Goal: Task Accomplishment & Management: Use online tool/utility

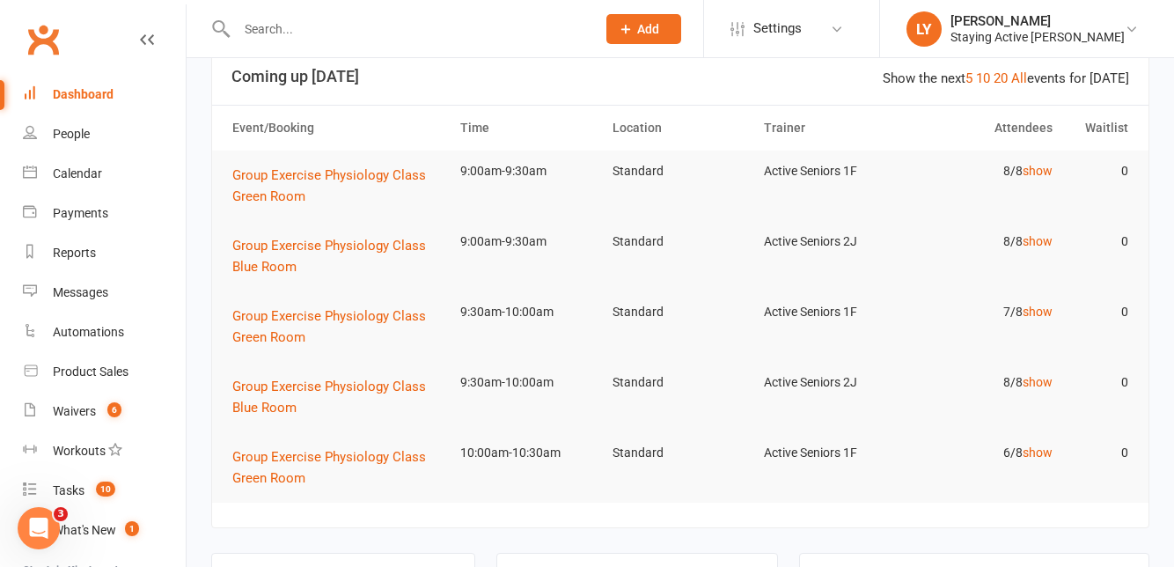
scroll to position [264, 0]
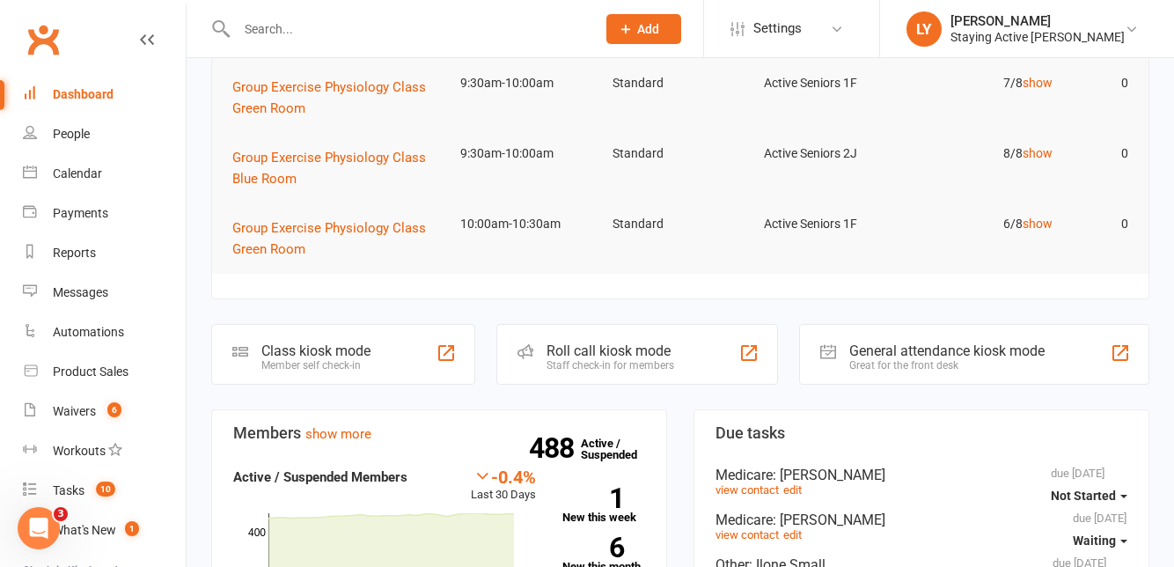
click at [685, 354] on div "Roll call kiosk mode Staff check-in for members" at bounding box center [637, 354] width 282 height 61
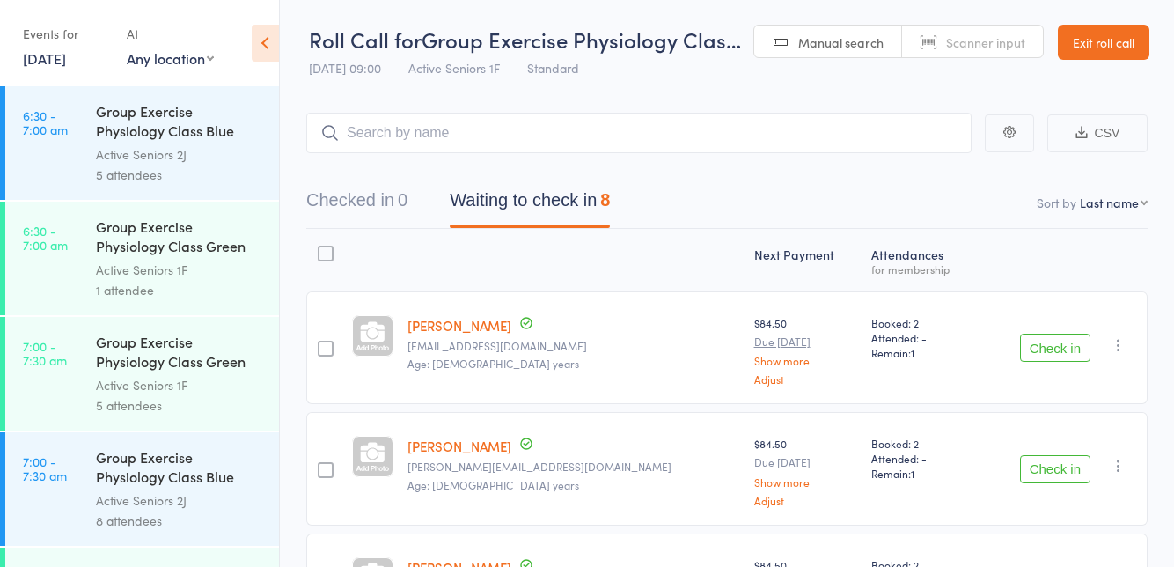
click at [1066, 352] on button "Check in" at bounding box center [1055, 347] width 70 height 28
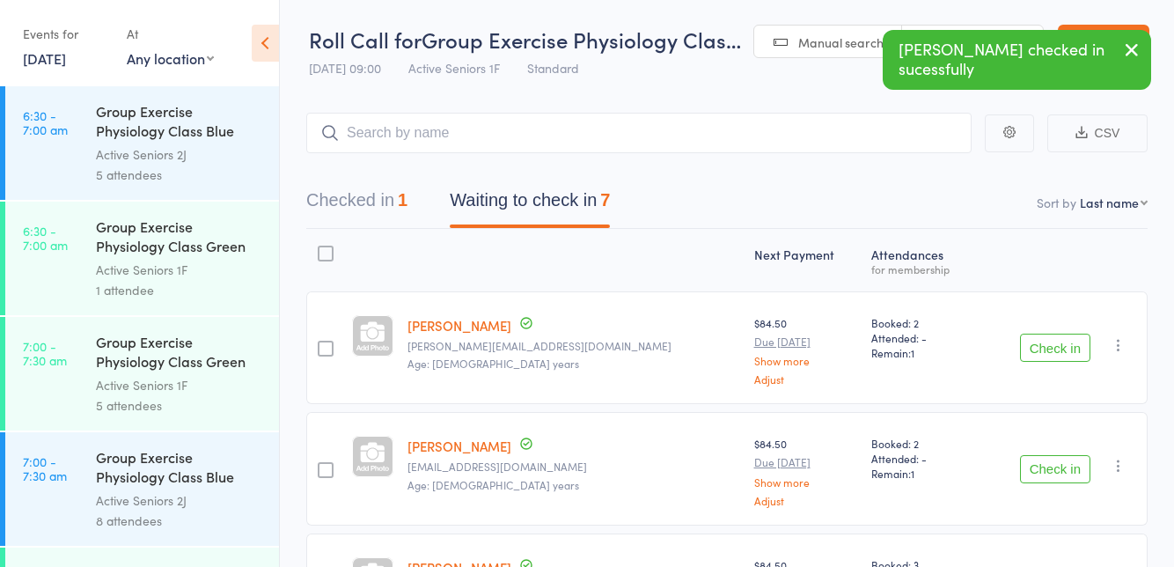
click at [1054, 465] on button "Check in" at bounding box center [1055, 469] width 70 height 28
click at [1070, 347] on button "Check in" at bounding box center [1055, 347] width 70 height 28
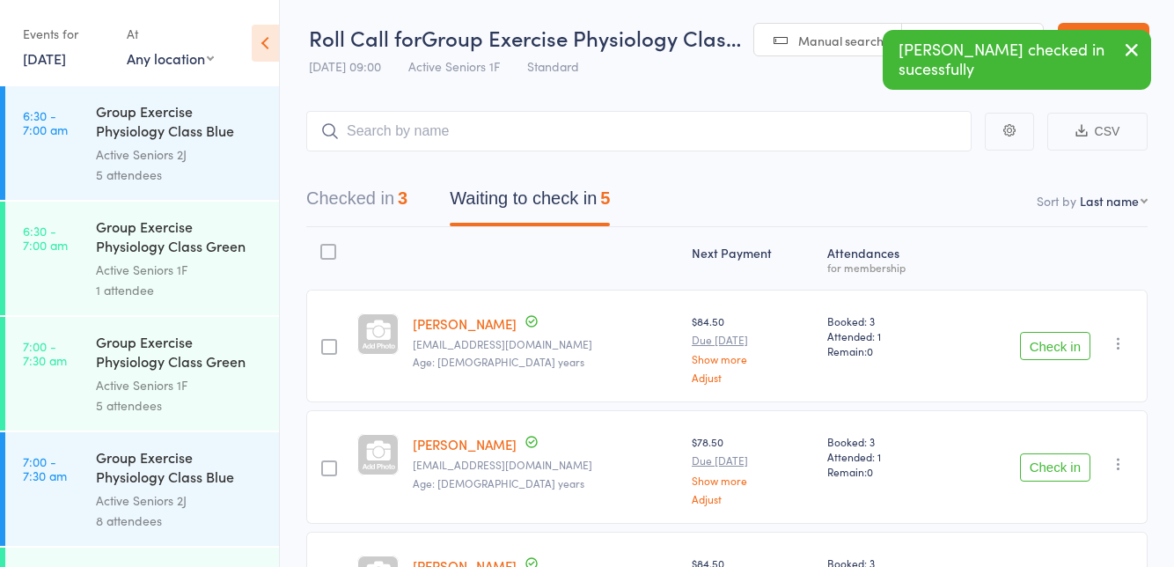
scroll to position [2, 0]
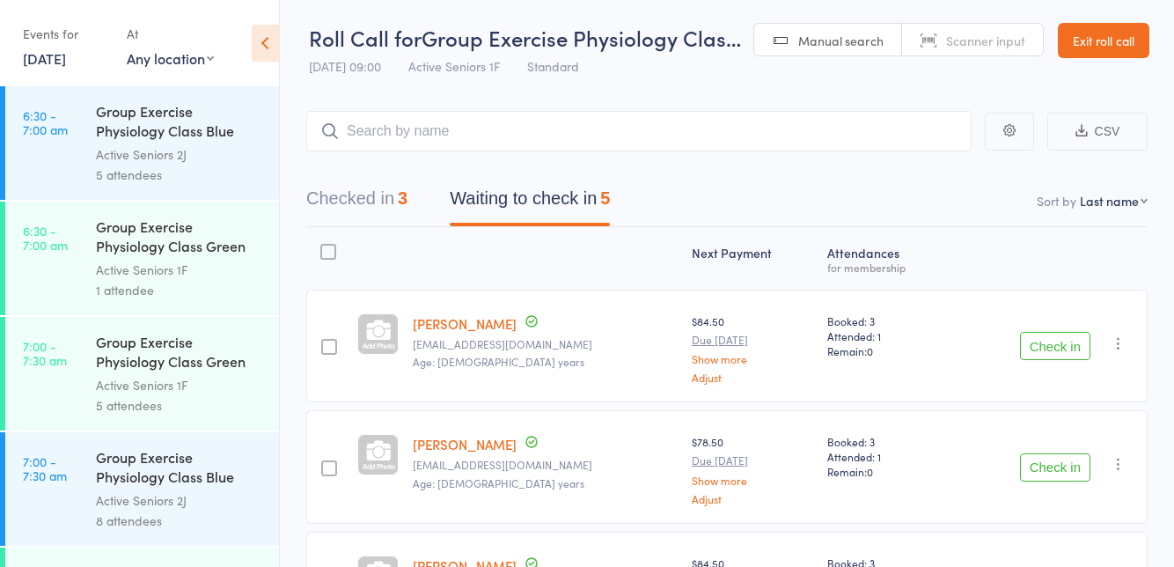
click at [1064, 350] on button "Check in" at bounding box center [1055, 346] width 70 height 28
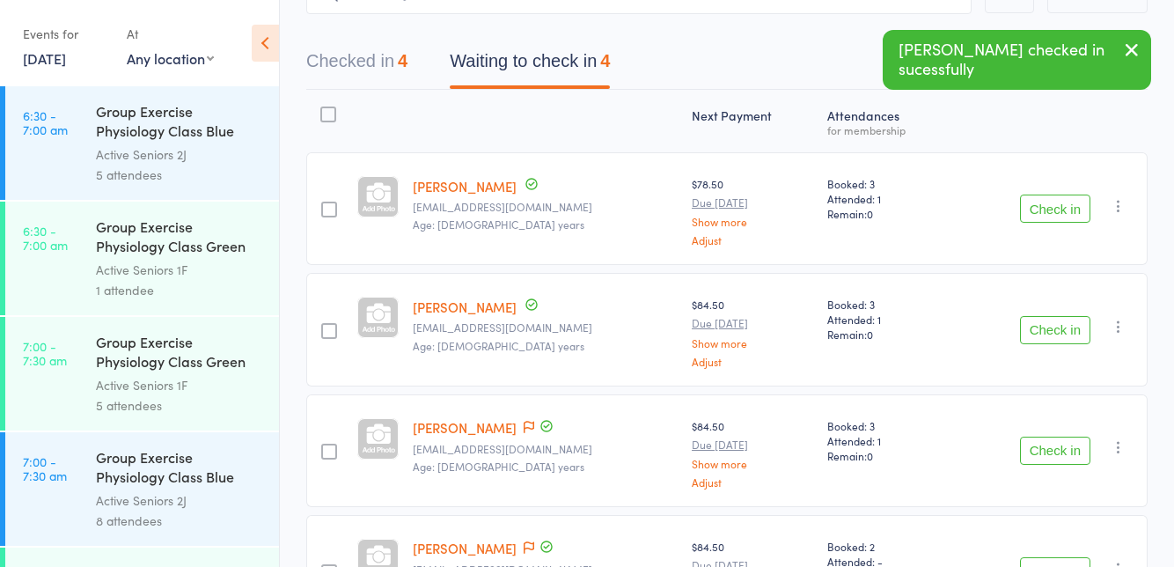
scroll to position [140, 0]
click at [1058, 439] on button "Check in" at bounding box center [1055, 450] width 70 height 28
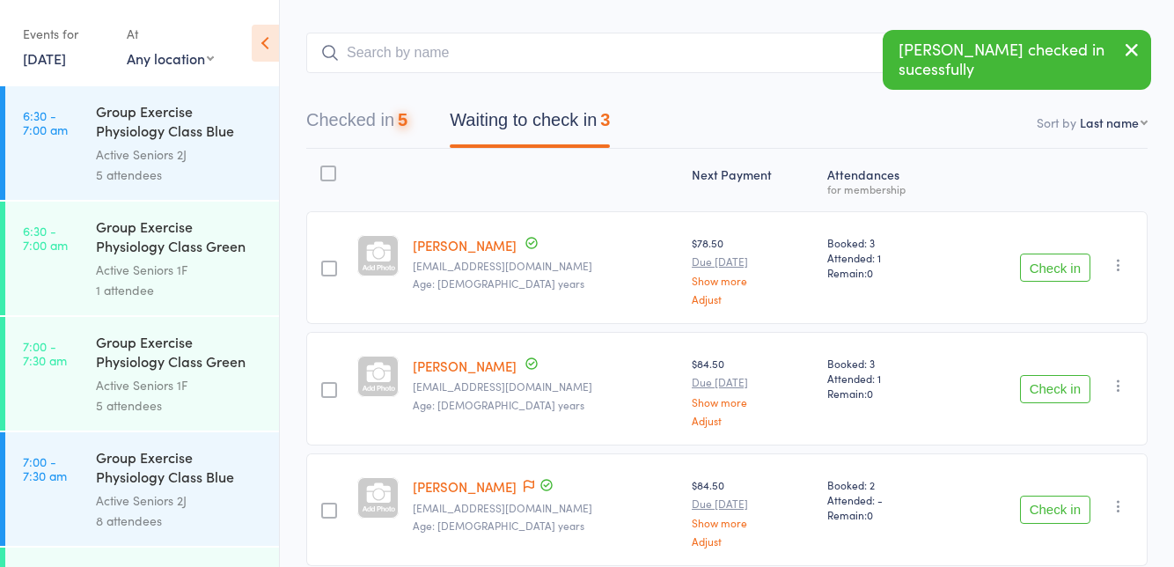
click at [1048, 479] on div "Check in Check in Send message Add Note Add Task Add Flag Remove Mark absent" at bounding box center [1050, 509] width 194 height 113
click at [1051, 502] on button "Check in" at bounding box center [1055, 509] width 70 height 28
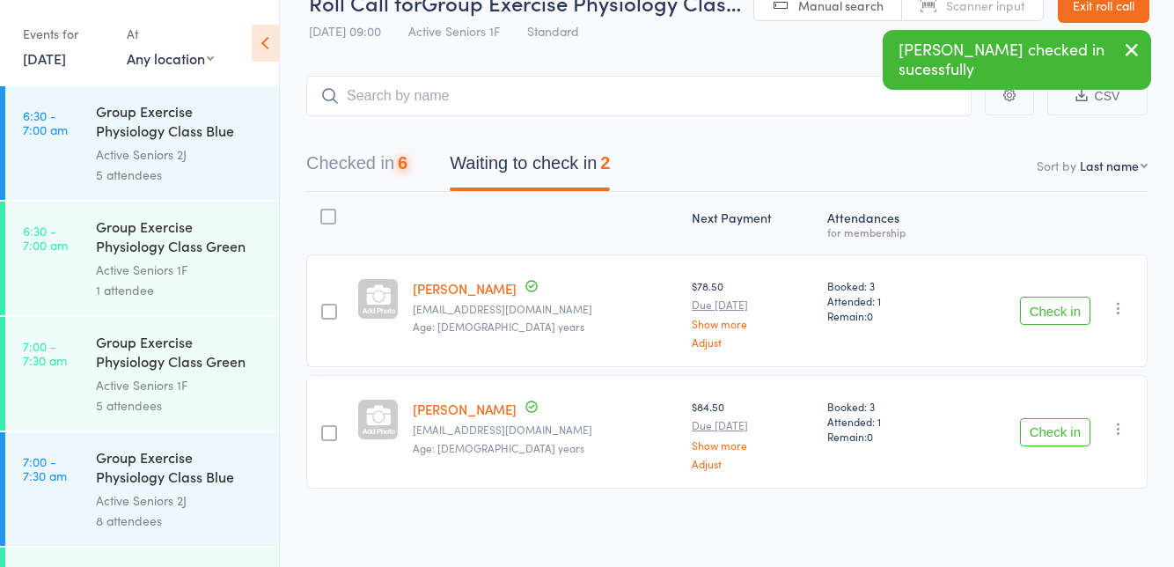
scroll to position [0, 0]
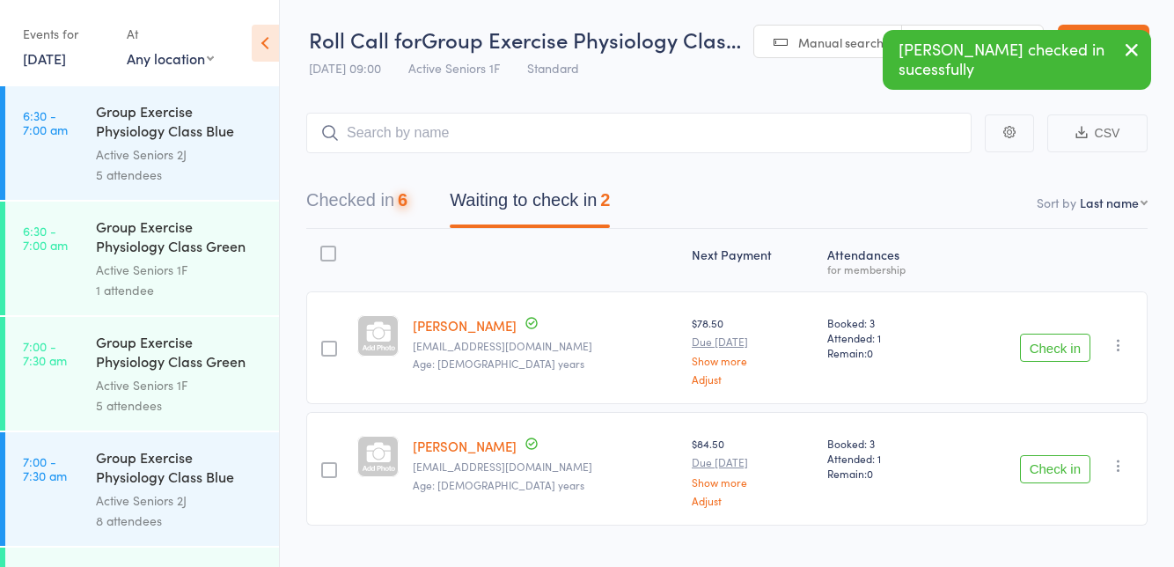
click at [1047, 465] on button "Check in" at bounding box center [1055, 469] width 70 height 28
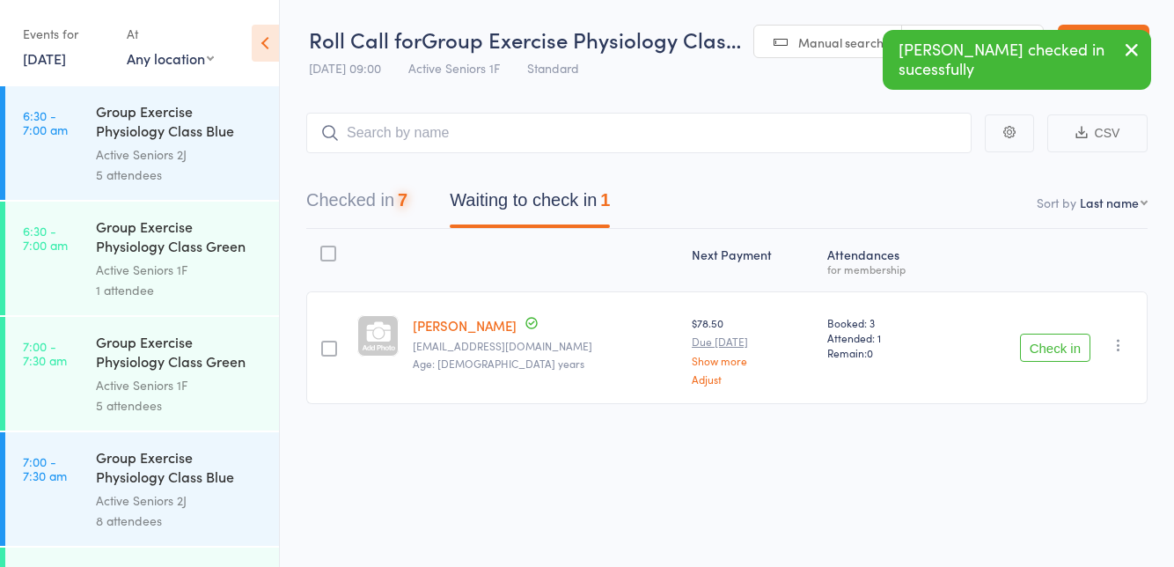
click at [1059, 350] on button "Check in" at bounding box center [1055, 347] width 70 height 28
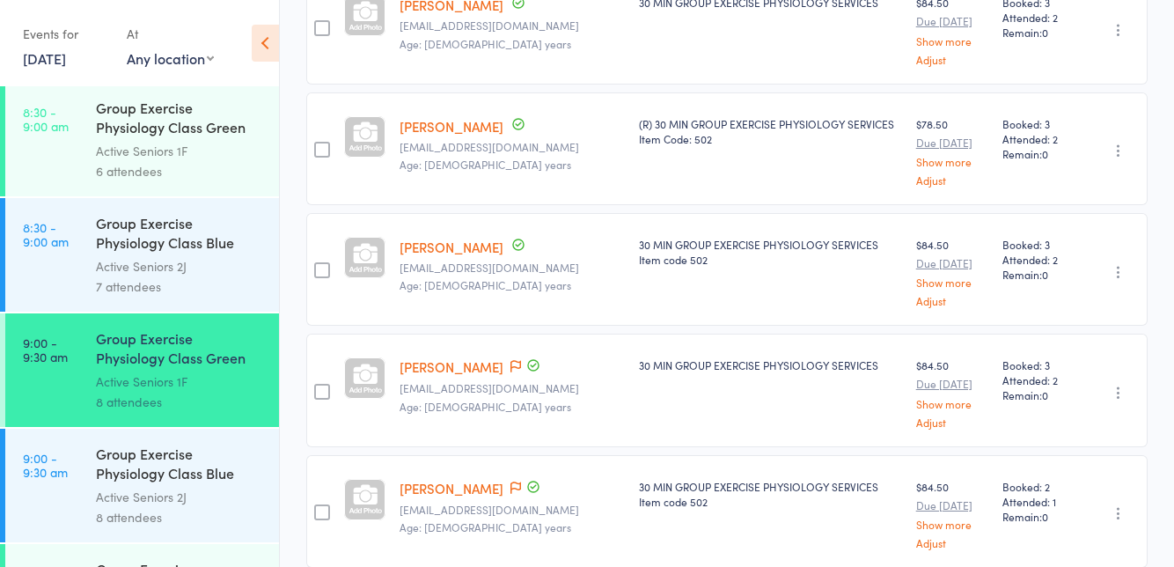
scroll to position [1049, 0]
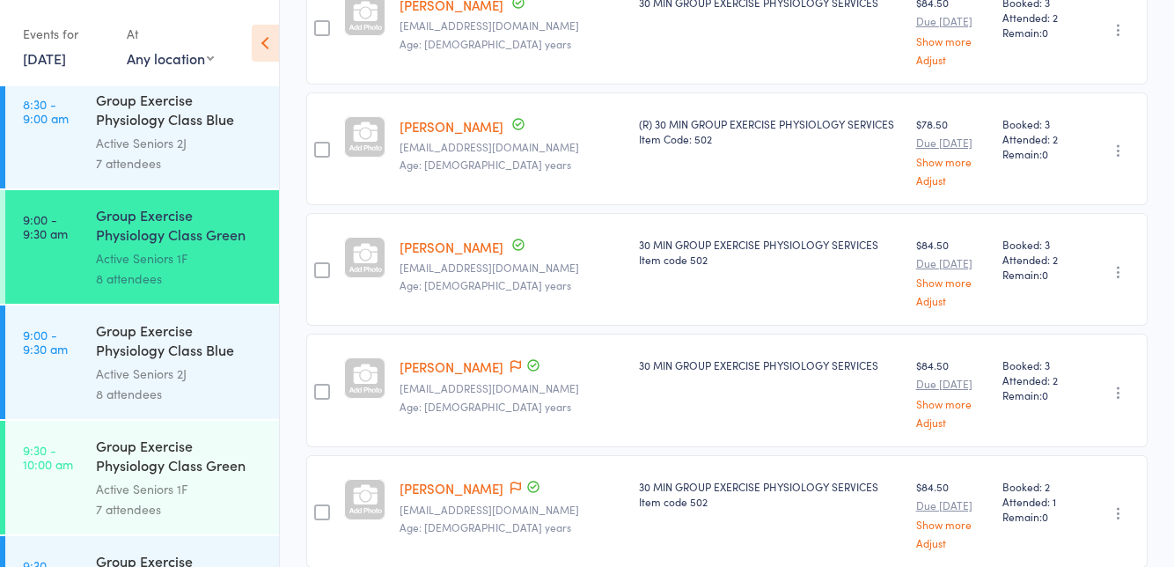
click at [212, 352] on div "Group Exercise Physiology Class Blue Room" at bounding box center [180, 341] width 168 height 43
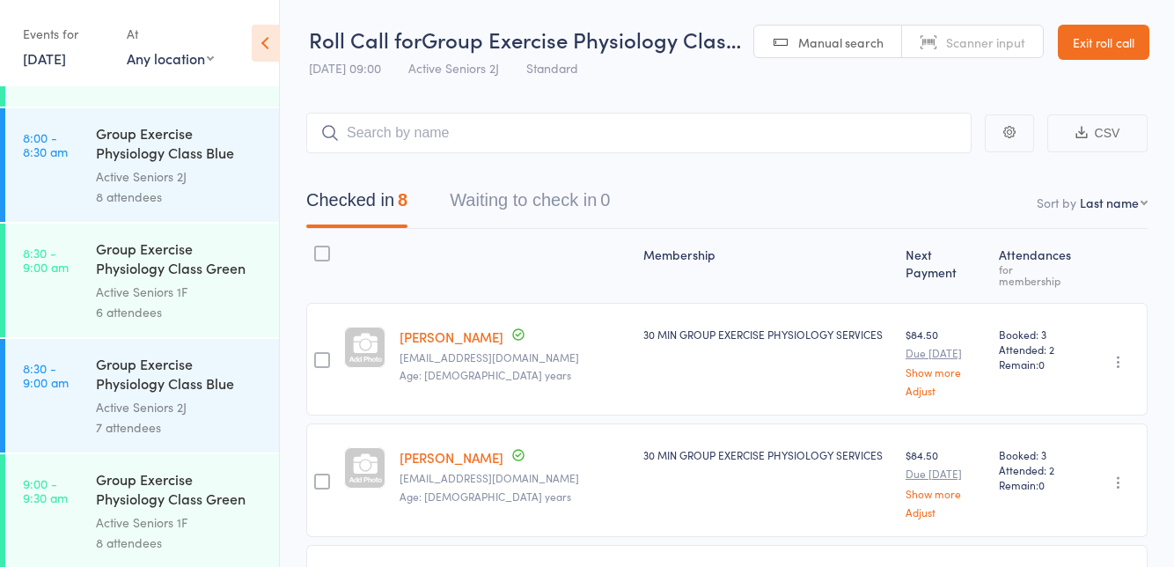
click at [463, 327] on link "[PERSON_NAME]" at bounding box center [451, 336] width 104 height 18
click at [66, 60] on link "17 Sep, 2025" at bounding box center [44, 57] width 43 height 19
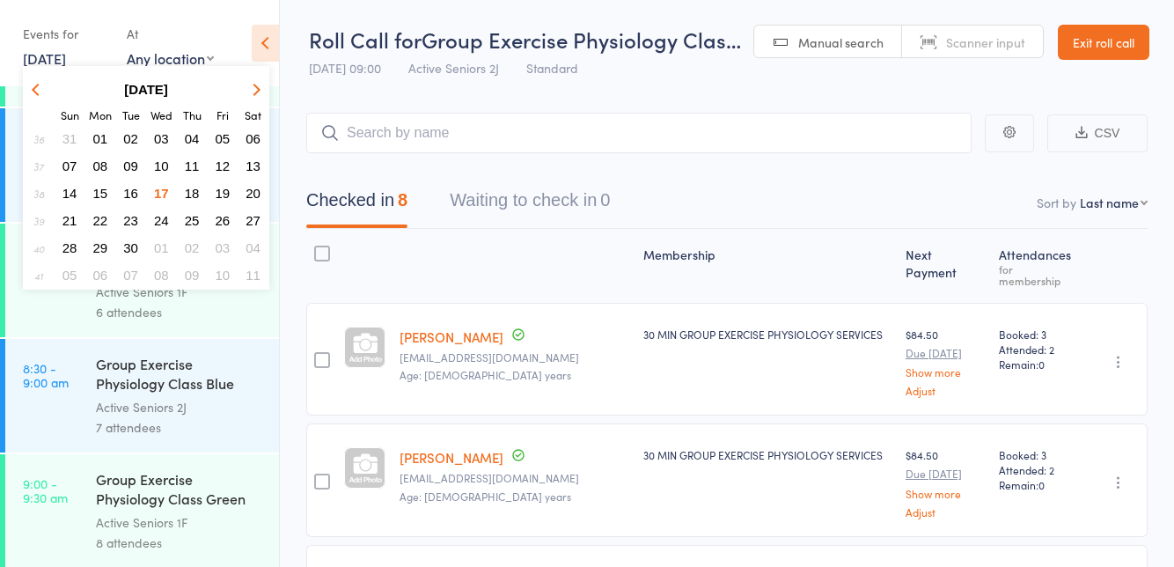
click at [194, 192] on span "18" at bounding box center [192, 193] width 15 height 15
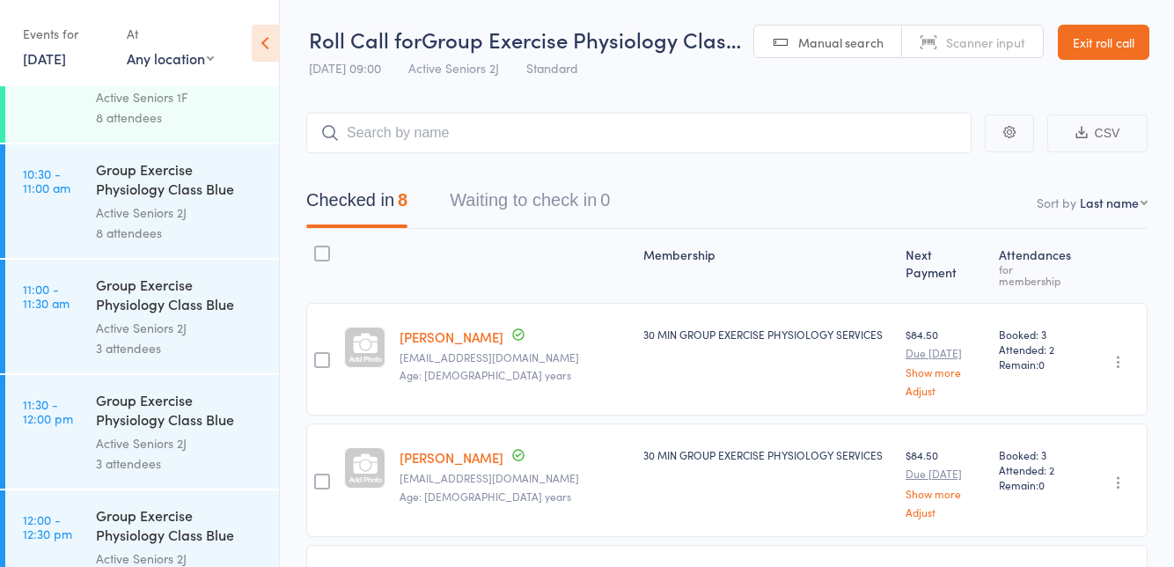
scroll to position [1443, 0]
click at [196, 309] on div "Group Exercise Physiology Class Blue Room" at bounding box center [180, 293] width 168 height 43
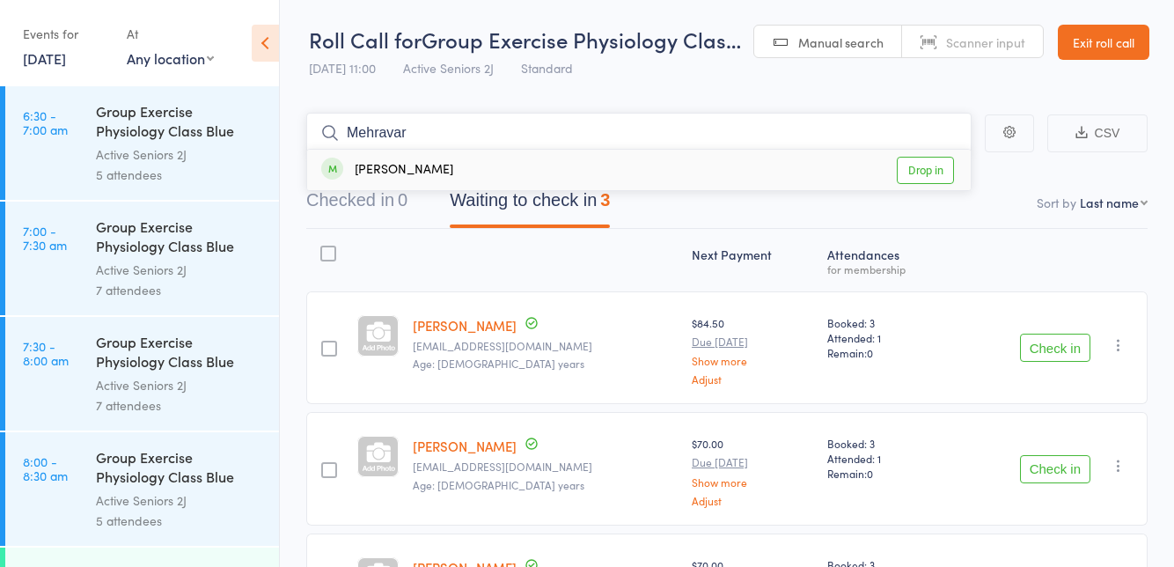
type input "Mehravar"
click at [929, 171] on link "Drop in" at bounding box center [925, 170] width 57 height 27
click at [590, 116] on input "search" at bounding box center [638, 133] width 665 height 40
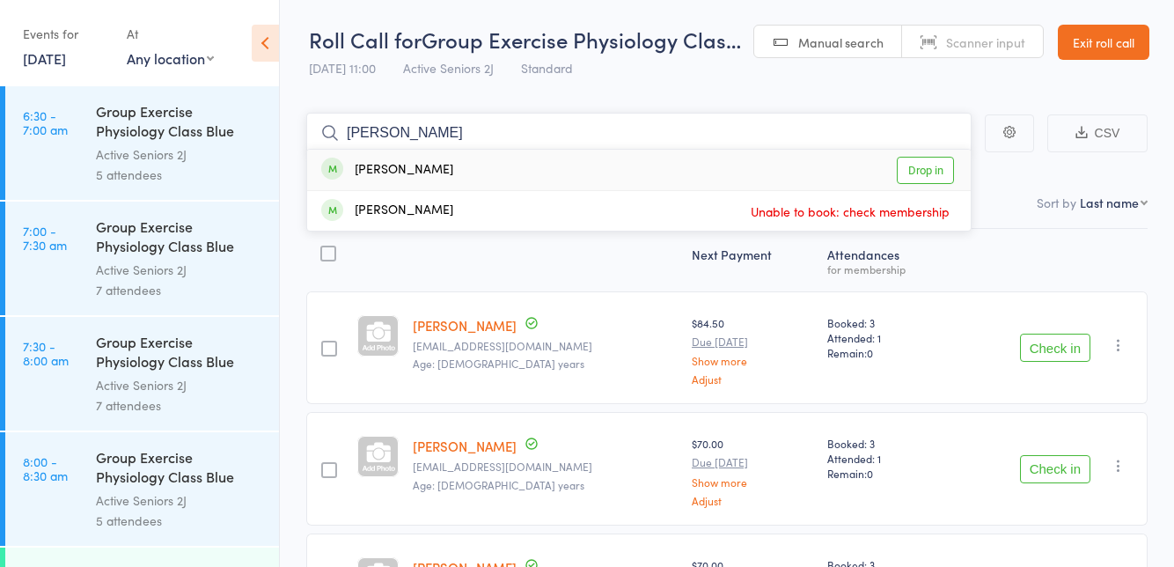
type input "Bahm"
click at [930, 172] on link "Drop in" at bounding box center [925, 170] width 57 height 27
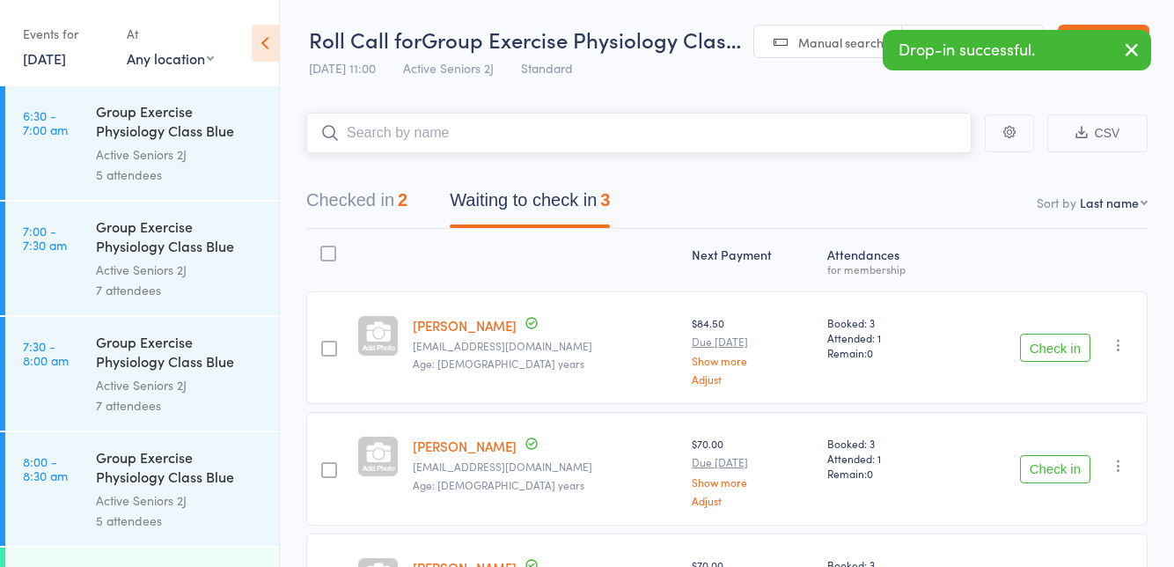
click at [381, 209] on button "Checked in 2" at bounding box center [356, 204] width 101 height 47
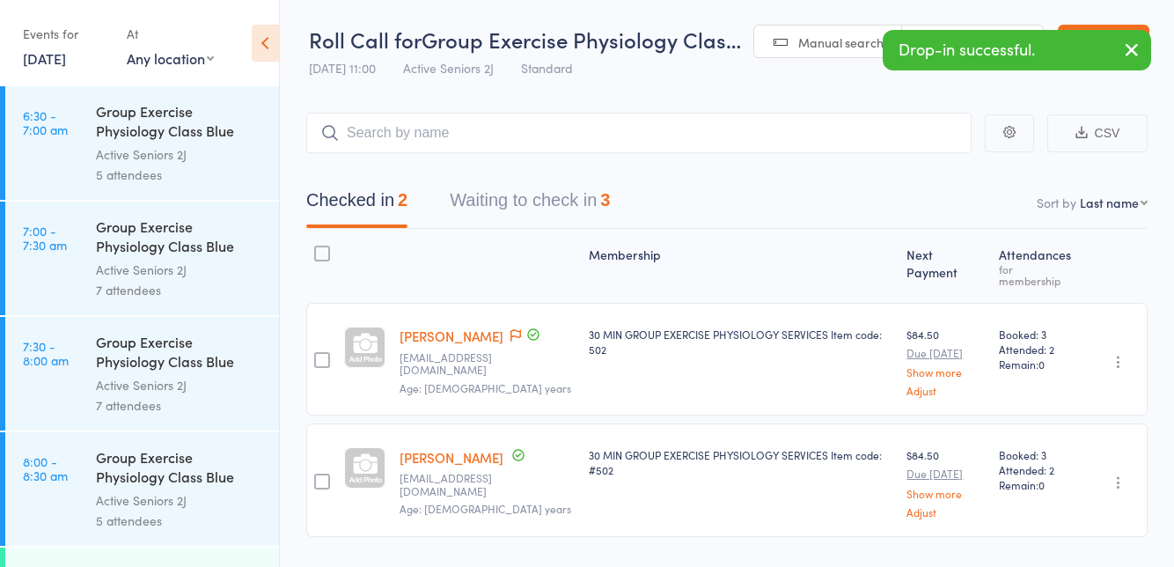
click at [1116, 363] on icon "button" at bounding box center [1119, 362] width 18 height 18
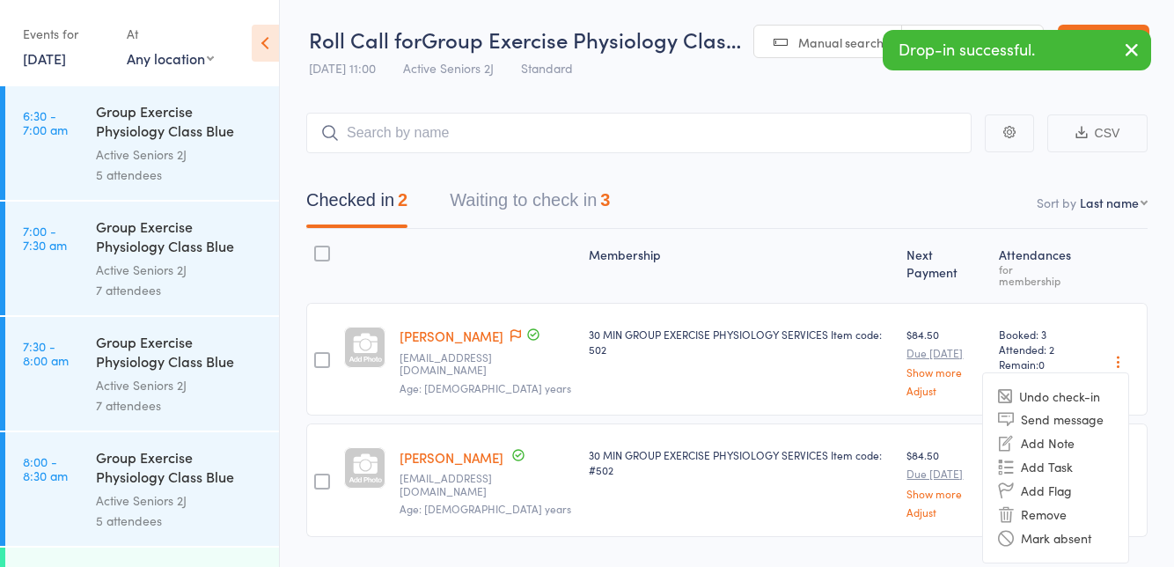
click at [1079, 385] on li "Undo check-in" at bounding box center [1055, 396] width 145 height 22
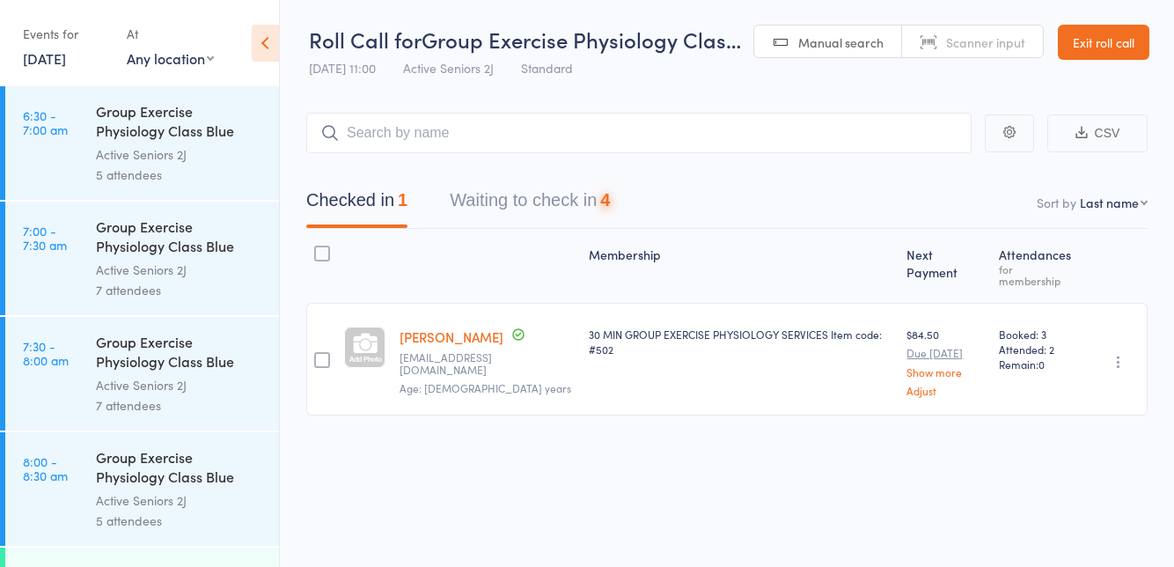
click at [1121, 353] on icon "button" at bounding box center [1119, 362] width 18 height 18
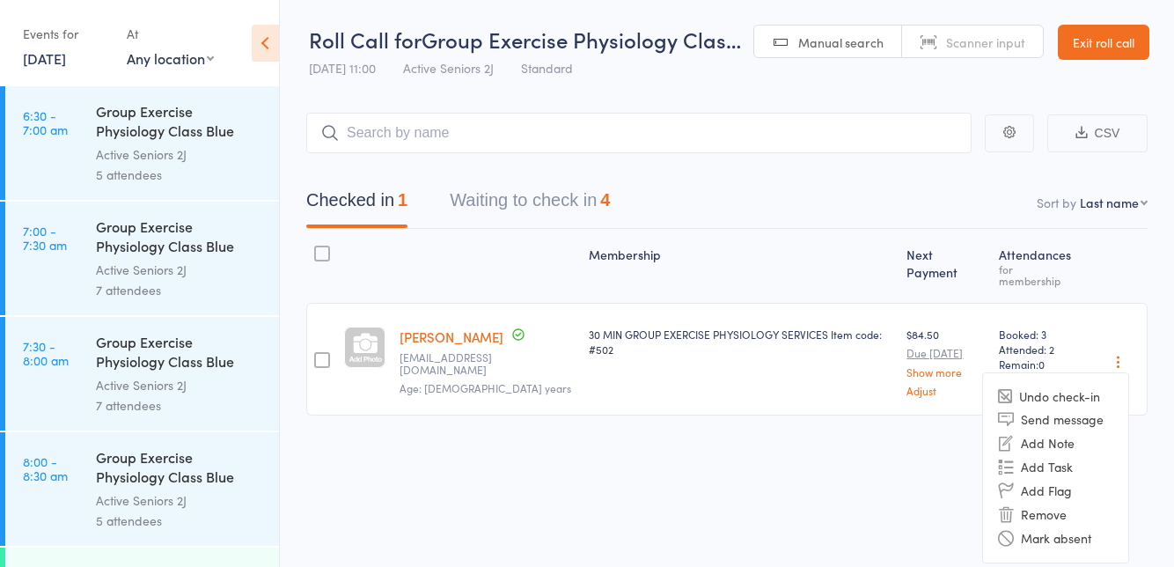
click at [1093, 385] on li "Undo check-in" at bounding box center [1055, 396] width 145 height 22
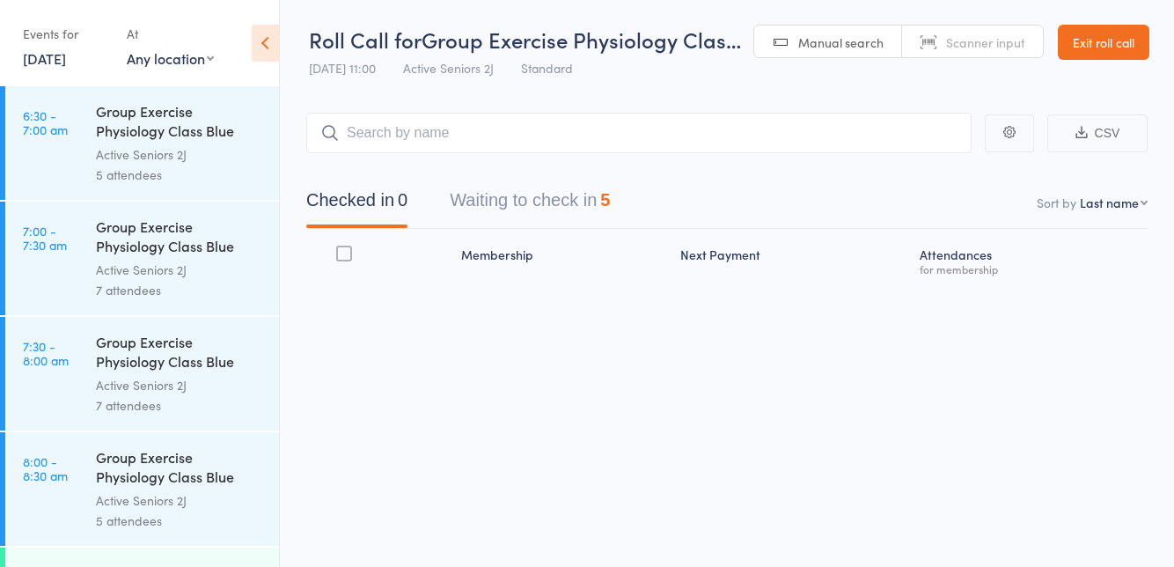
click at [58, 60] on link "18 Sep, 2025" at bounding box center [44, 57] width 43 height 19
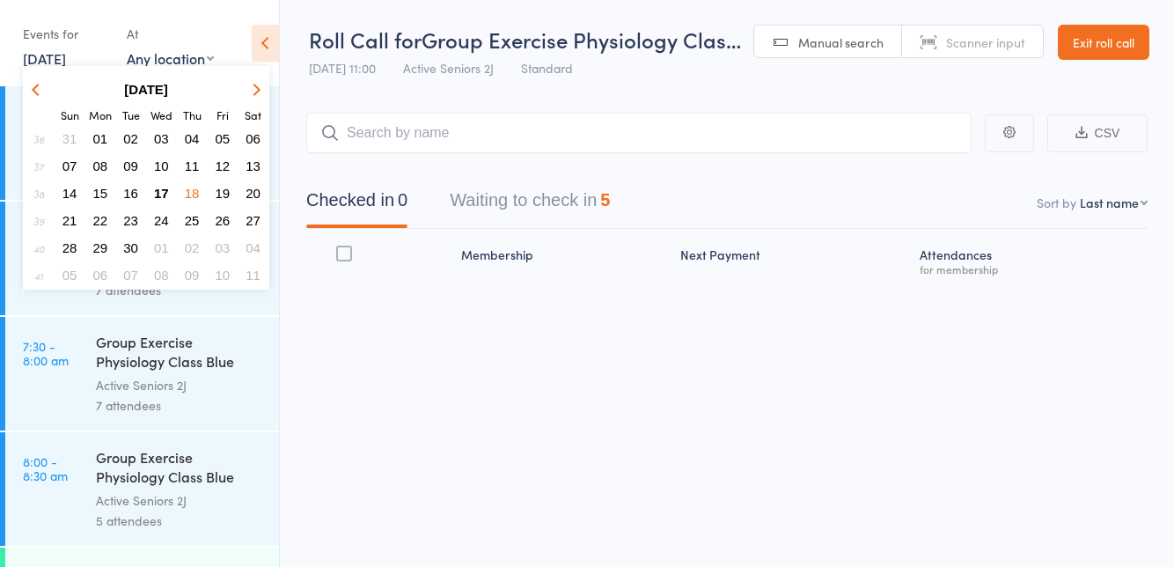
click at [197, 202] on button "18" at bounding box center [192, 193] width 27 height 24
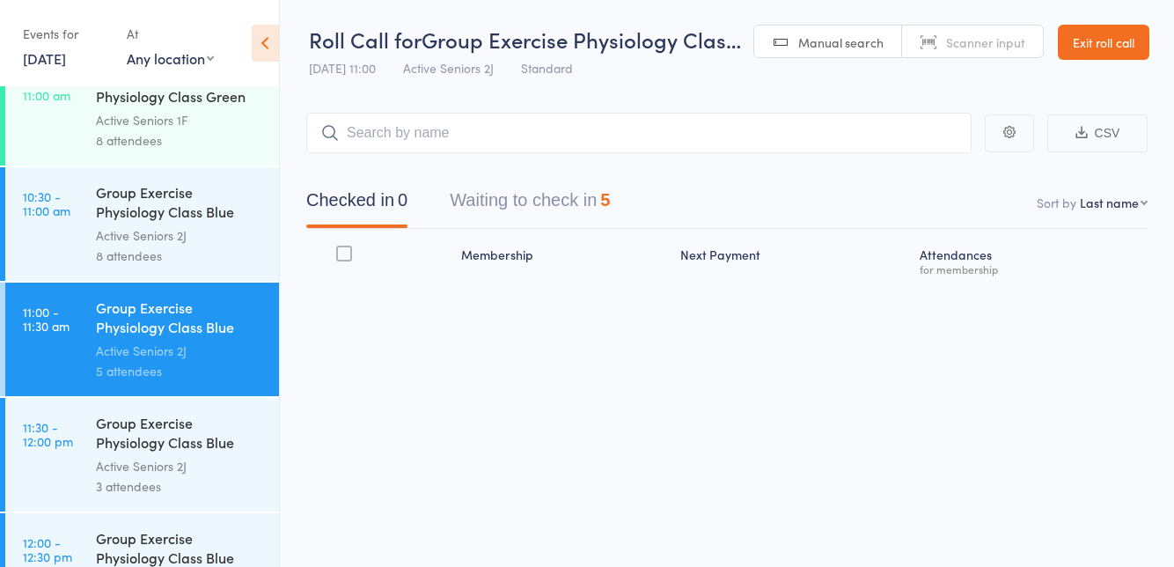
scroll to position [1436, 0]
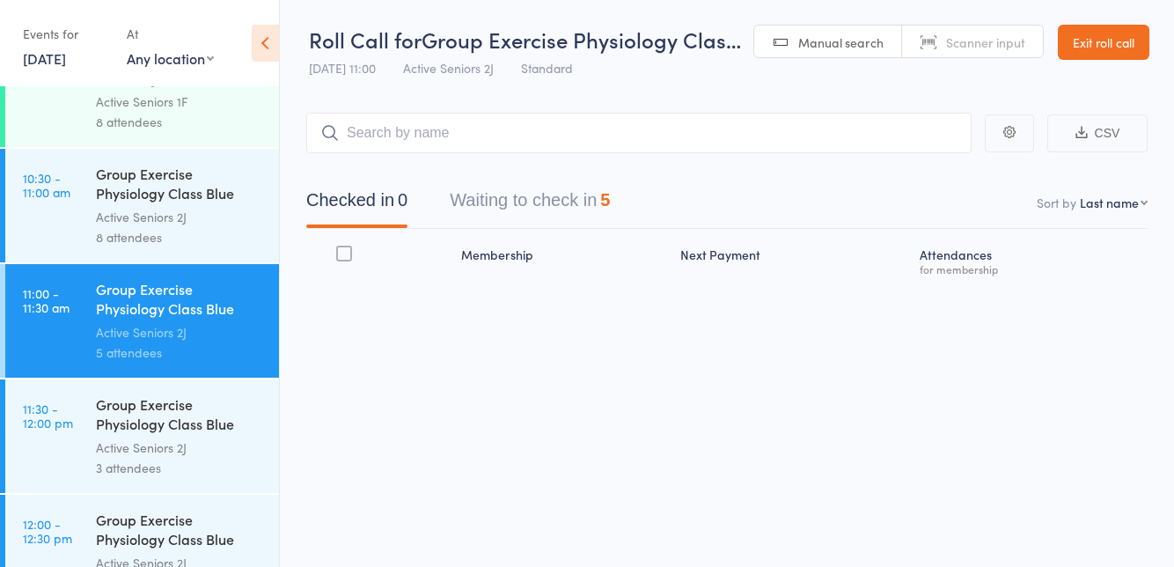
click at [62, 65] on link "18 Sep, 2025" at bounding box center [44, 57] width 43 height 19
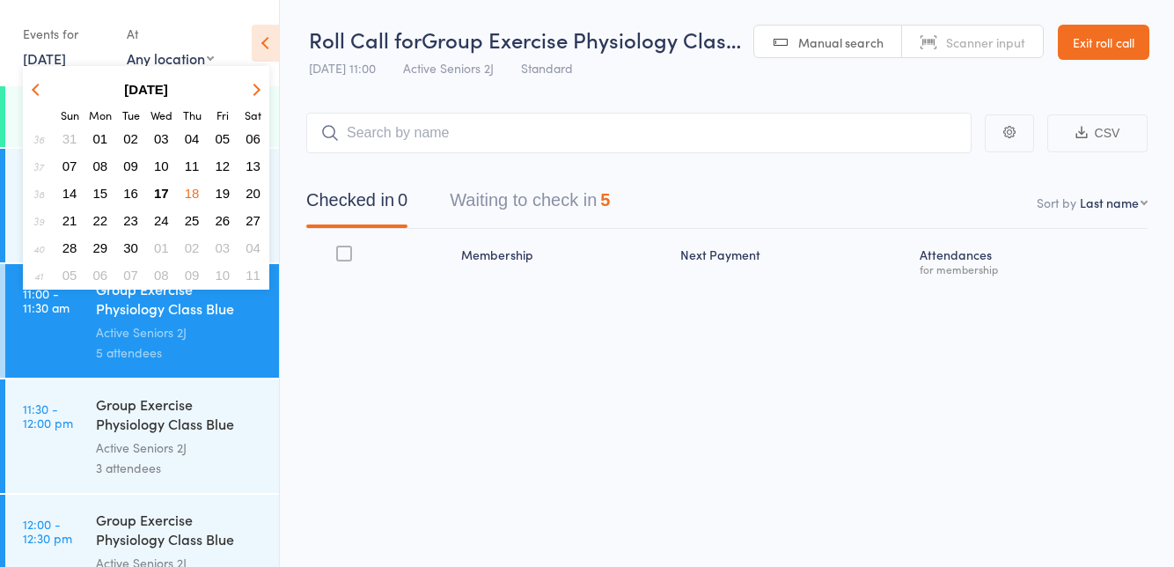
click at [470, 370] on div "Roll Call for Group Exercise Physiology Clas… 18 Sep 11:00 Active Seniors 2J St…" at bounding box center [587, 283] width 1174 height 567
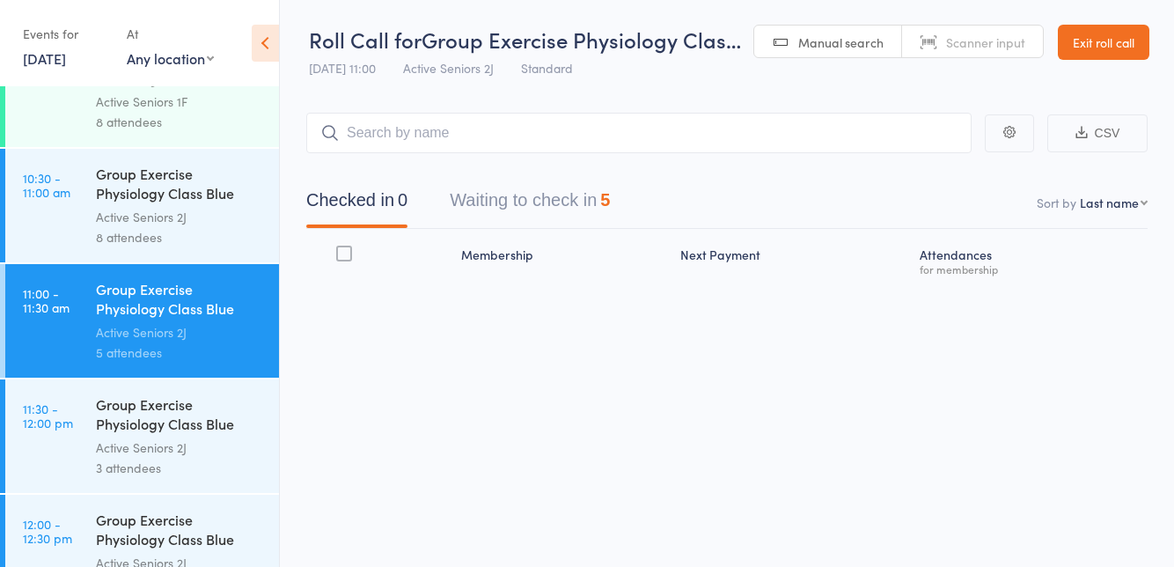
click at [66, 59] on link "18 Sep, 2025" at bounding box center [44, 57] width 43 height 19
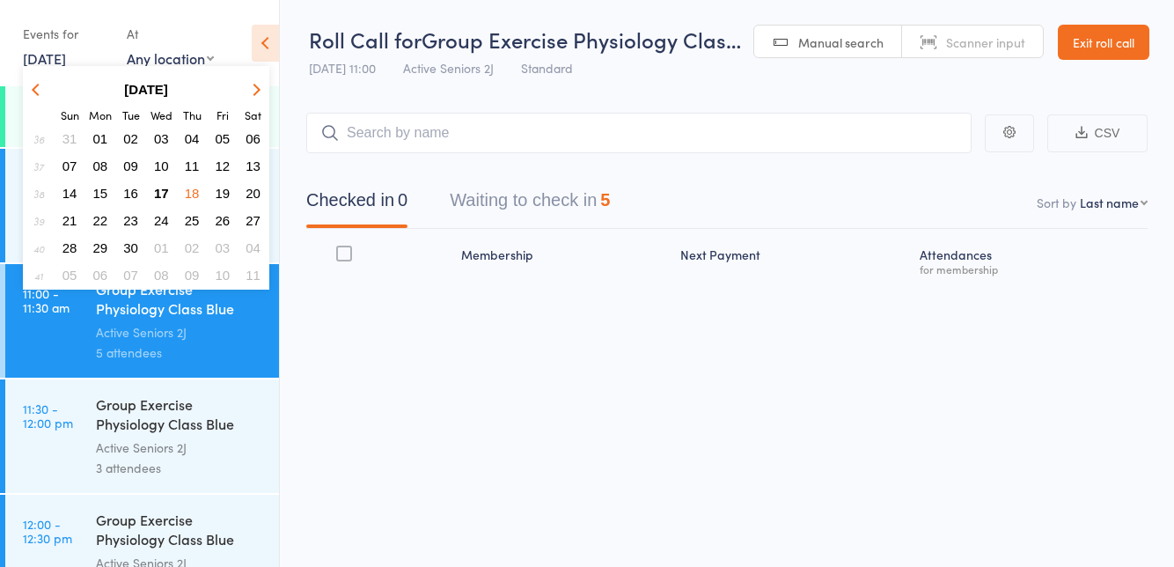
click at [165, 192] on span "17" at bounding box center [161, 193] width 15 height 15
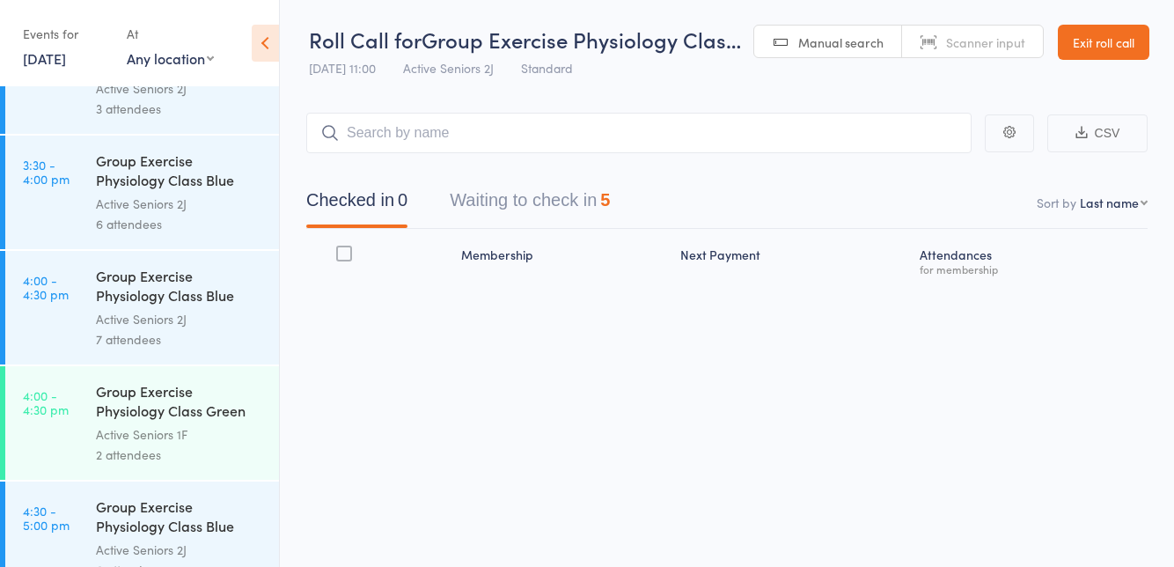
scroll to position [3554, 0]
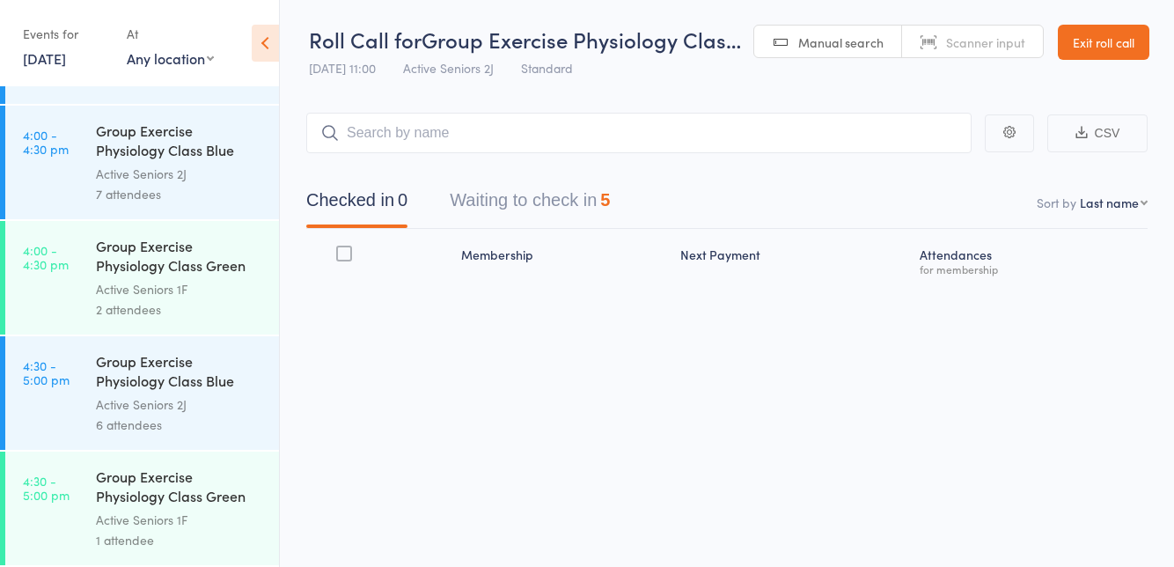
click at [231, 172] on div "Active Seniors 2J" at bounding box center [180, 174] width 168 height 20
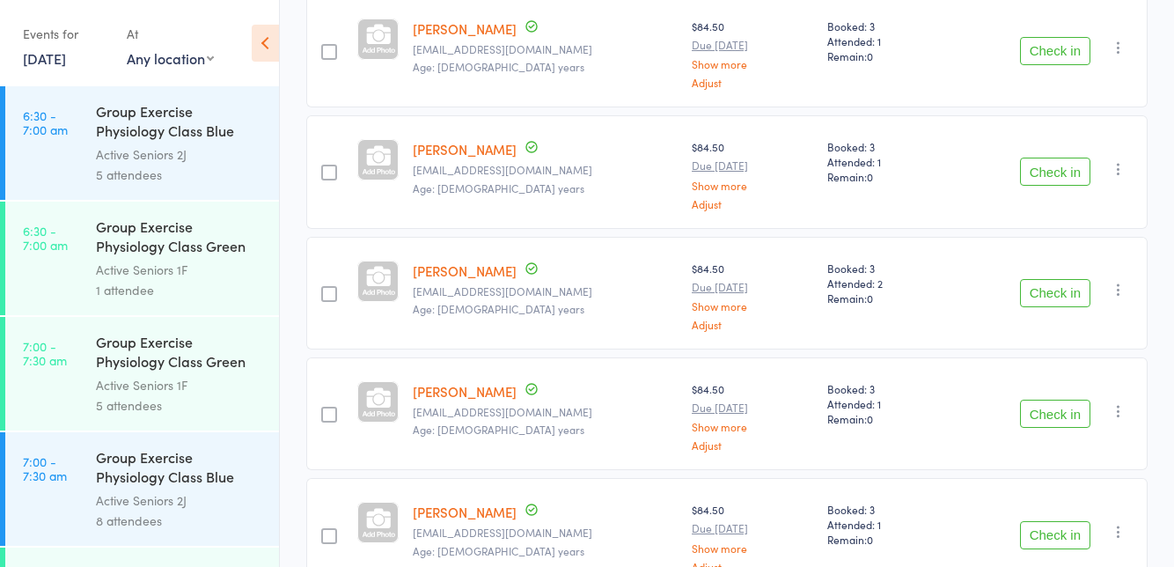
scroll to position [559, 0]
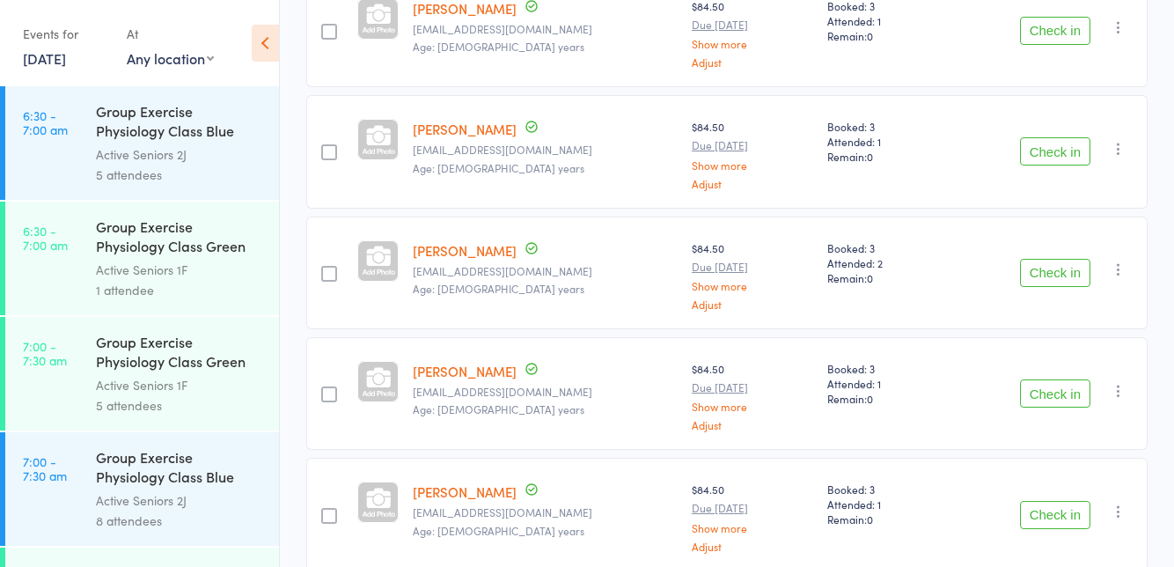
click at [1112, 270] on icon "button" at bounding box center [1119, 269] width 18 height 18
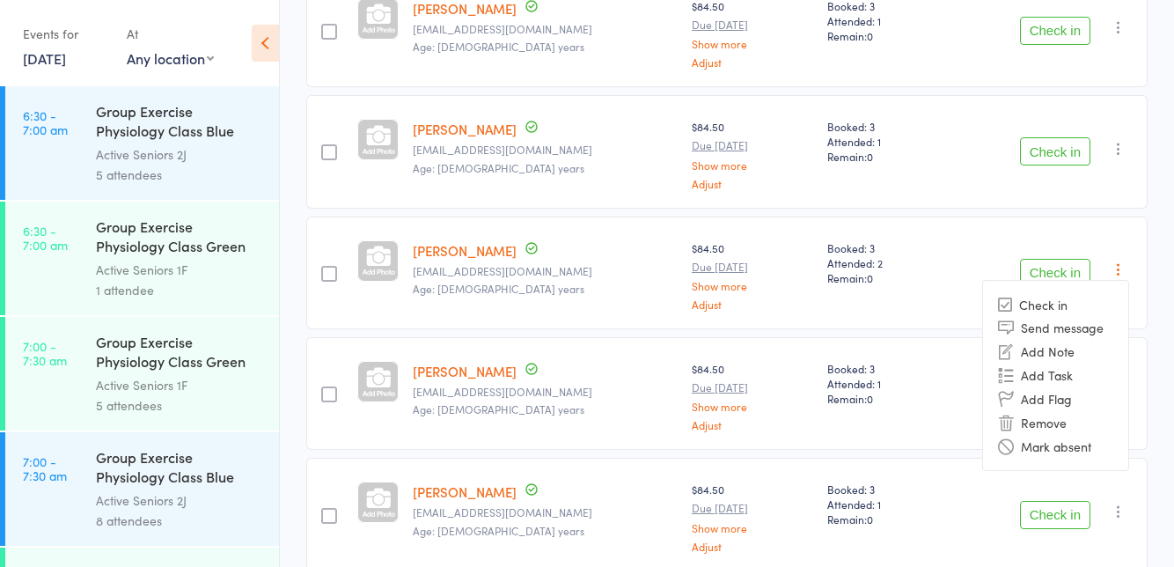
click at [1065, 417] on li "Remove" at bounding box center [1055, 422] width 145 height 24
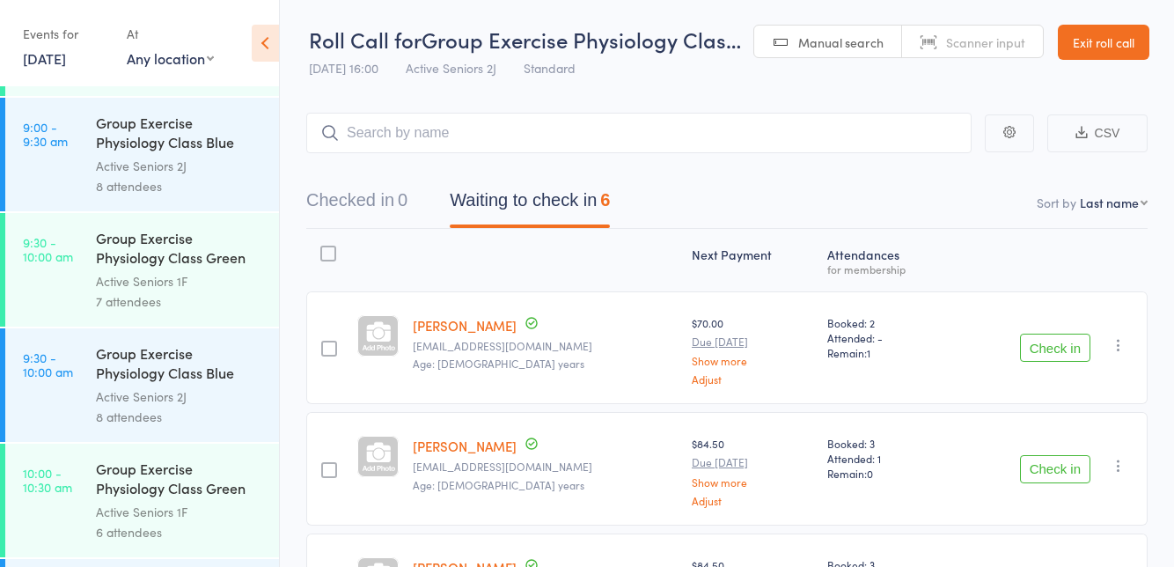
scroll to position [1257, 0]
click at [174, 385] on div "Active Seniors 2J" at bounding box center [180, 395] width 168 height 20
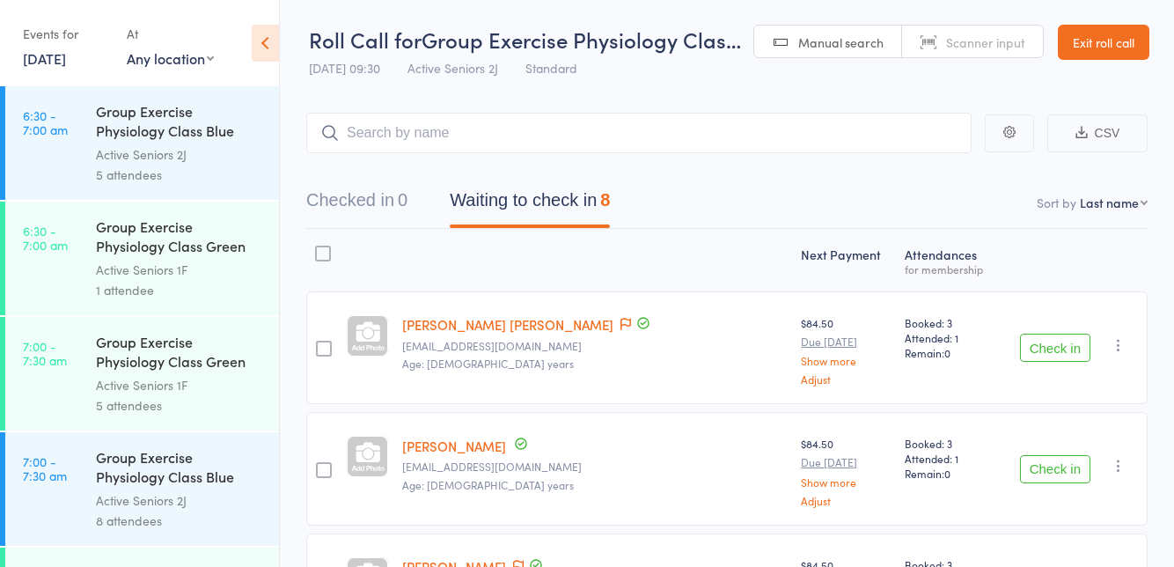
click at [267, 48] on icon at bounding box center [265, 43] width 27 height 37
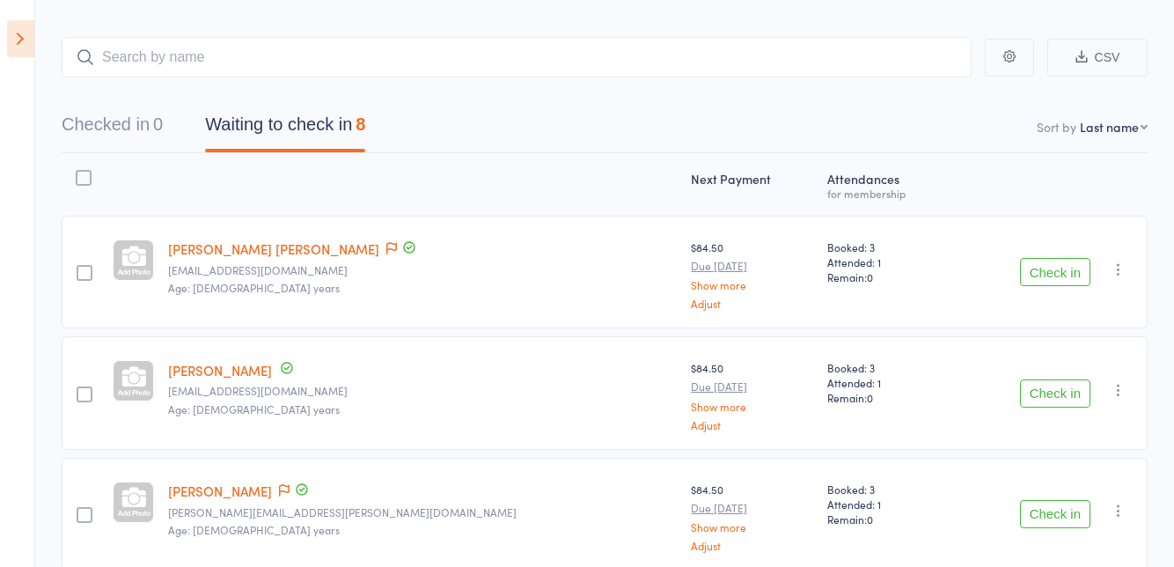
scroll to position [75, 0]
click at [386, 253] on icon at bounding box center [391, 249] width 11 height 12
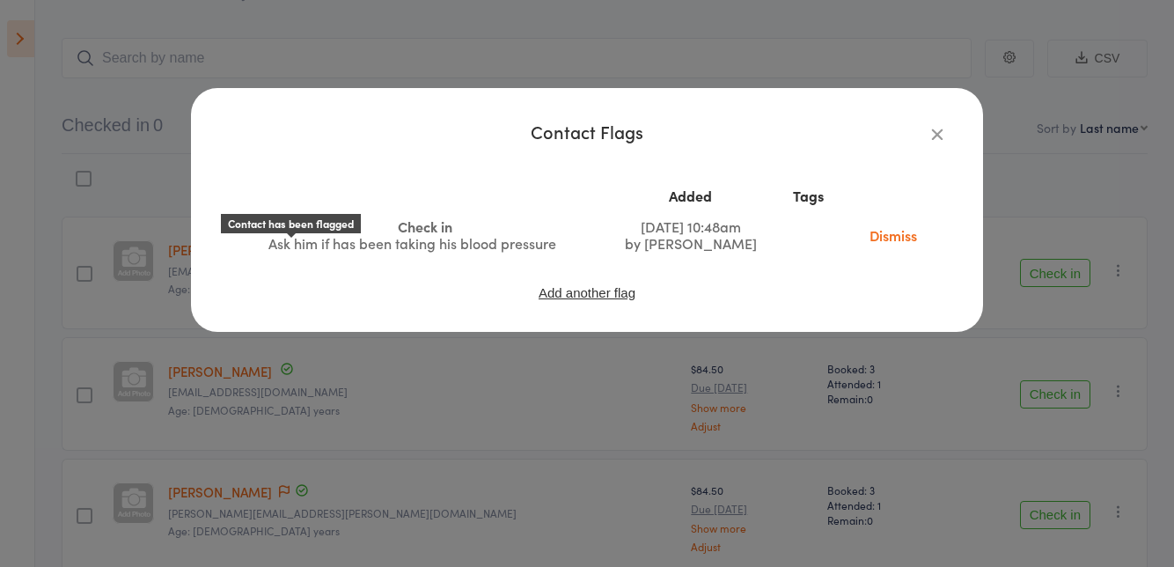
click at [936, 137] on icon "button" at bounding box center [936, 133] width 19 height 19
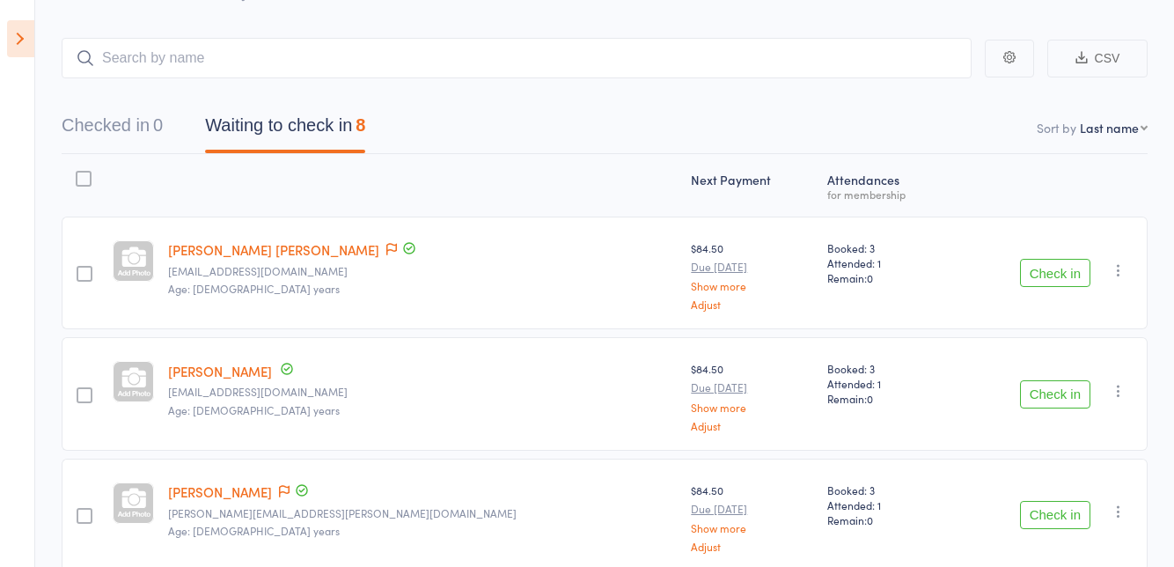
click at [26, 54] on icon at bounding box center [20, 38] width 27 height 37
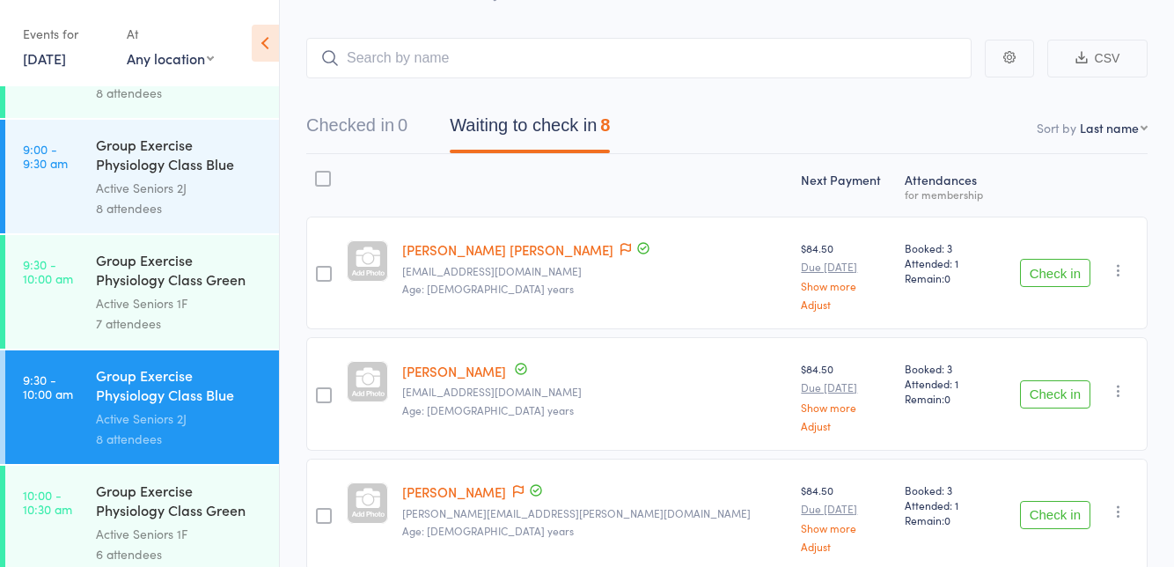
scroll to position [1331, 0]
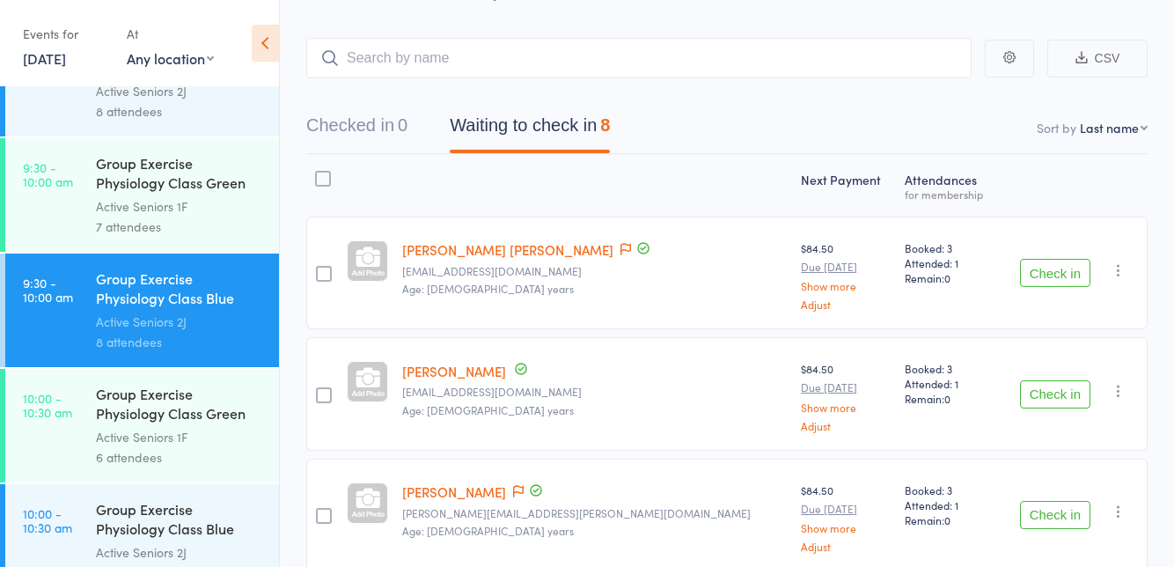
click at [212, 213] on div "Active Seniors 1F" at bounding box center [180, 206] width 168 height 20
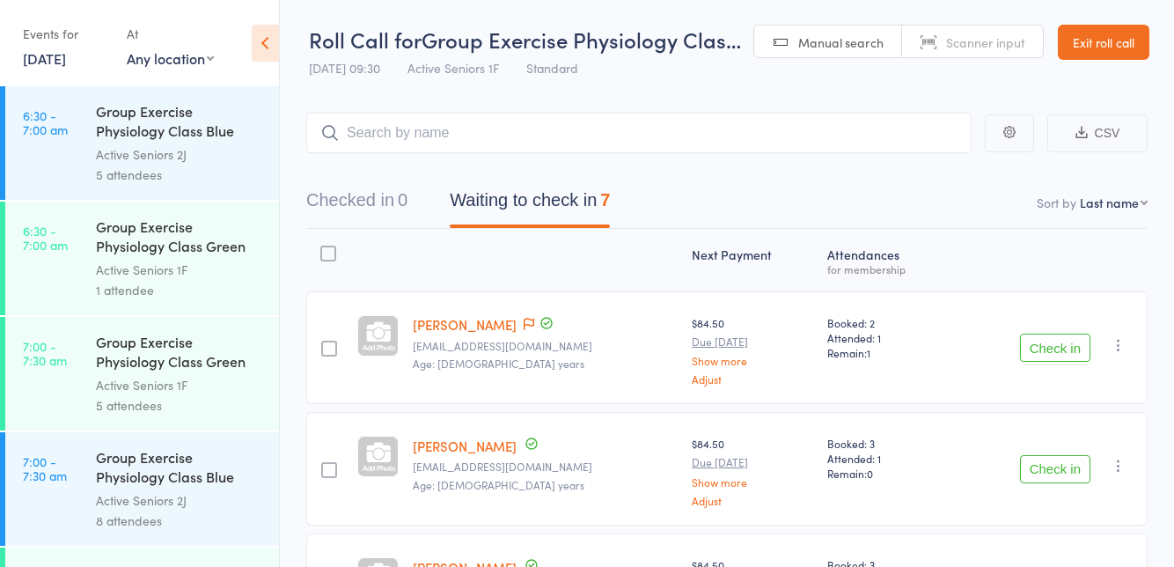
click at [524, 330] on span at bounding box center [529, 325] width 11 height 18
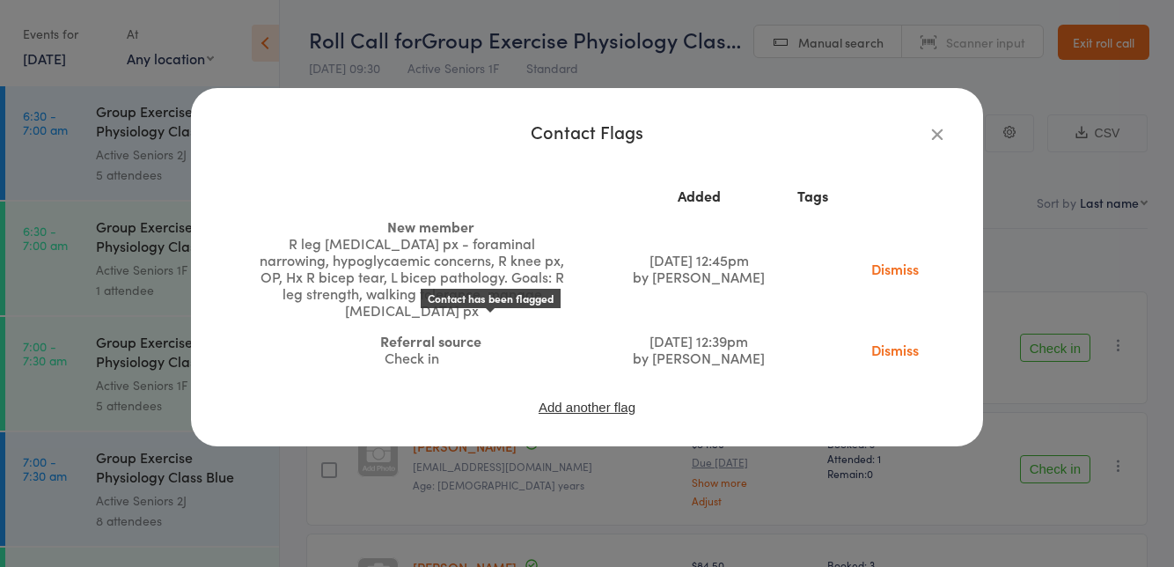
click at [942, 132] on icon "button" at bounding box center [936, 133] width 19 height 19
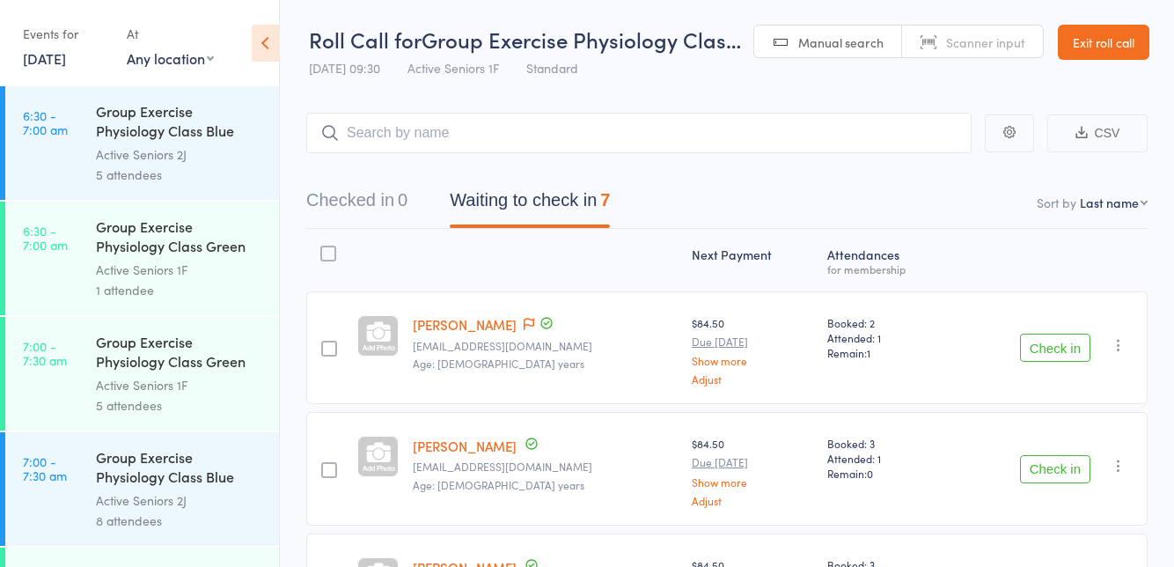
click at [1057, 341] on button "Check in" at bounding box center [1055, 347] width 70 height 28
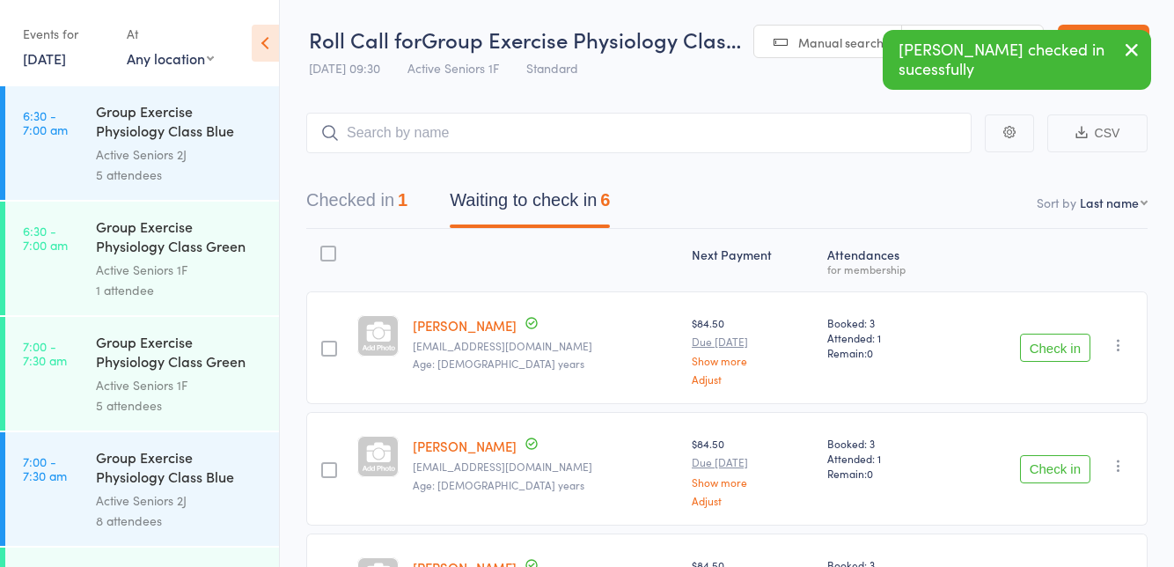
click at [1049, 467] on button "Check in" at bounding box center [1055, 469] width 70 height 28
click at [1049, 465] on button "Check in" at bounding box center [1055, 469] width 70 height 28
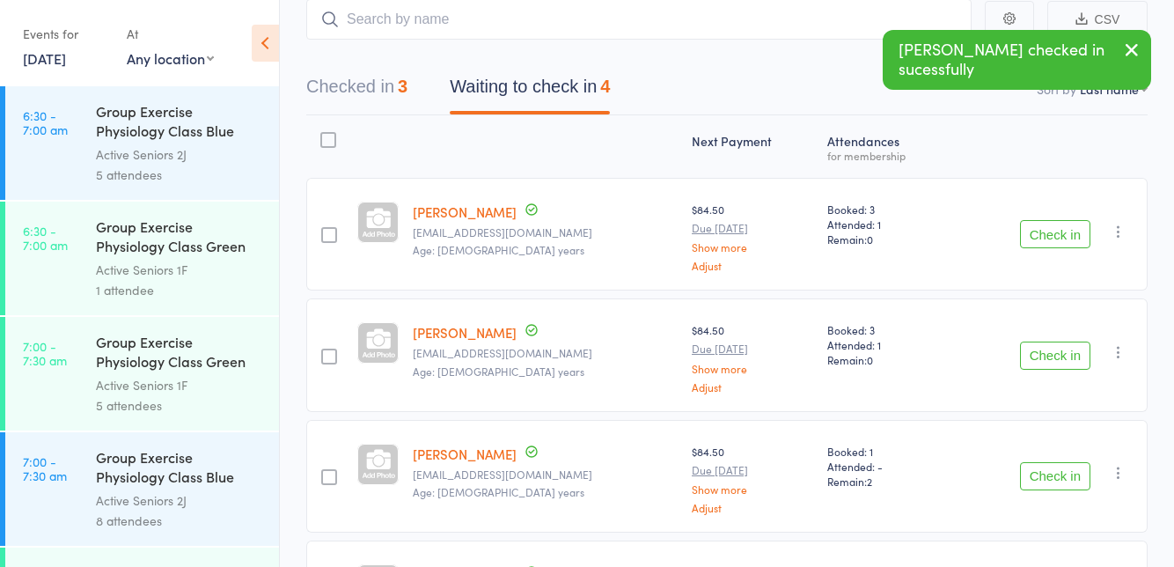
scroll to position [152, 0]
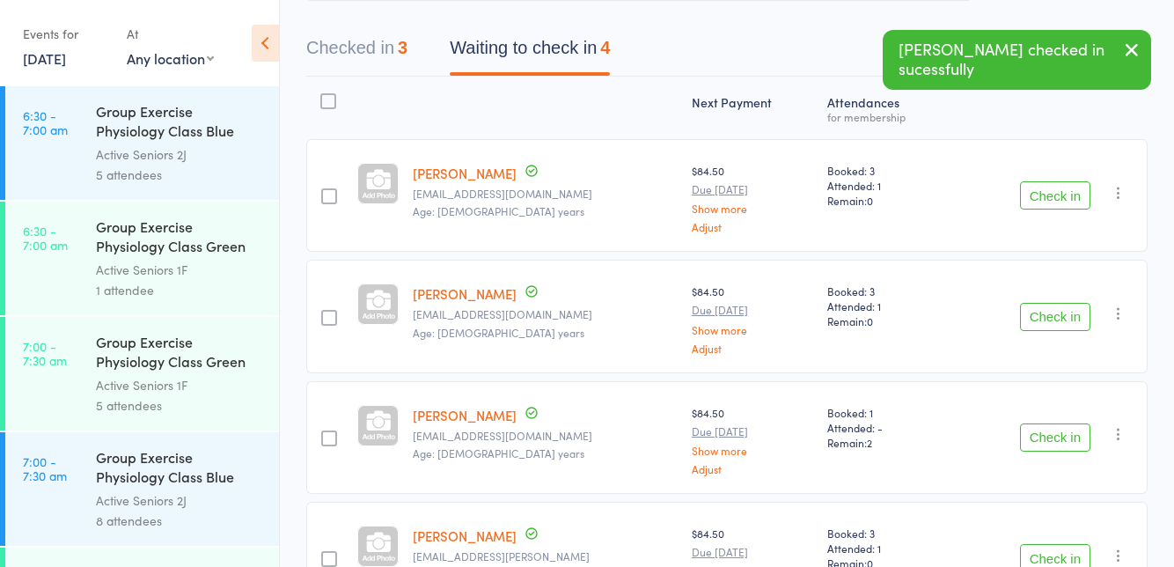
click at [1062, 199] on button "Check in" at bounding box center [1055, 195] width 70 height 28
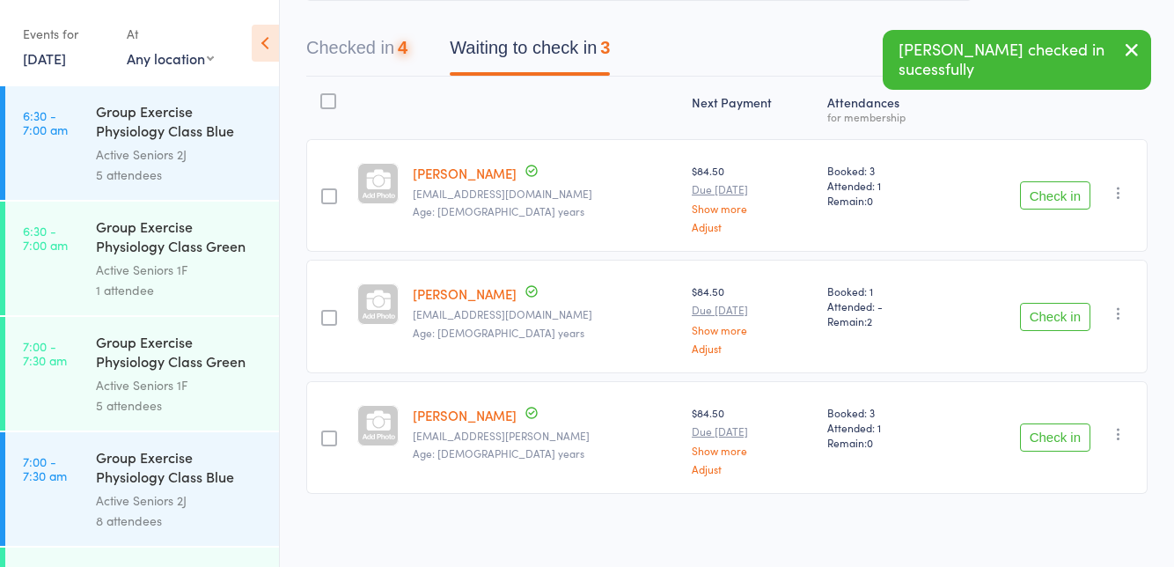
scroll to position [80, 0]
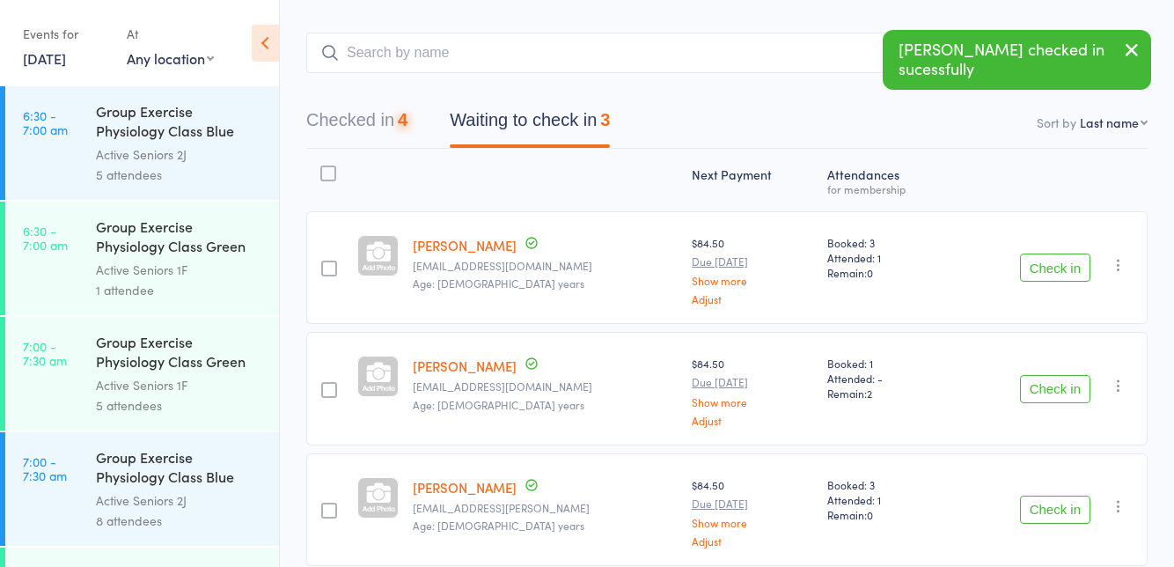
click at [1066, 382] on button "Check in" at bounding box center [1055, 389] width 70 height 28
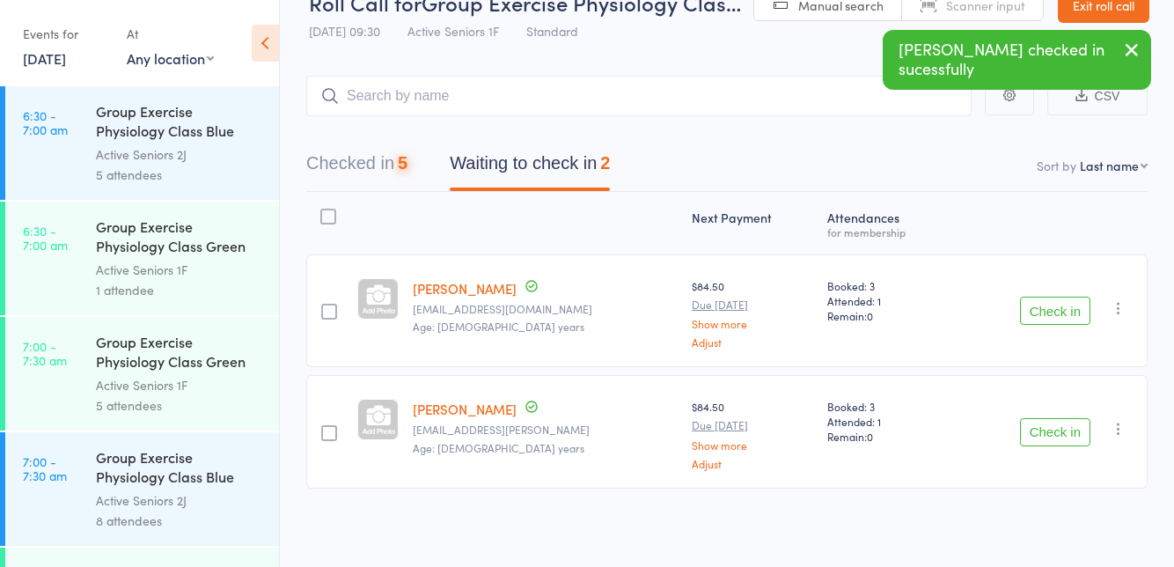
scroll to position [0, 0]
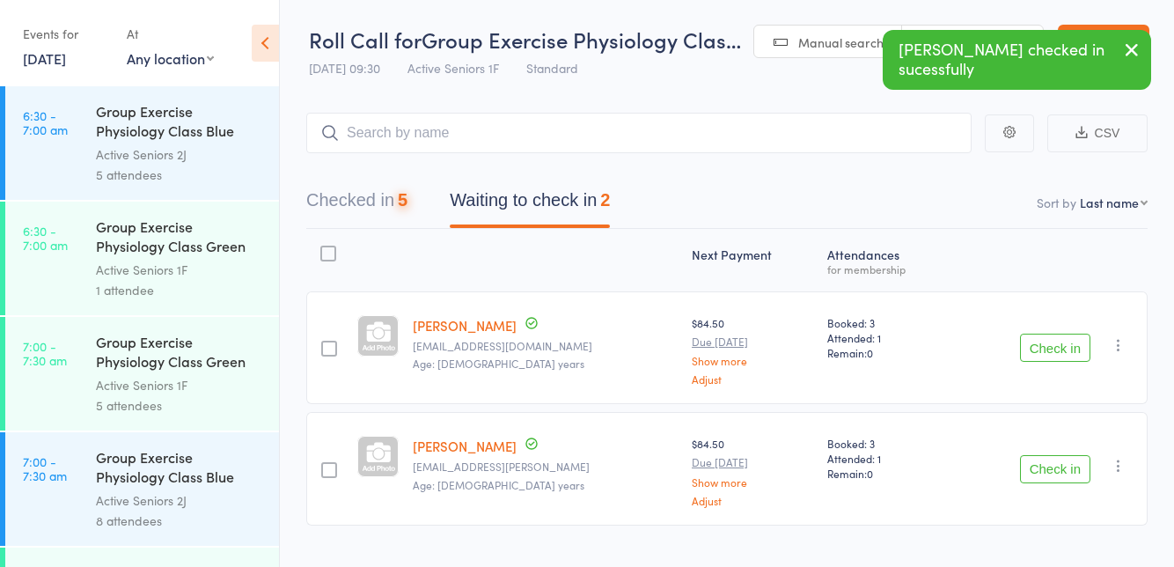
click at [1050, 463] on button "Check in" at bounding box center [1055, 469] width 70 height 28
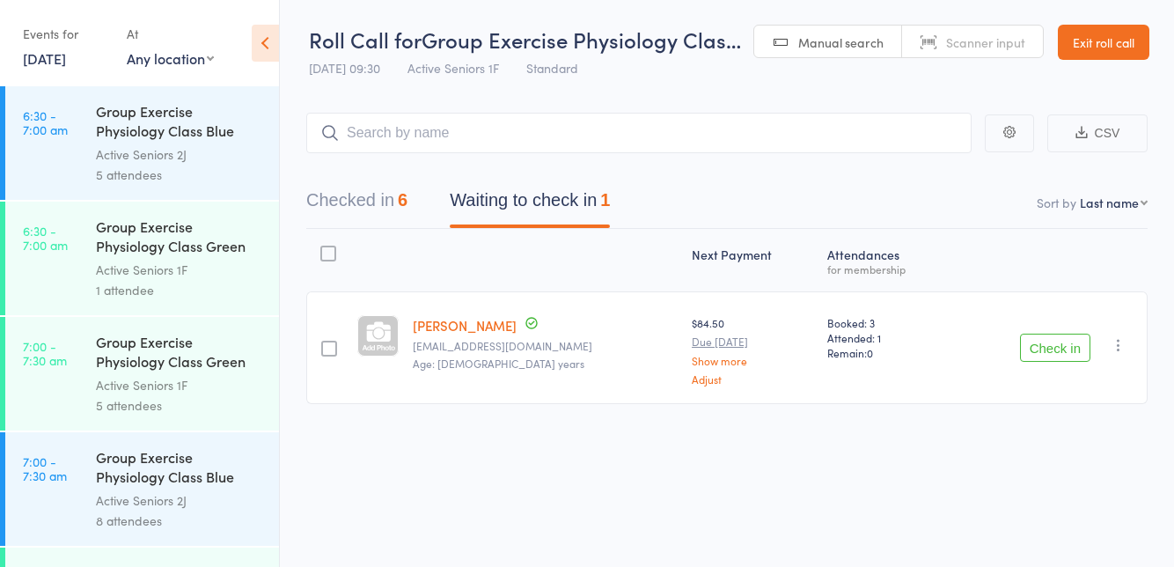
click at [1045, 352] on button "Check in" at bounding box center [1055, 347] width 70 height 28
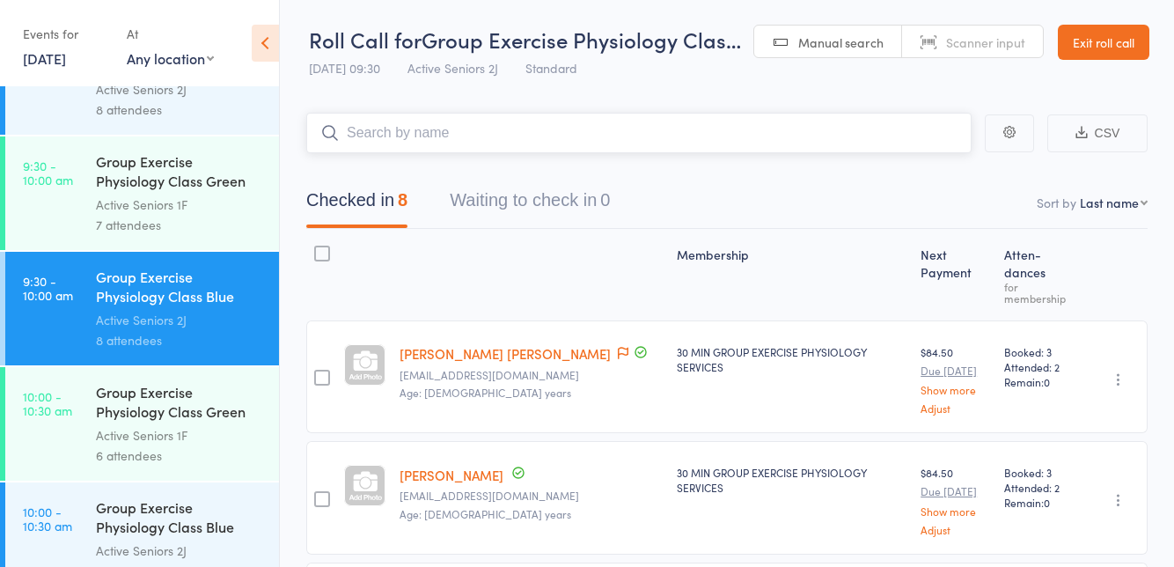
scroll to position [1329, 0]
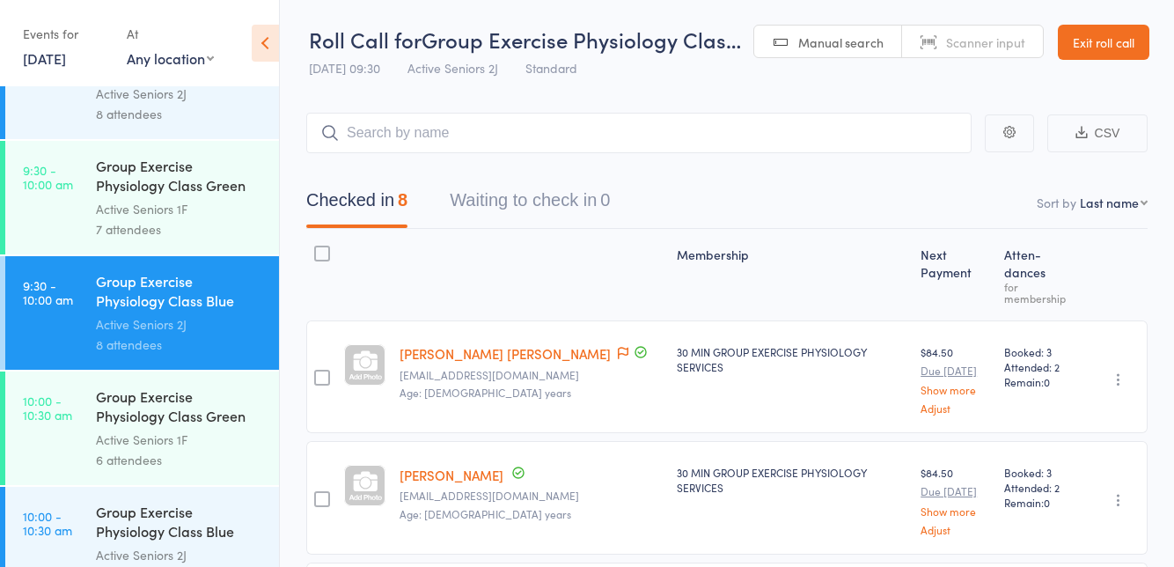
click at [199, 426] on div "Group Exercise Physiology Class Green Room" at bounding box center [180, 407] width 168 height 43
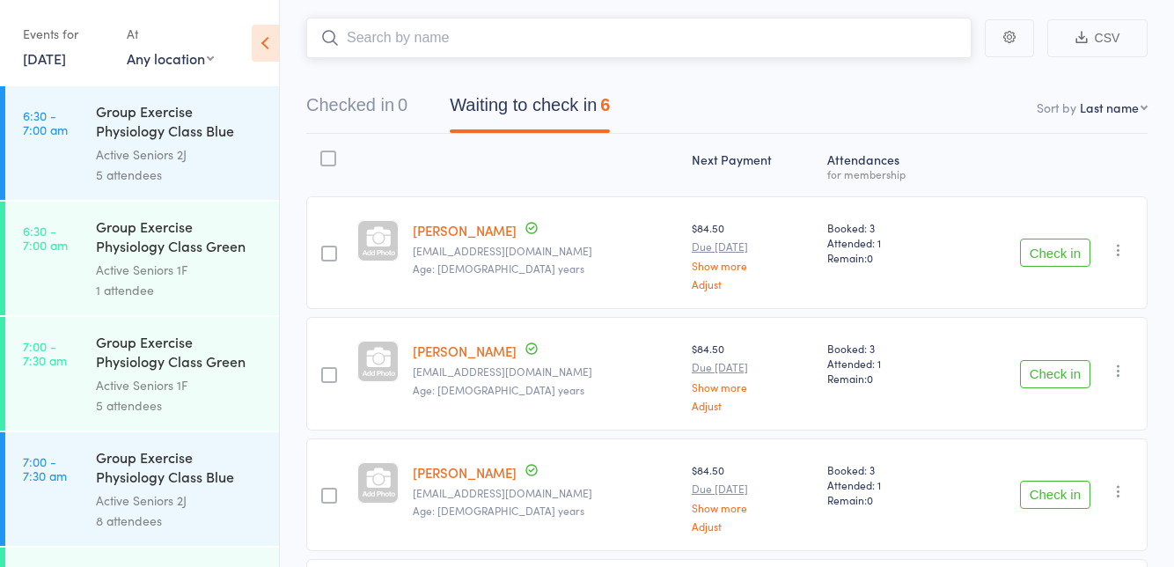
scroll to position [96, 0]
click at [1059, 377] on button "Check in" at bounding box center [1055, 373] width 70 height 28
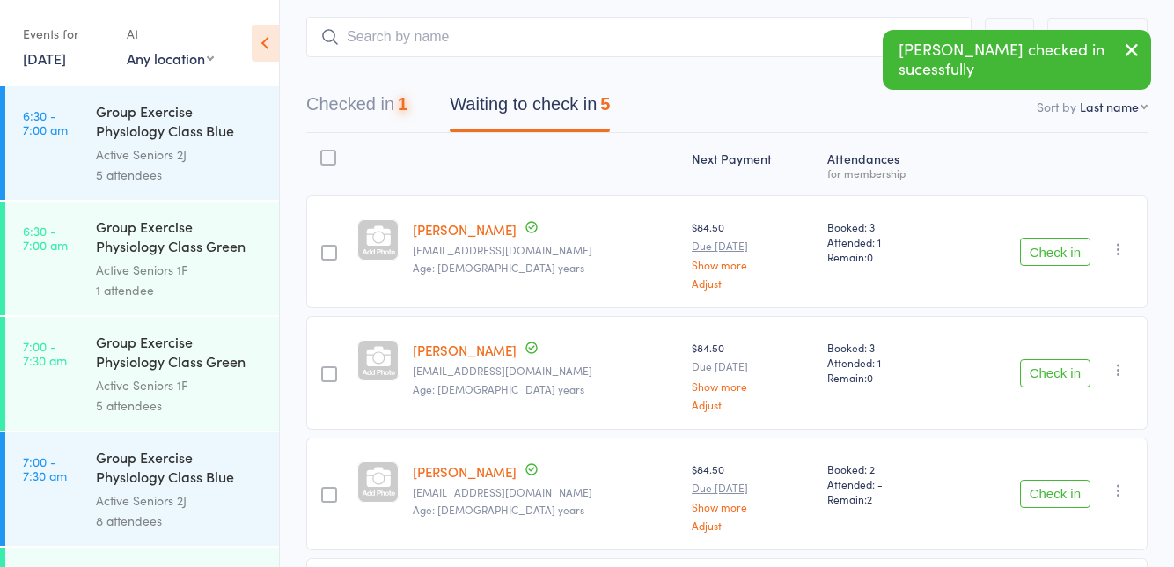
click at [1063, 375] on button "Check in" at bounding box center [1055, 373] width 70 height 28
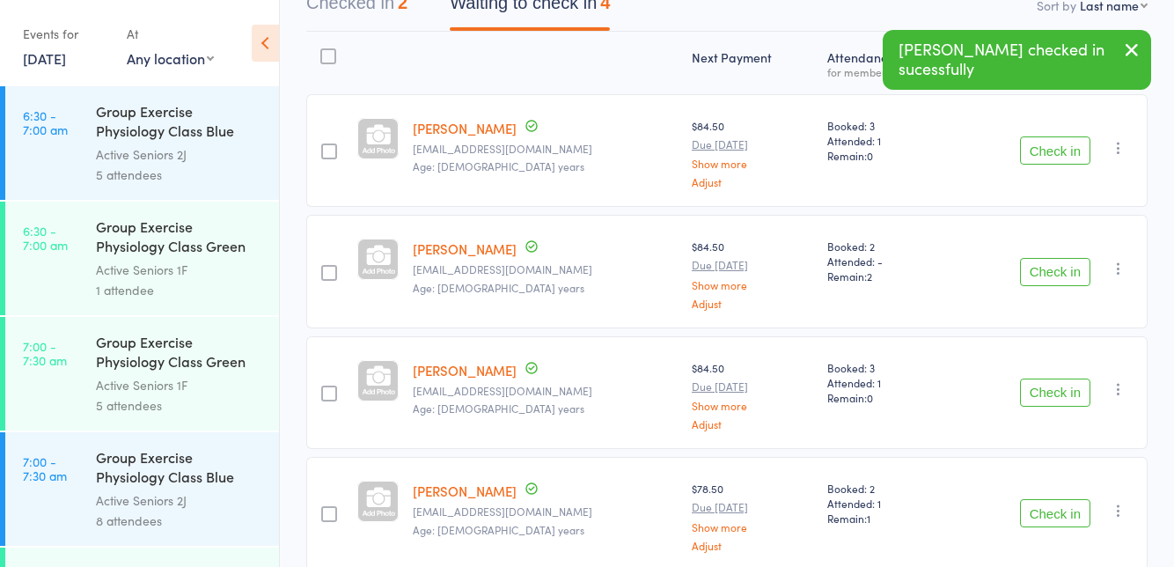
click at [1052, 517] on button "Check in" at bounding box center [1055, 513] width 70 height 28
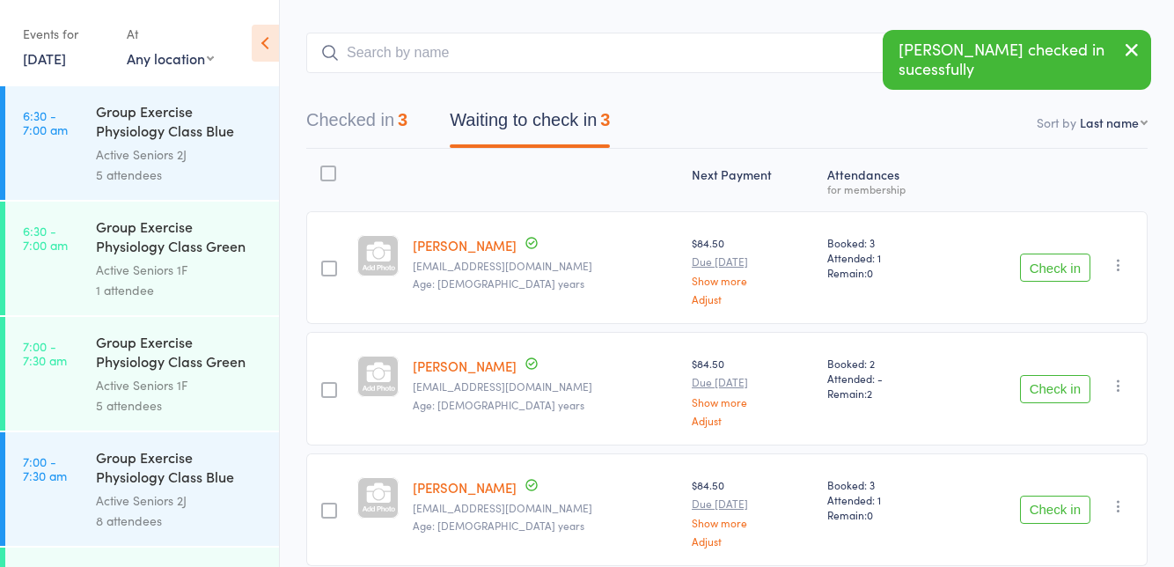
click at [378, 128] on button "Checked in 3" at bounding box center [356, 124] width 101 height 47
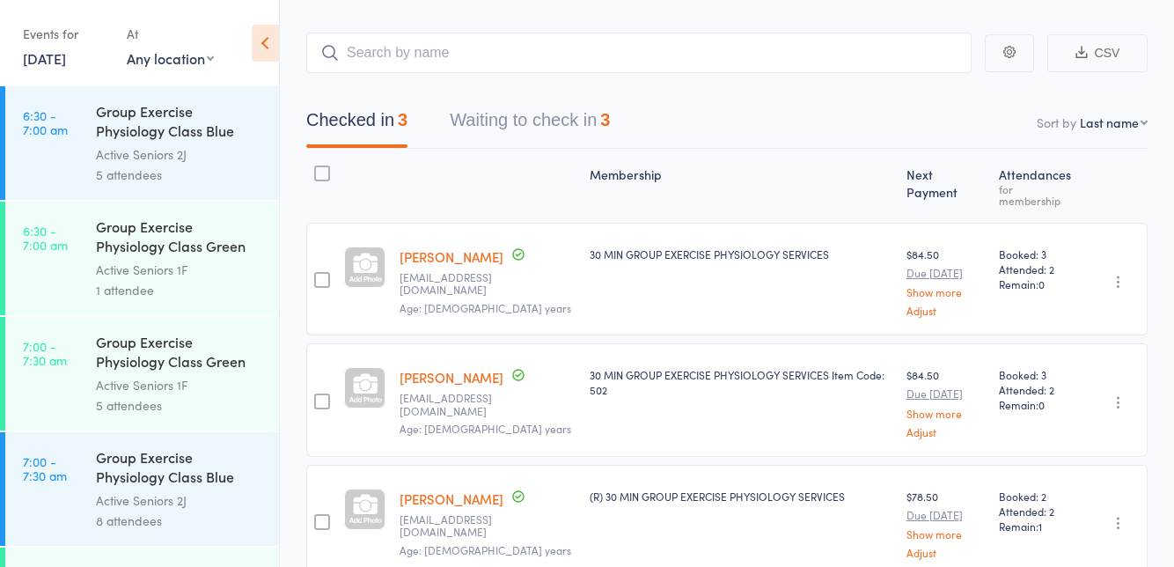
scroll to position [0, 0]
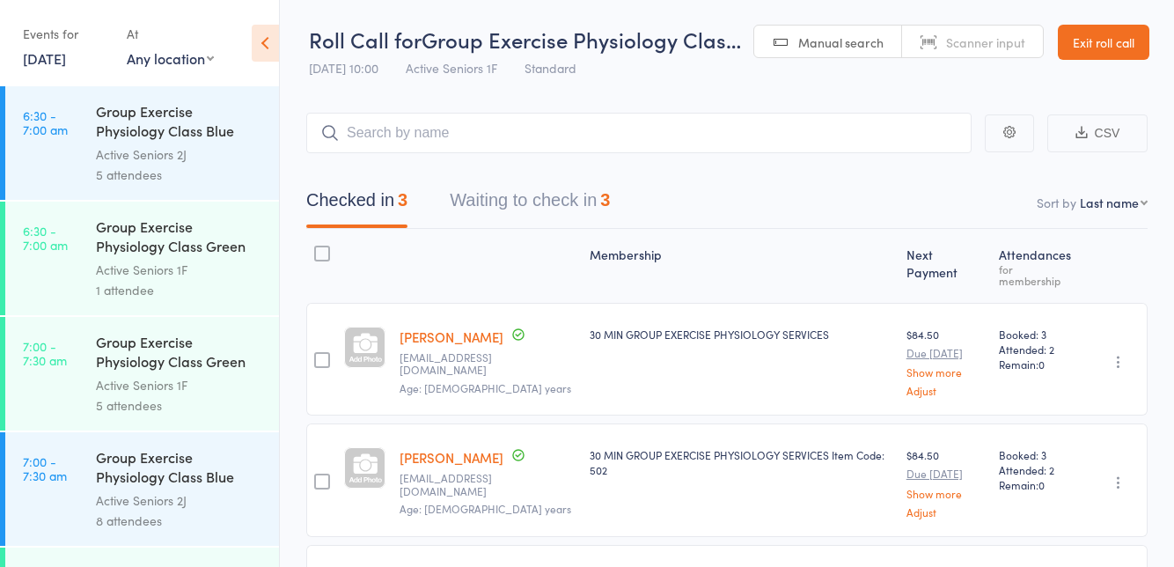
click at [553, 199] on button "Waiting to check in 3" at bounding box center [530, 204] width 160 height 47
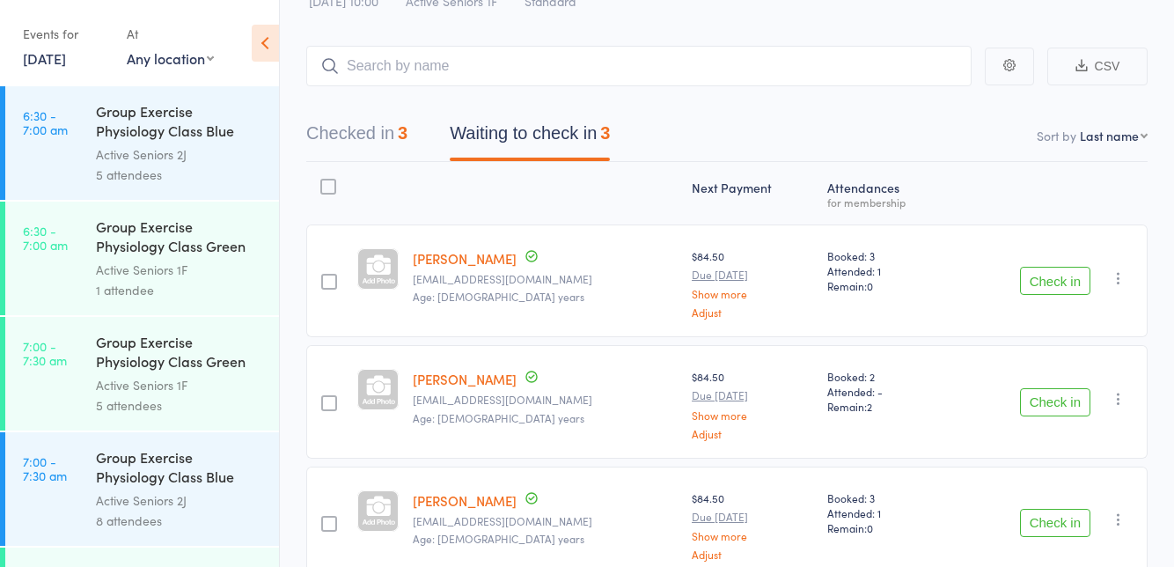
scroll to position [80, 0]
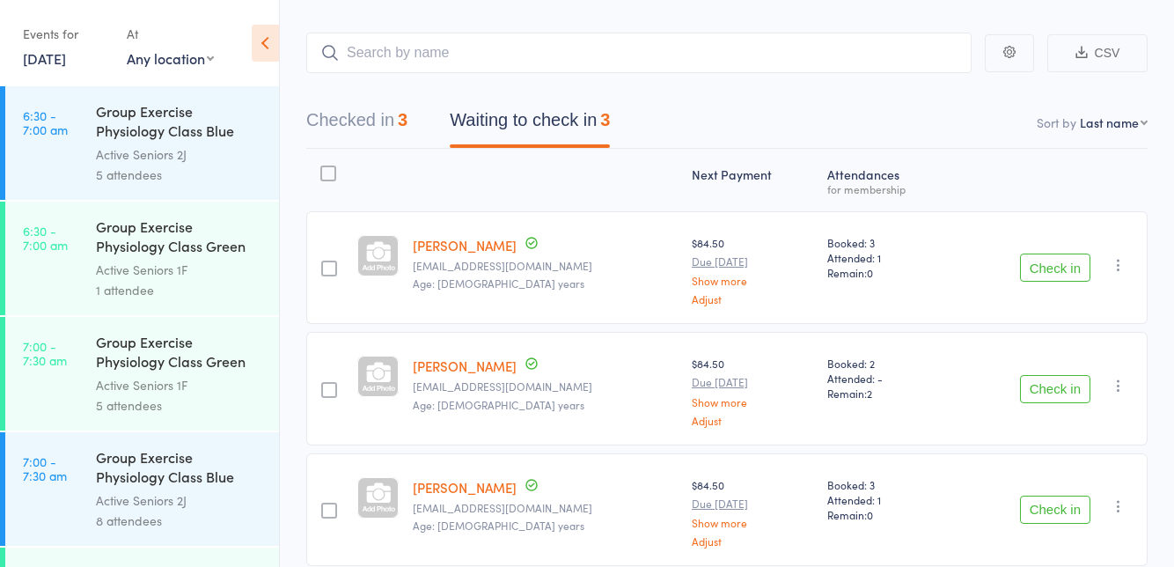
click at [1052, 495] on button "Check in" at bounding box center [1055, 509] width 70 height 28
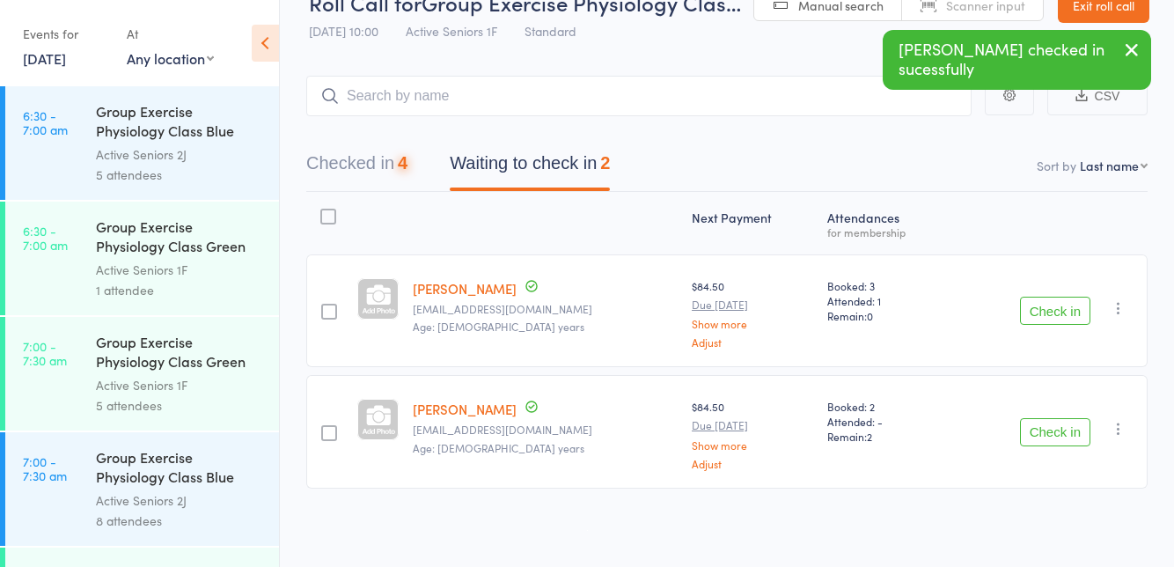
scroll to position [0, 0]
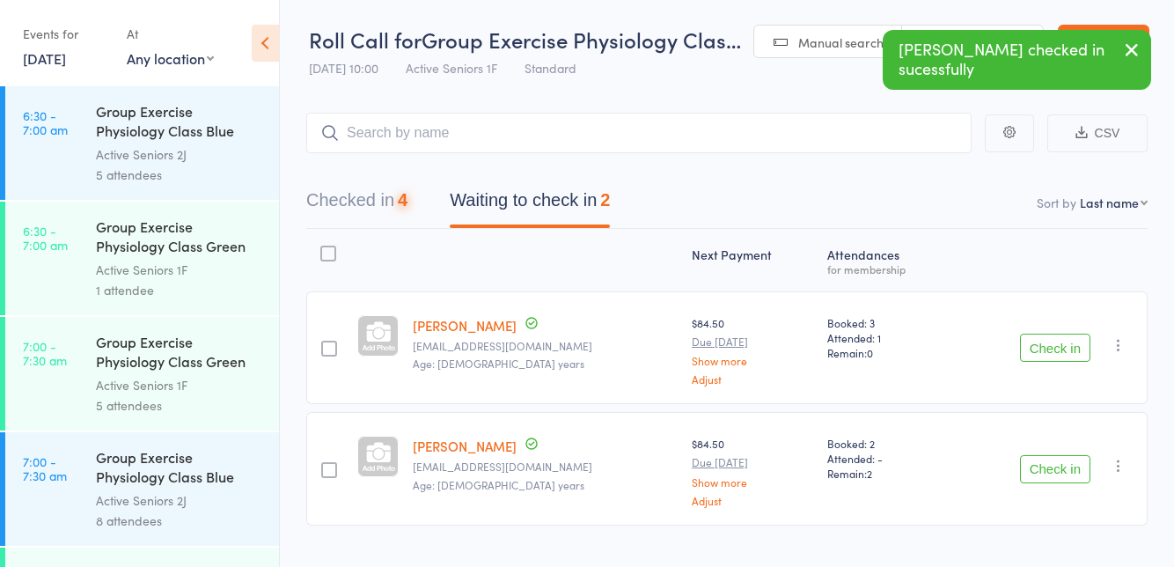
click at [395, 206] on button "Checked in 4" at bounding box center [356, 204] width 101 height 47
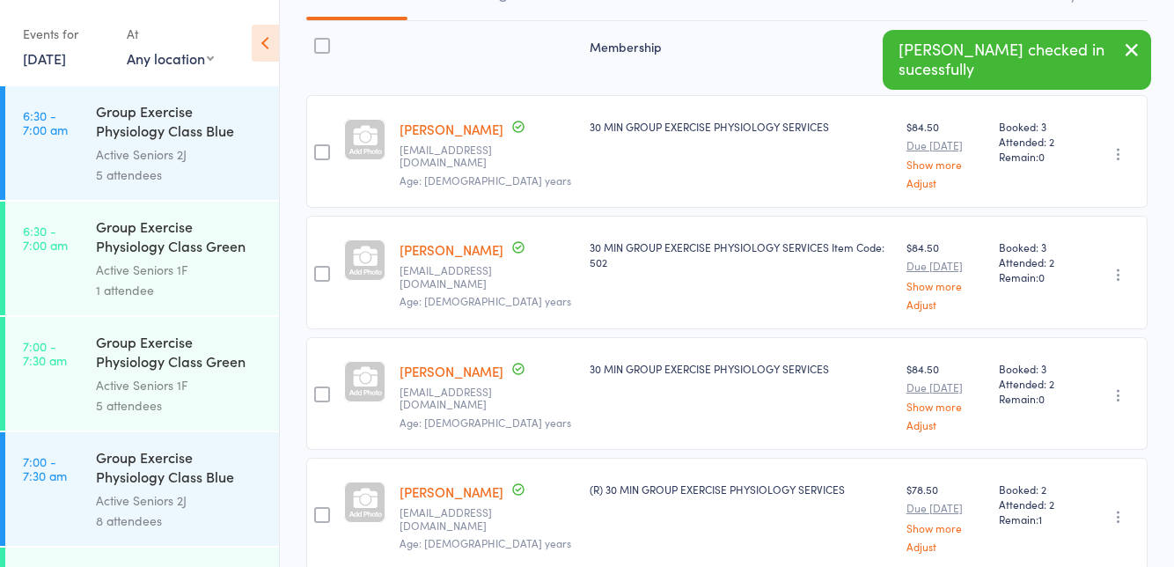
scroll to position [199, 0]
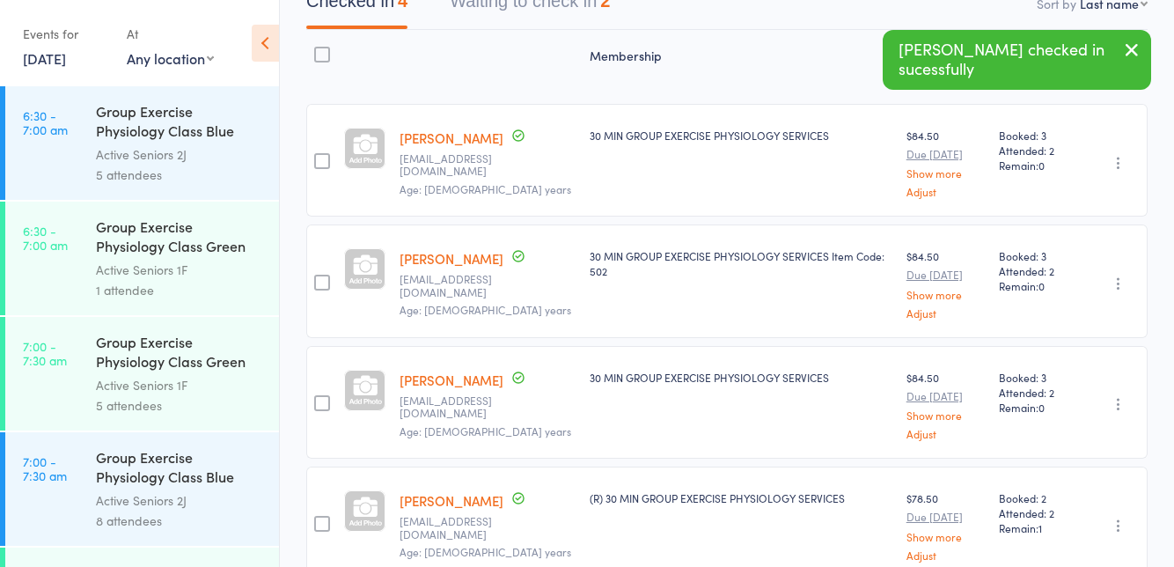
click at [1109, 521] on button "button" at bounding box center [1118, 525] width 21 height 21
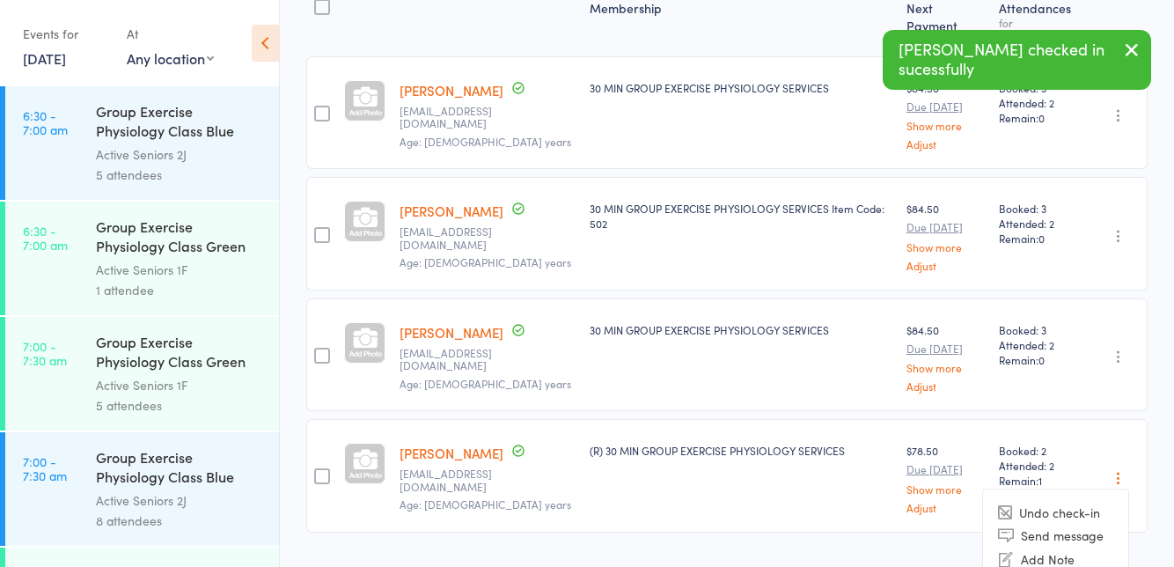
scroll to position [285, 0]
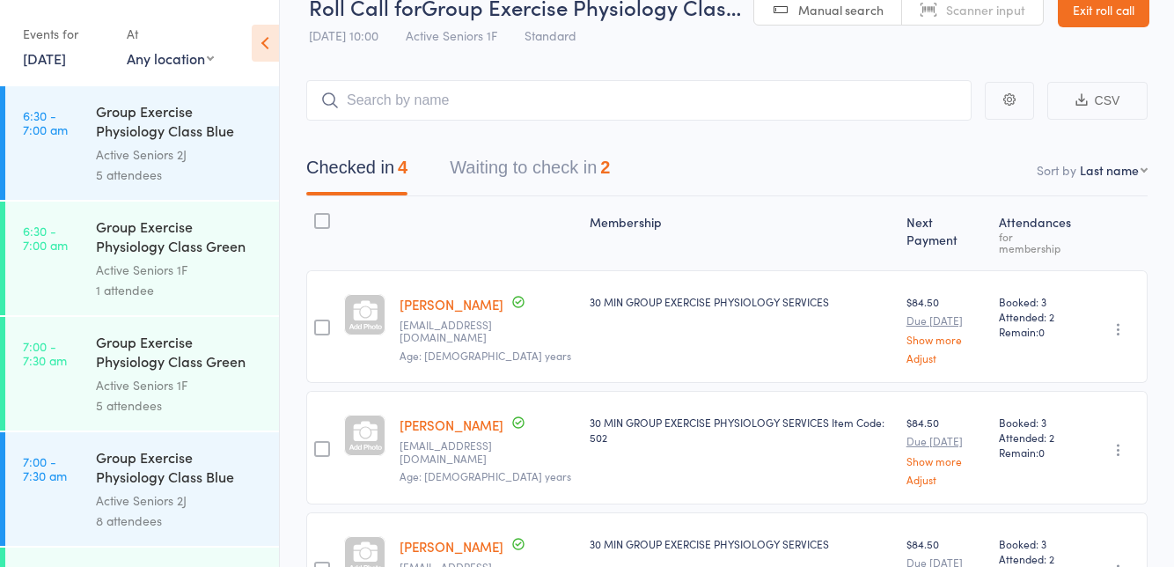
scroll to position [0, 0]
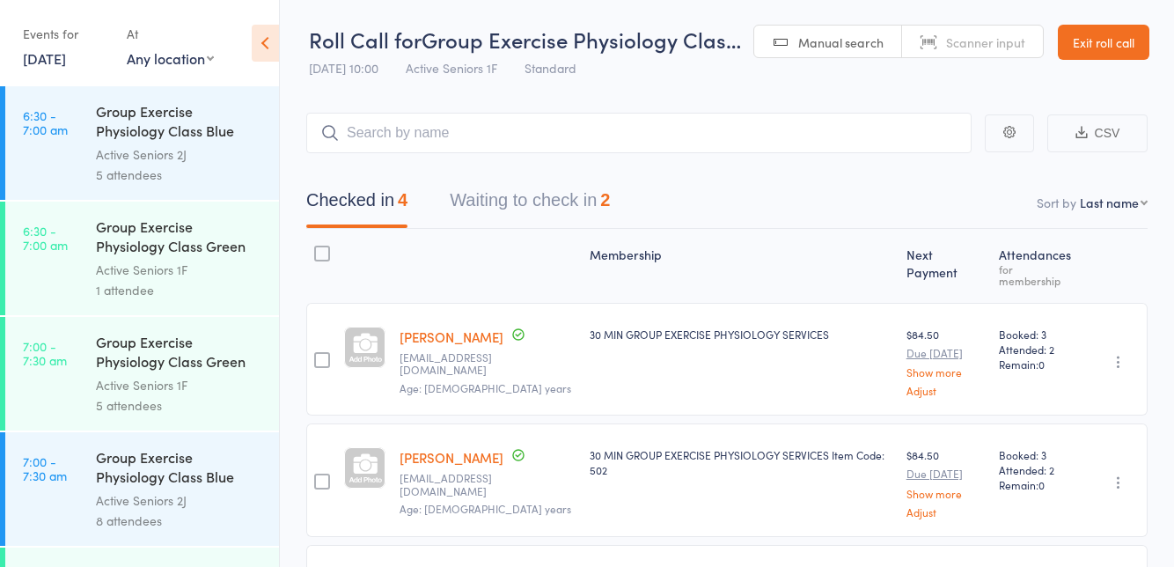
click at [539, 210] on button "Waiting to check in 2" at bounding box center [530, 204] width 160 height 47
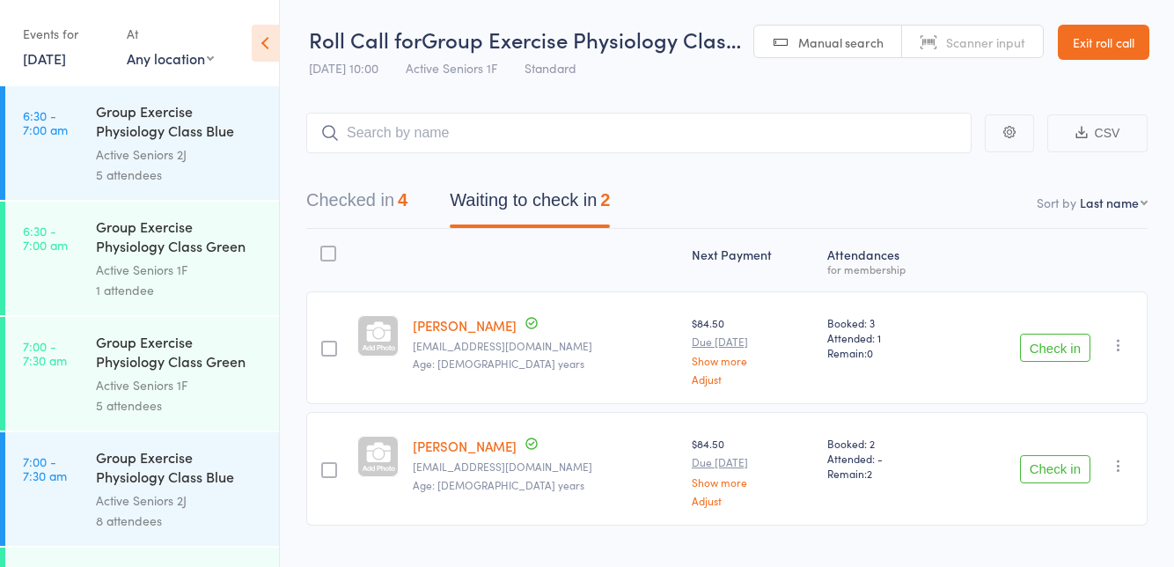
click at [1058, 470] on button "Check in" at bounding box center [1055, 469] width 70 height 28
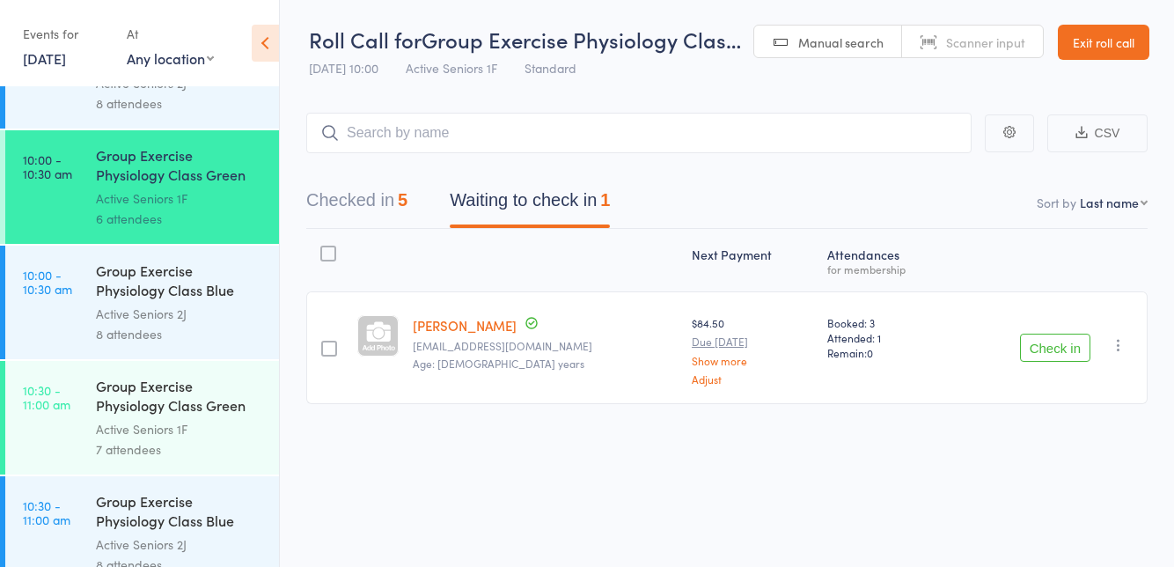
scroll to position [1569, 0]
click at [152, 426] on div "Active Seniors 1F" at bounding box center [180, 430] width 168 height 20
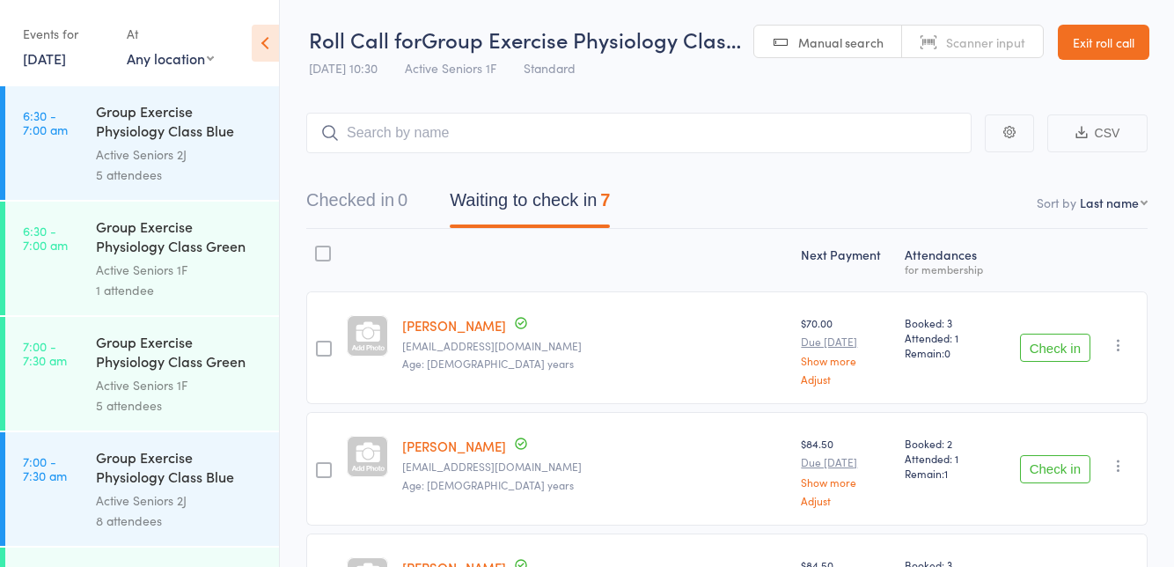
click at [267, 47] on icon at bounding box center [265, 43] width 27 height 37
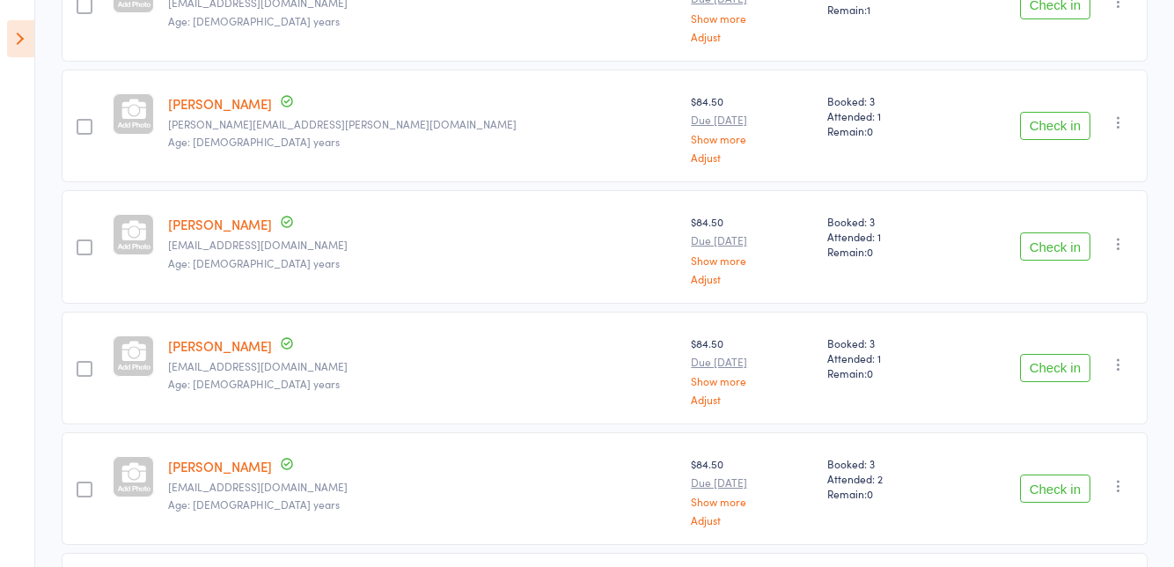
scroll to position [465, 0]
click at [1051, 362] on button "Check in" at bounding box center [1055, 367] width 70 height 28
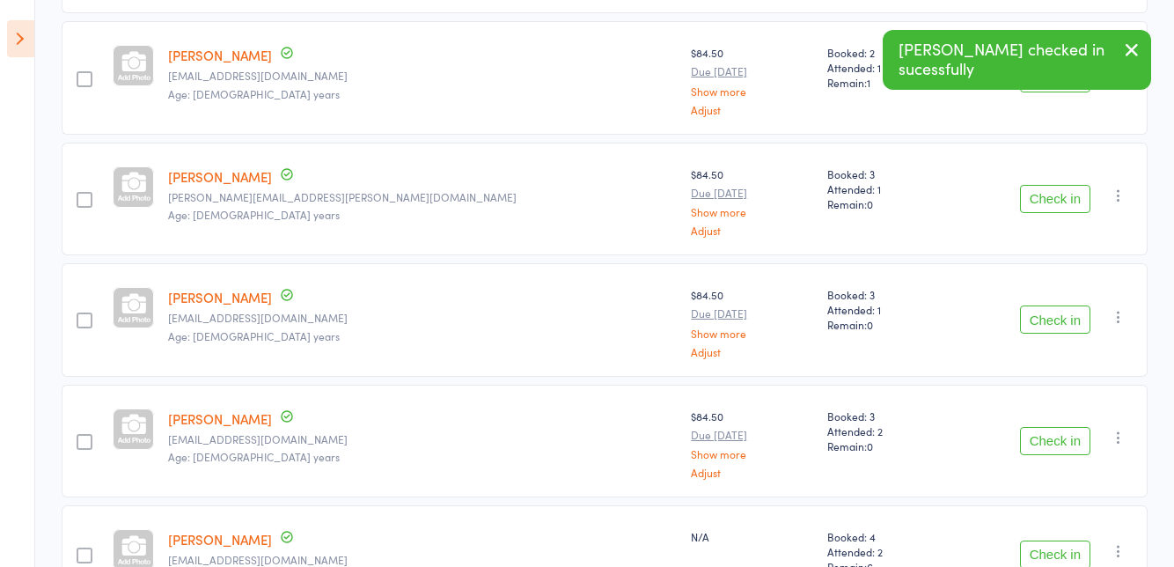
scroll to position [390, 0]
click at [1042, 200] on button "Check in" at bounding box center [1055, 200] width 70 height 28
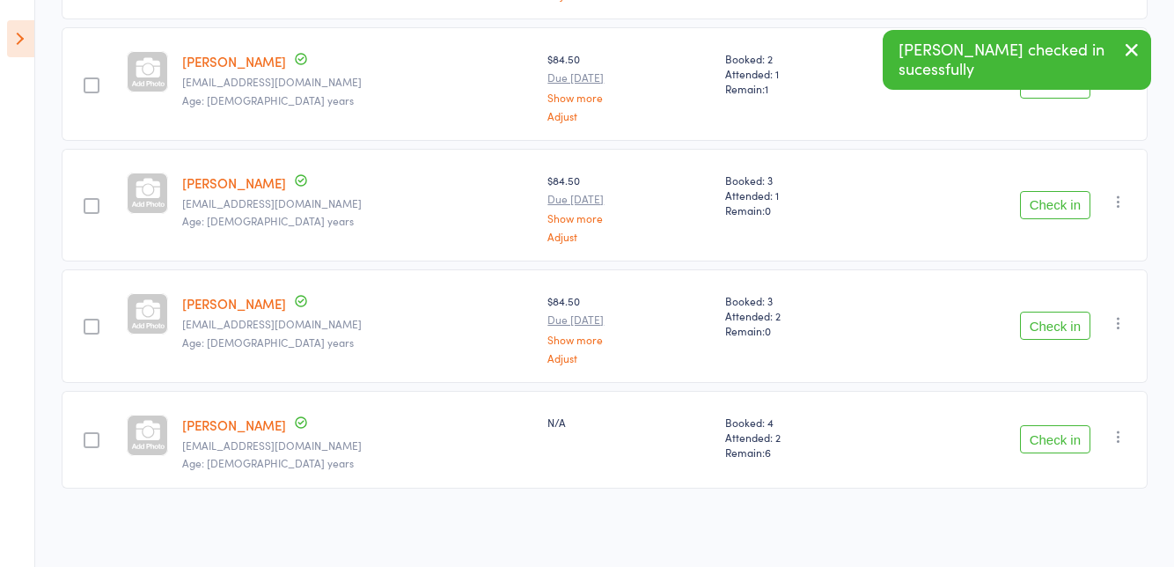
scroll to position [380, 0]
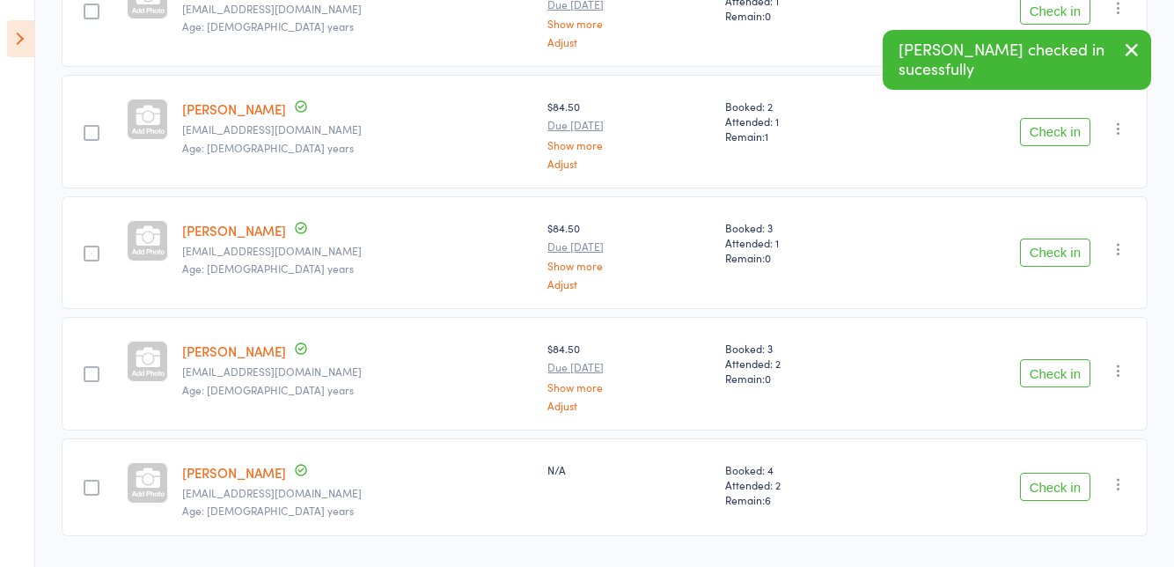
click at [1055, 253] on button "Check in" at bounding box center [1055, 252] width 70 height 28
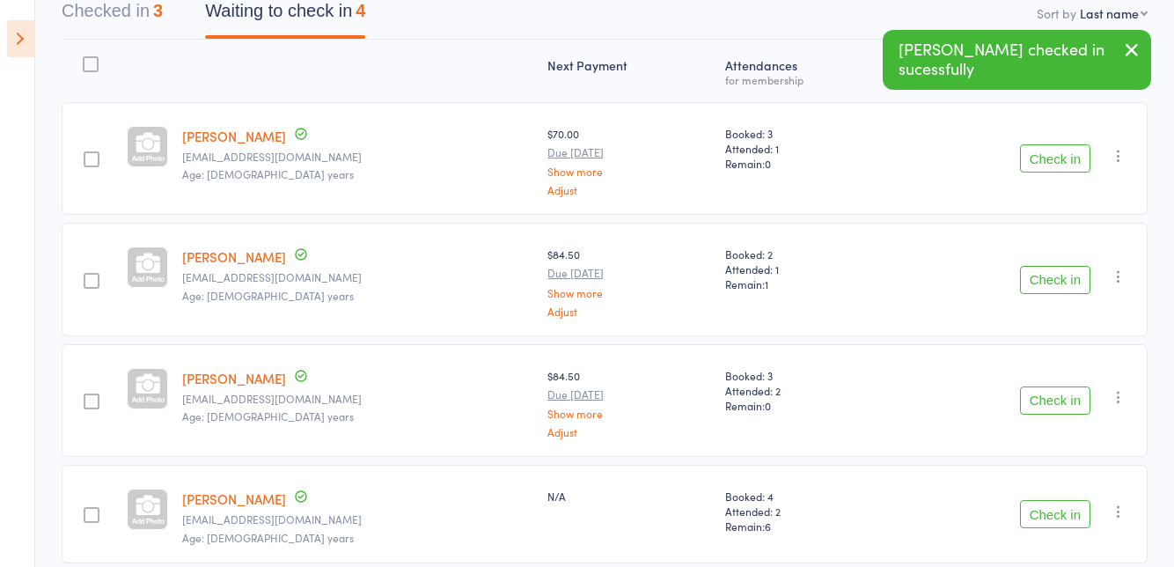
scroll to position [165, 0]
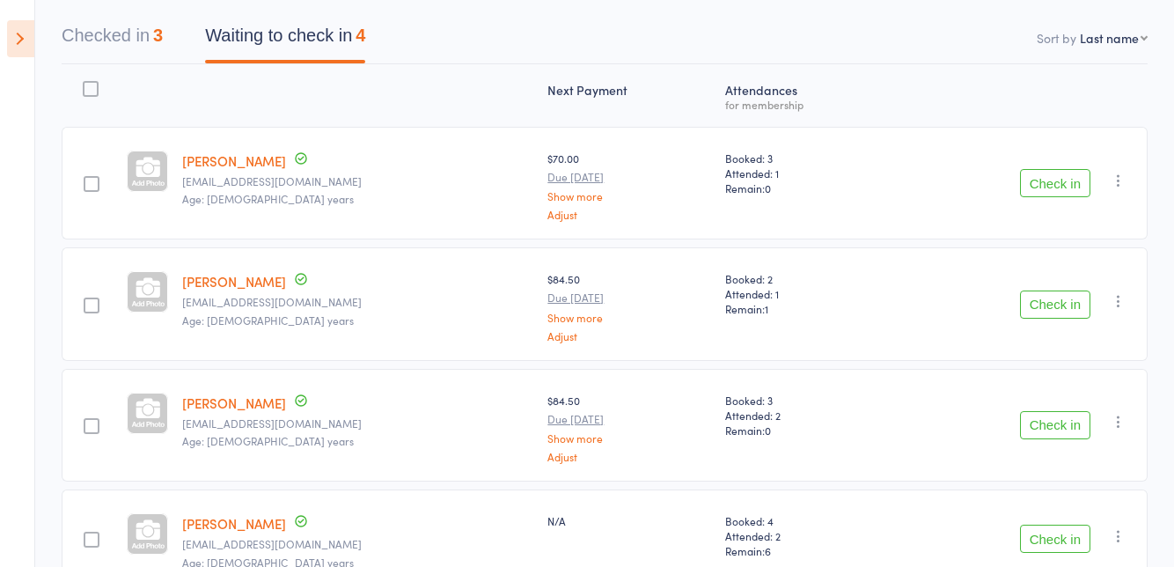
click at [1053, 539] on button "Check in" at bounding box center [1055, 538] width 70 height 28
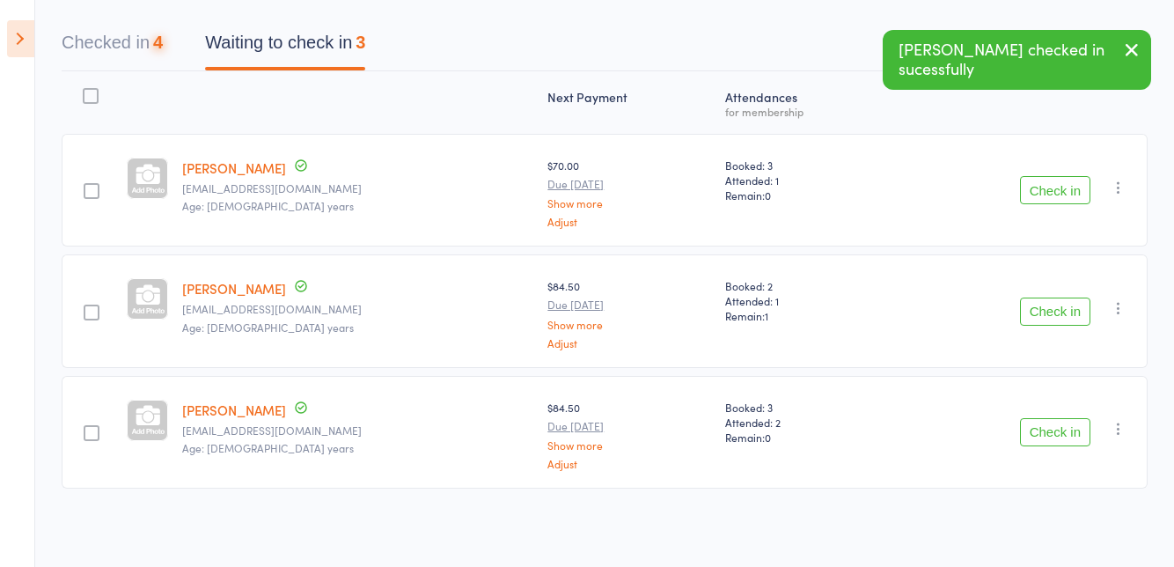
scroll to position [80, 0]
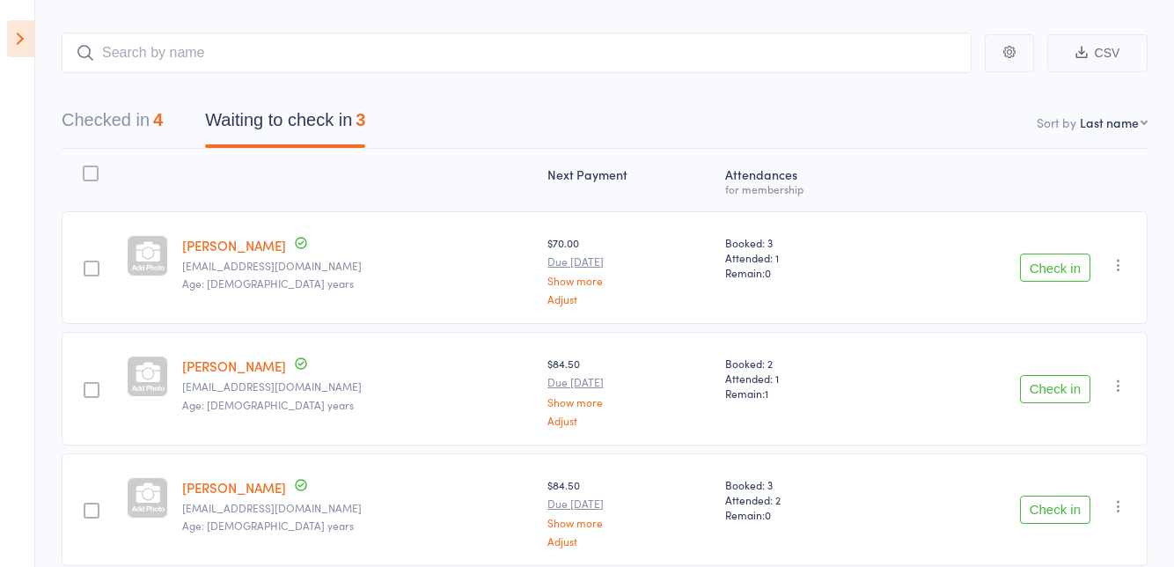
click at [1063, 269] on button "Check in" at bounding box center [1055, 267] width 70 height 28
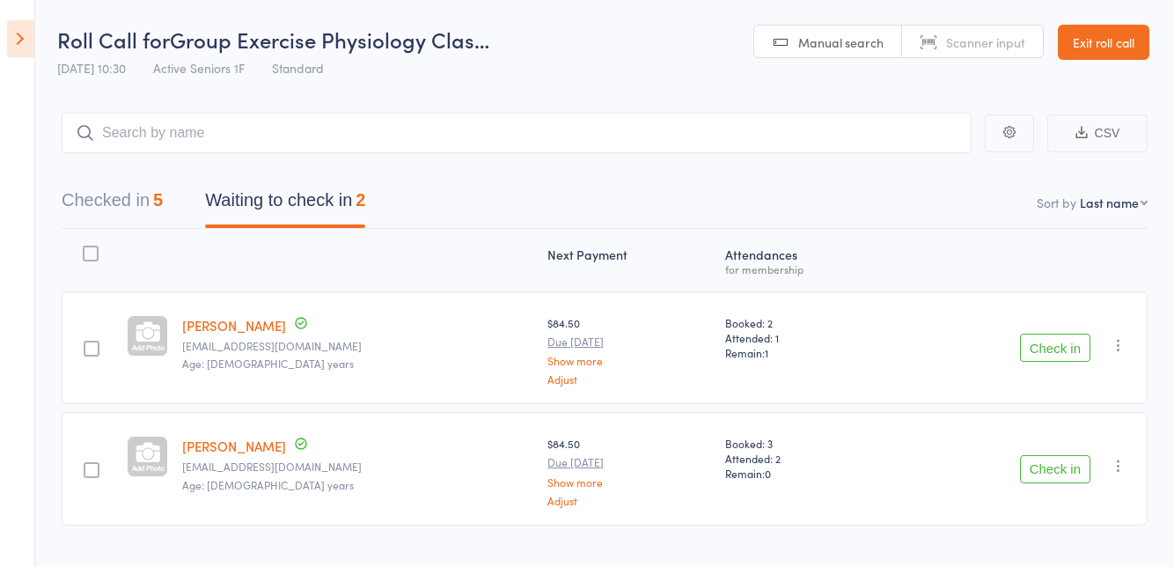
click at [14, 45] on icon at bounding box center [20, 38] width 27 height 37
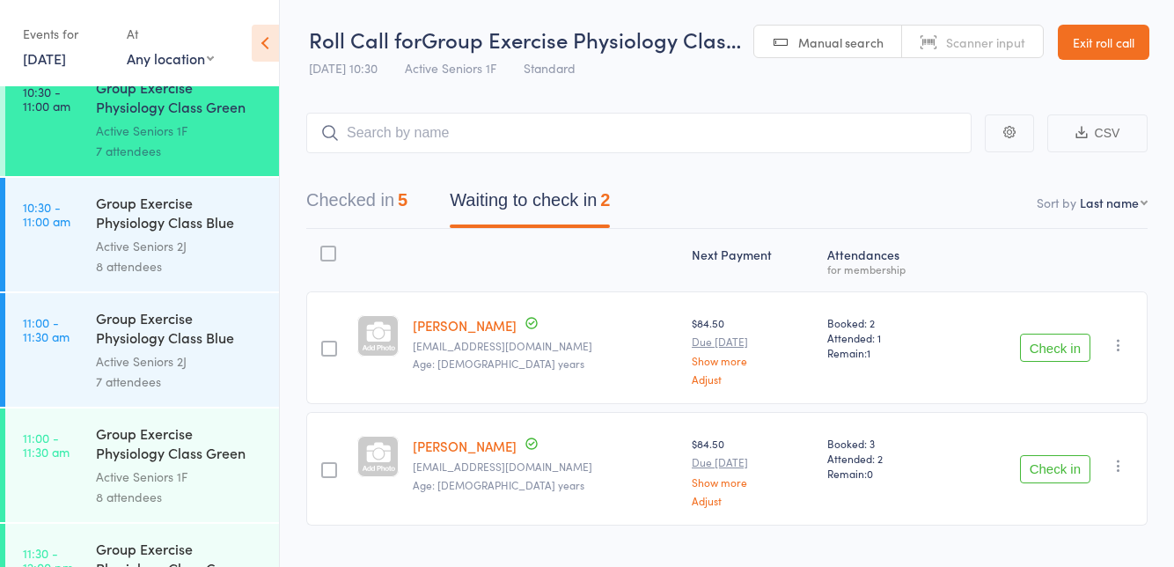
scroll to position [1870, 0]
click at [72, 451] on link "11:00 - 11:30 am Group Exercise Physiology Class Green Room Active Seniors 1F 8…" at bounding box center [142, 464] width 274 height 114
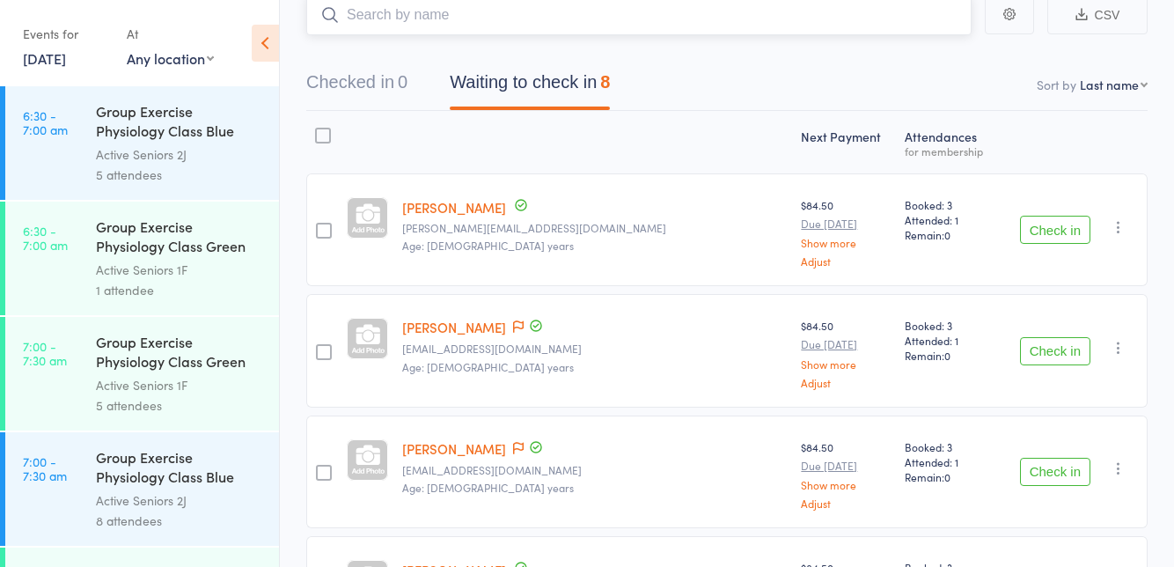
scroll to position [120, 0]
click at [1045, 353] on button "Check in" at bounding box center [1055, 349] width 70 height 28
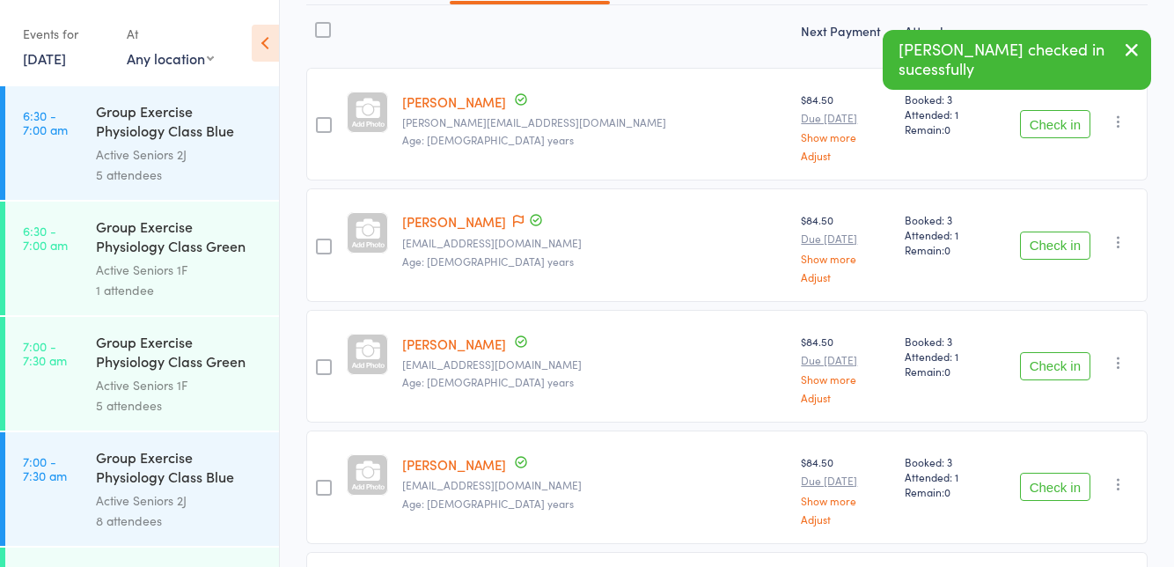
scroll to position [225, 0]
click at [1037, 365] on button "Check in" at bounding box center [1055, 364] width 70 height 28
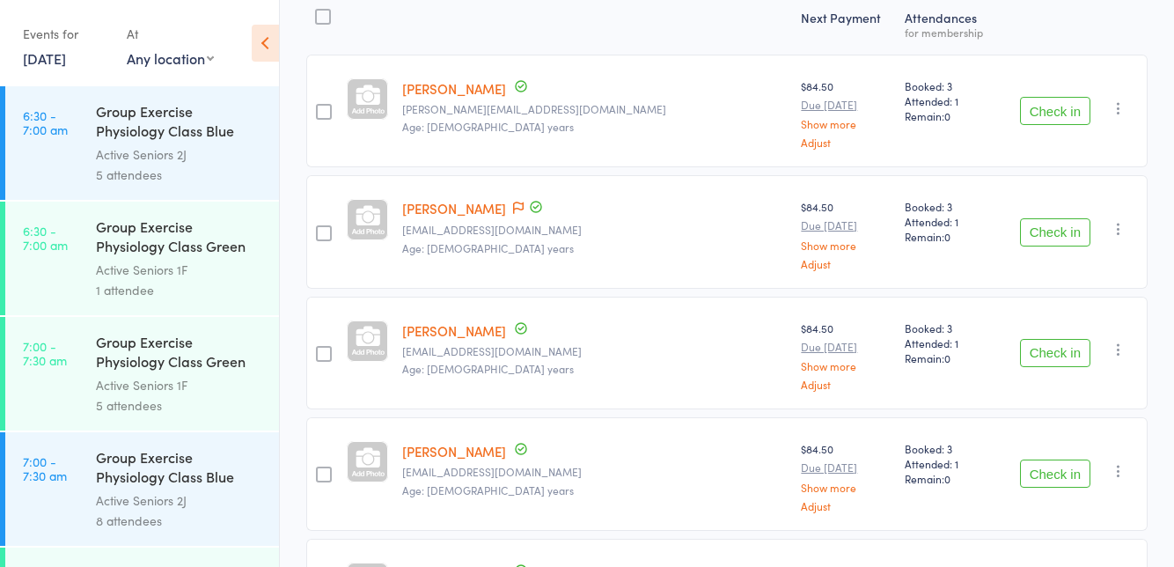
scroll to position [210, 0]
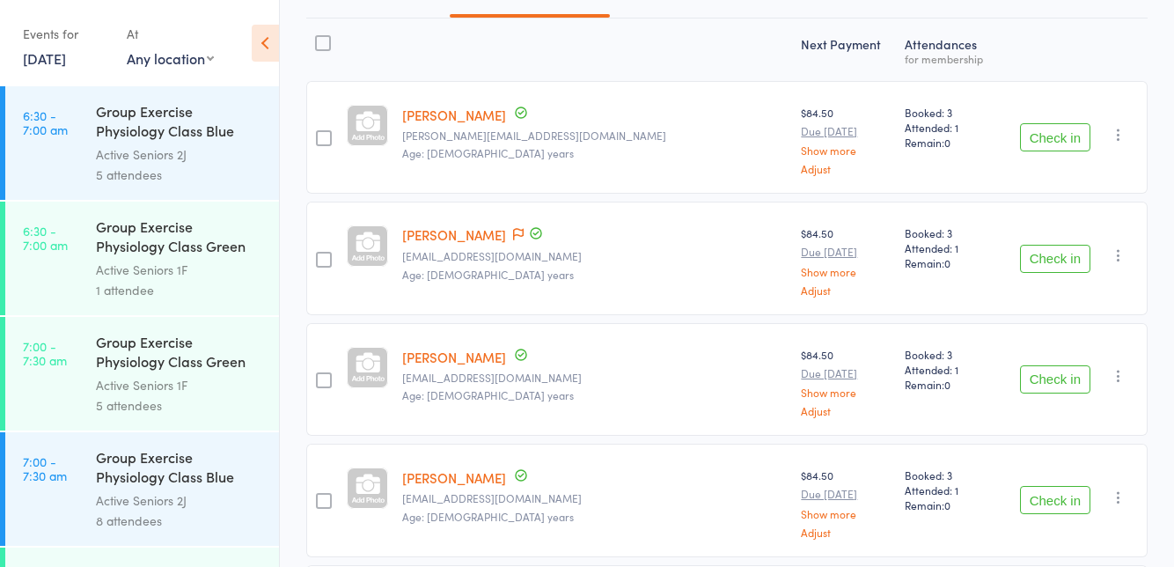
click at [1057, 148] on button "Check in" at bounding box center [1055, 137] width 70 height 28
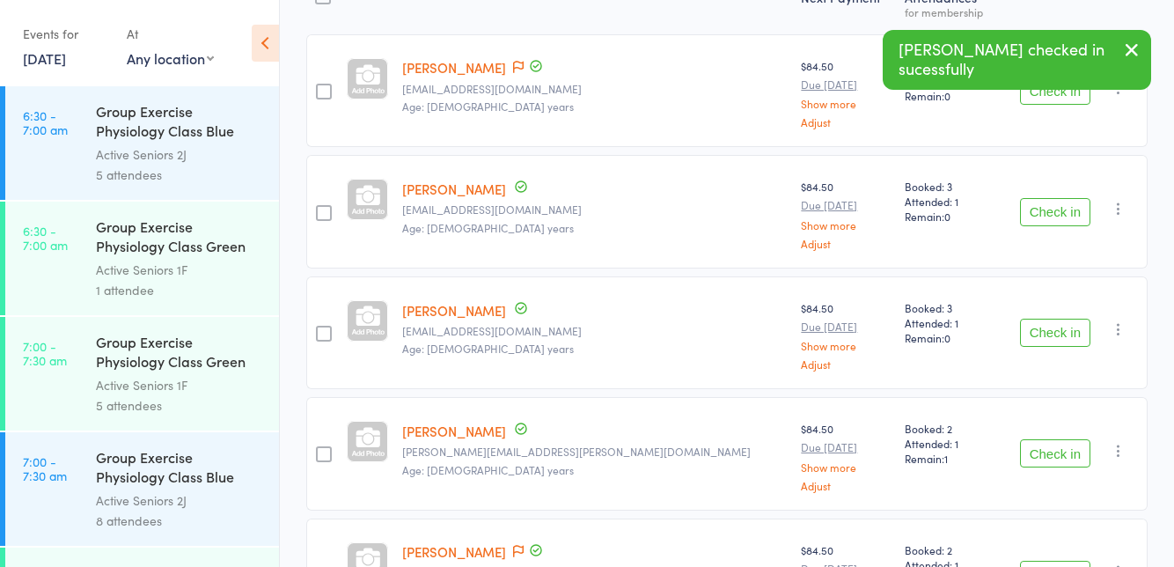
click at [1061, 212] on button "Check in" at bounding box center [1055, 212] width 70 height 28
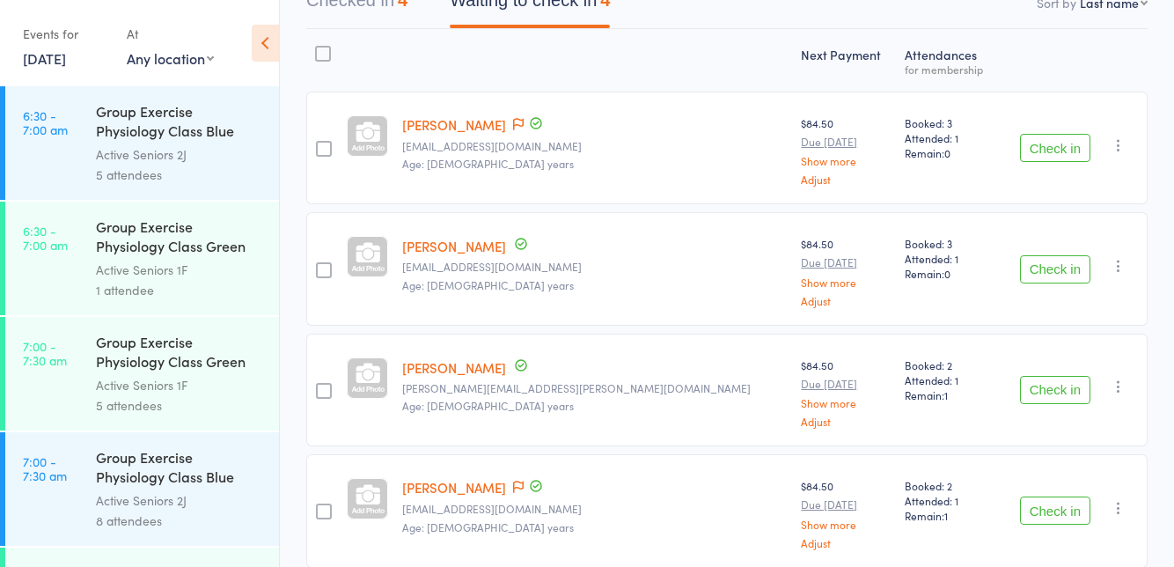
scroll to position [259, 0]
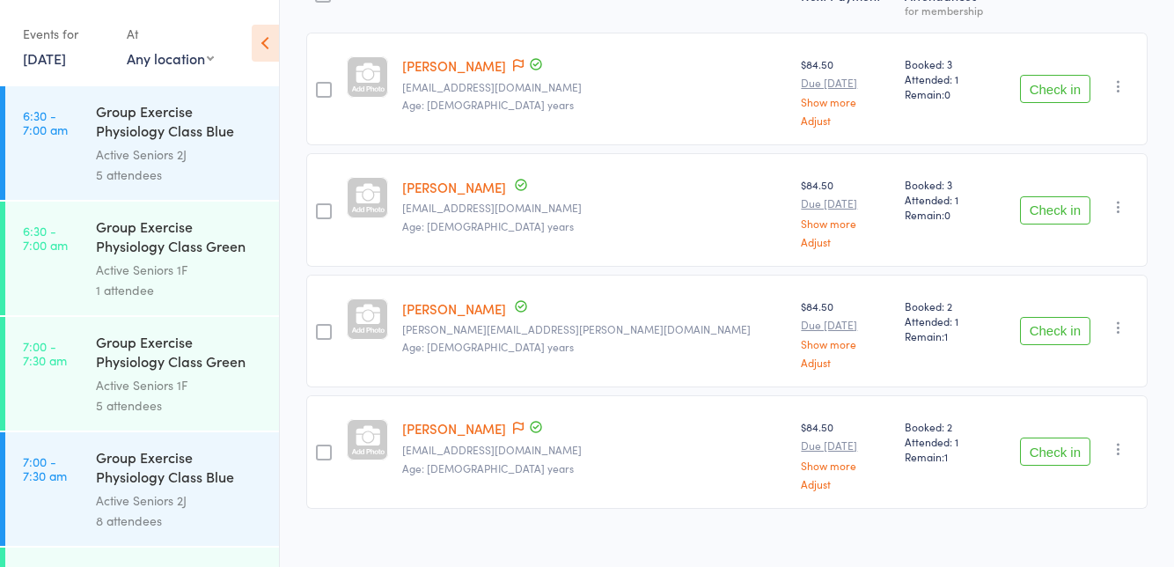
click at [509, 72] on div at bounding box center [526, 65] width 35 height 19
click at [513, 70] on icon at bounding box center [518, 65] width 11 height 12
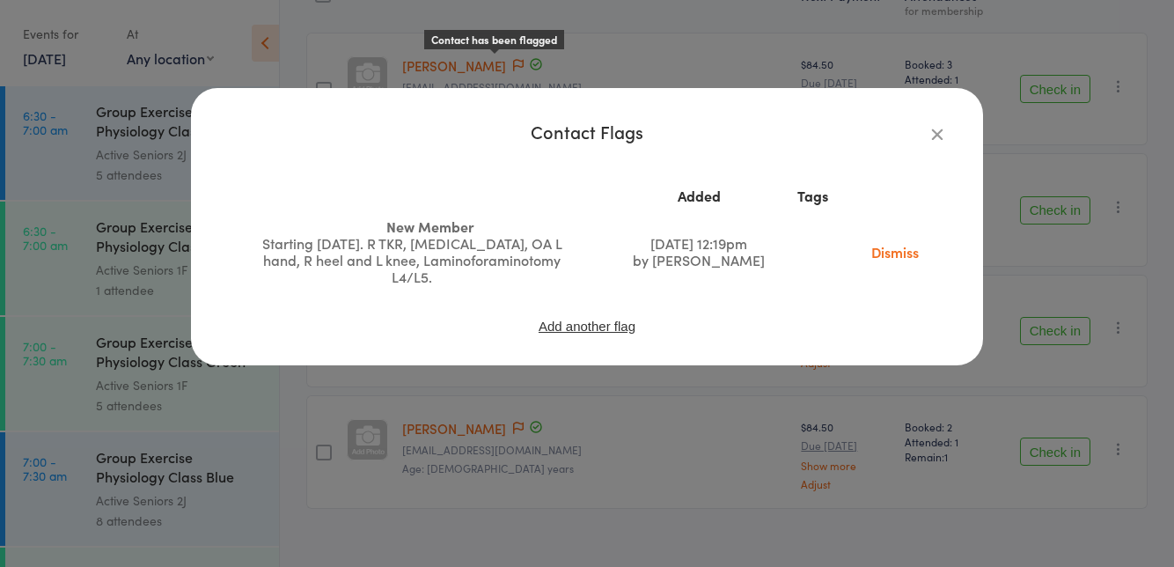
click at [938, 133] on icon "button" at bounding box center [936, 133] width 19 height 19
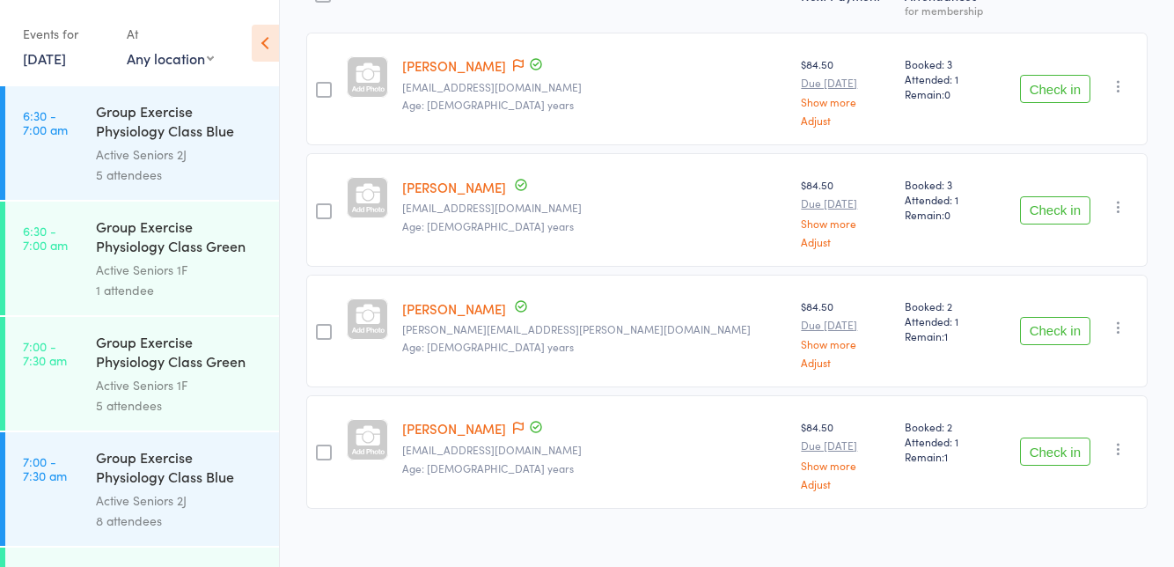
click at [1059, 92] on button "Check in" at bounding box center [1055, 89] width 70 height 28
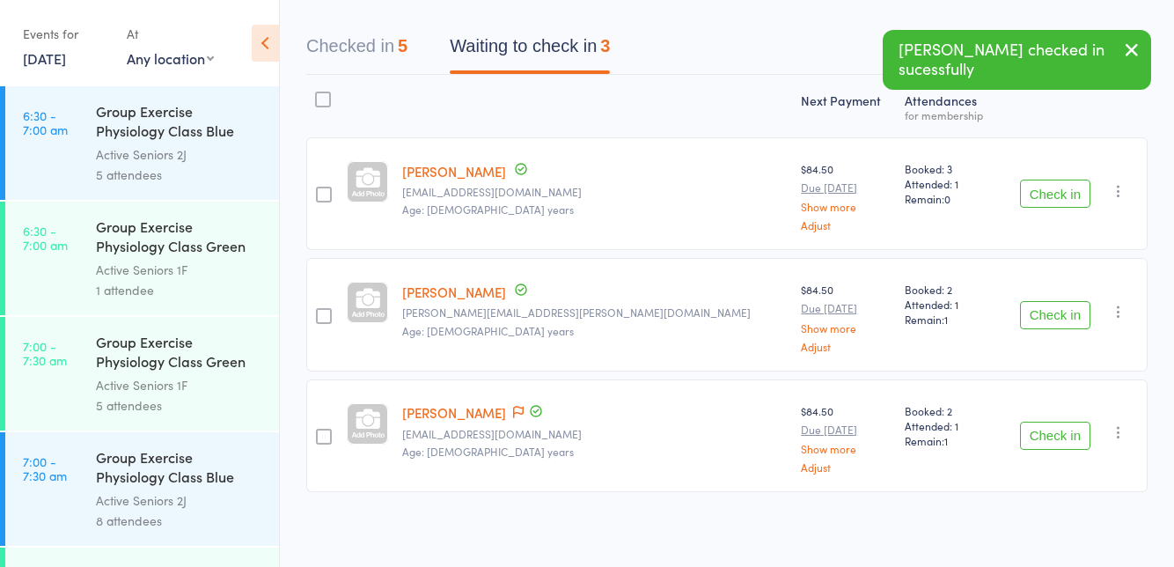
click at [1052, 437] on button "Check in" at bounding box center [1055, 435] width 70 height 28
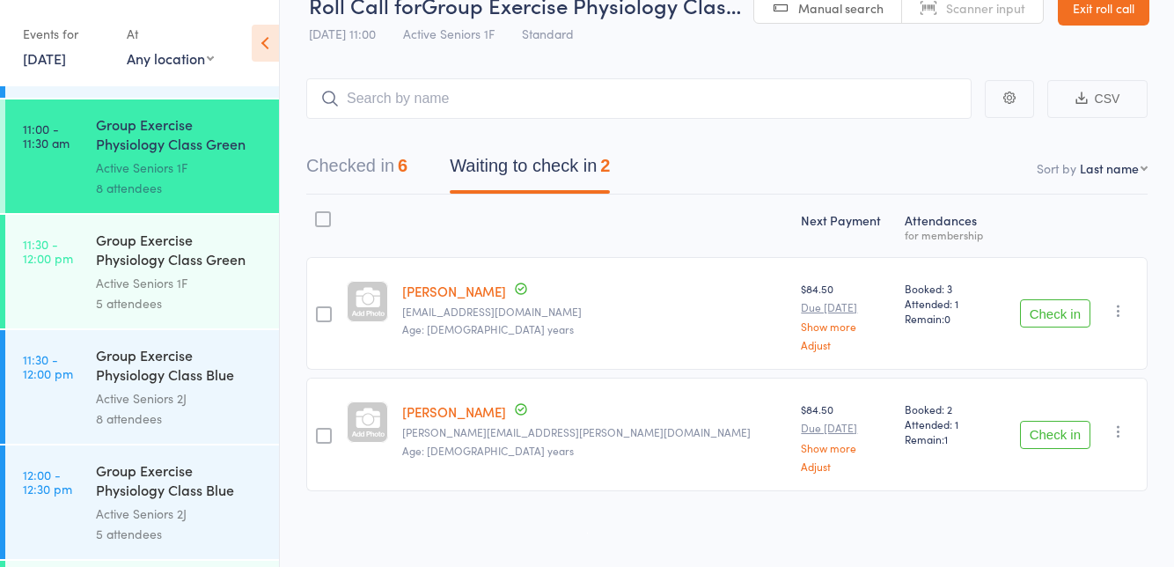
scroll to position [2216, 0]
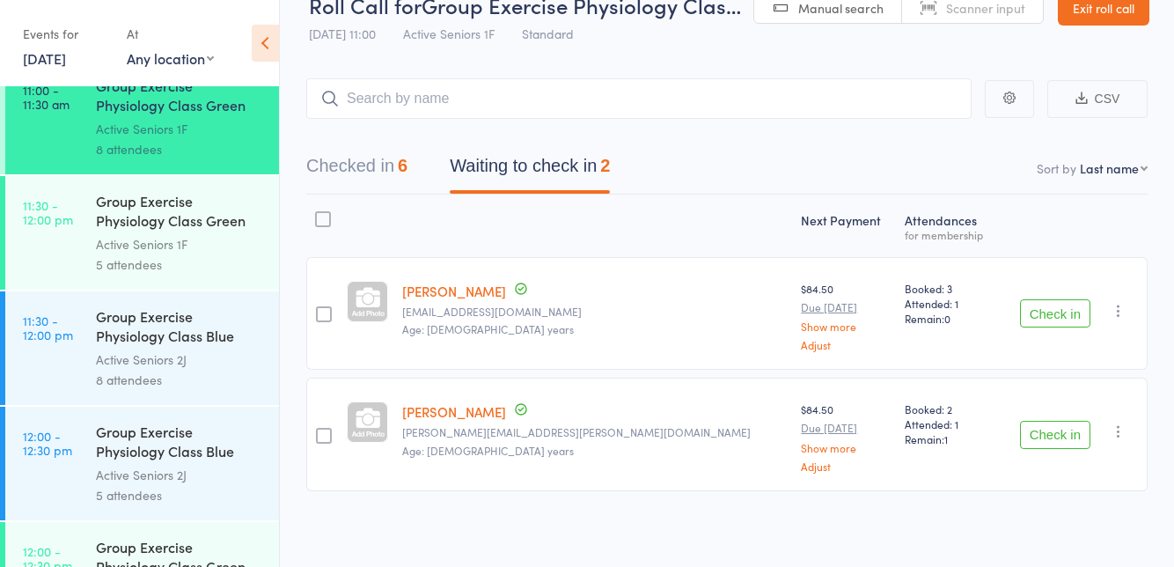
click at [84, 223] on link "11:30 - 12:00 pm Group Exercise Physiology Class Green Room Active Seniors 1F 5…" at bounding box center [142, 233] width 274 height 114
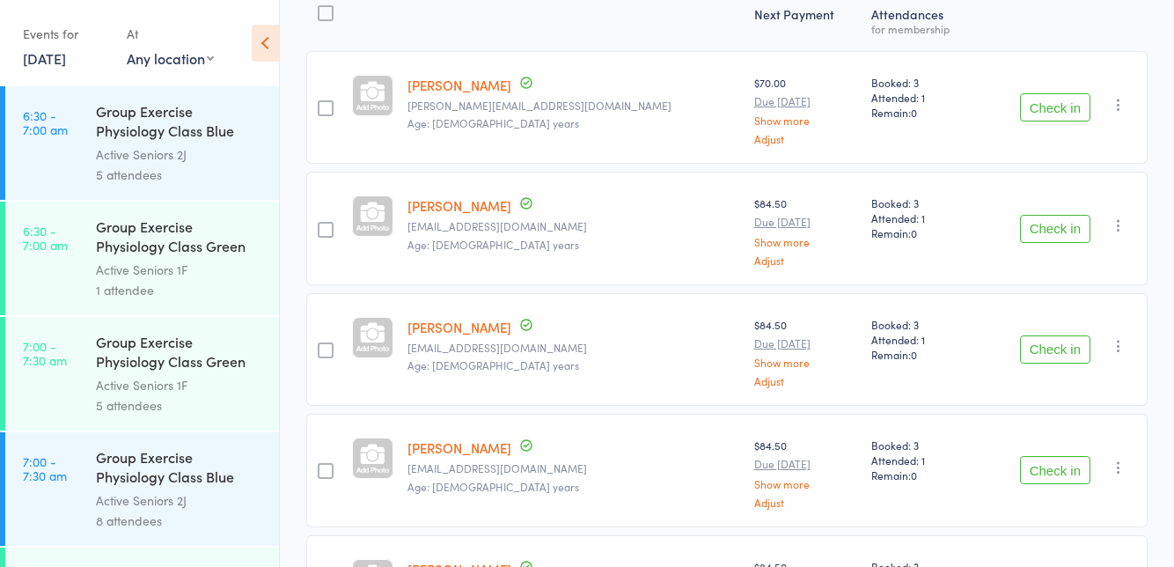
scroll to position [299, 0]
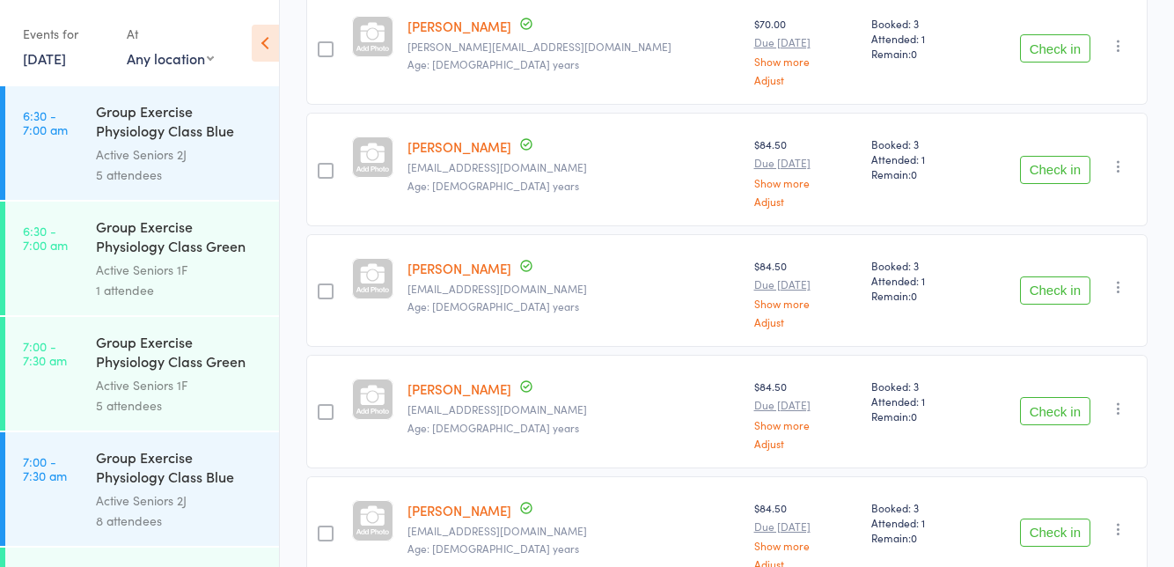
click at [1045, 410] on button "Check in" at bounding box center [1055, 411] width 70 height 28
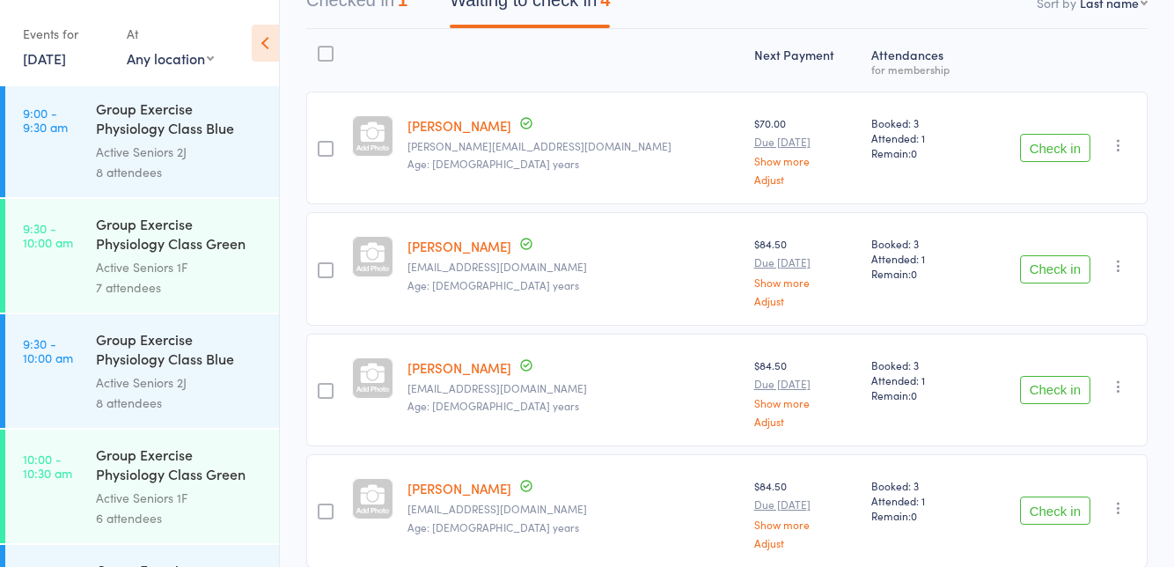
scroll to position [1334, 0]
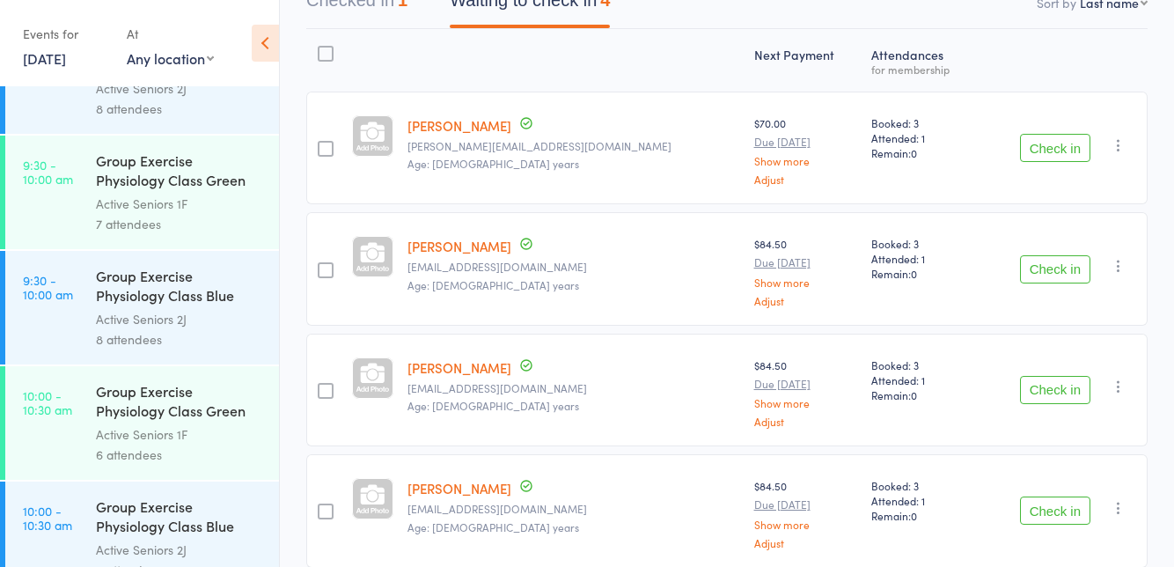
click at [1048, 510] on button "Check in" at bounding box center [1055, 510] width 70 height 28
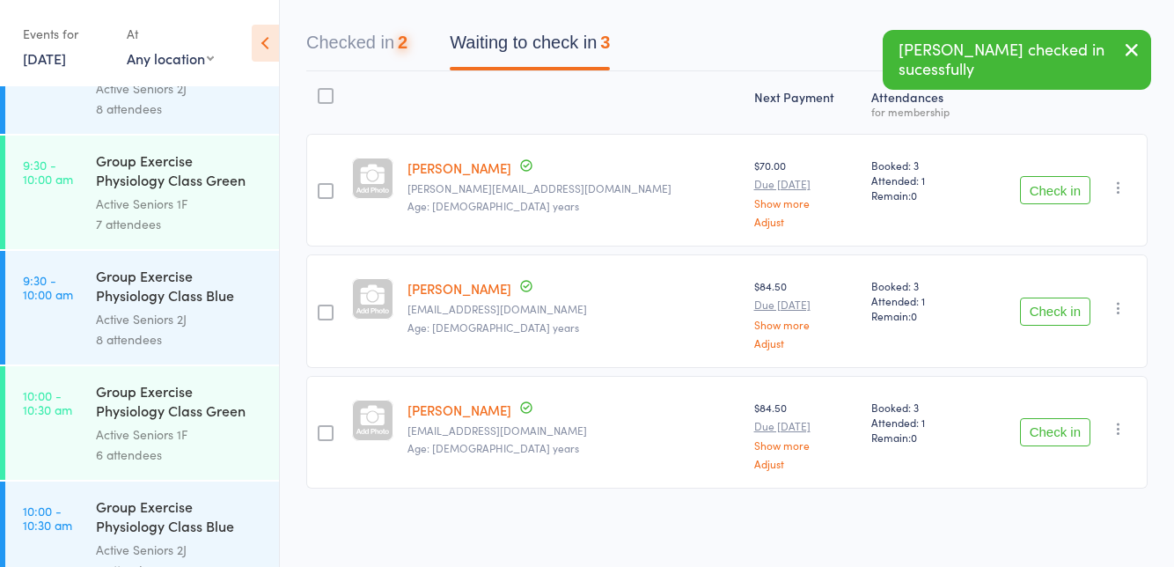
scroll to position [80, 0]
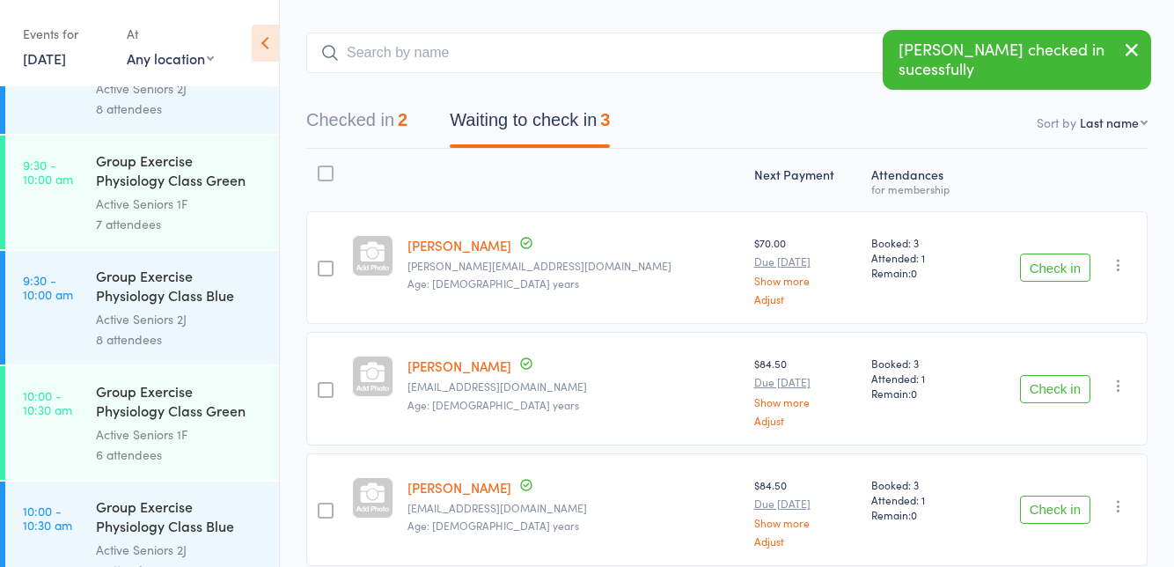
click at [1052, 392] on button "Check in" at bounding box center [1055, 389] width 70 height 28
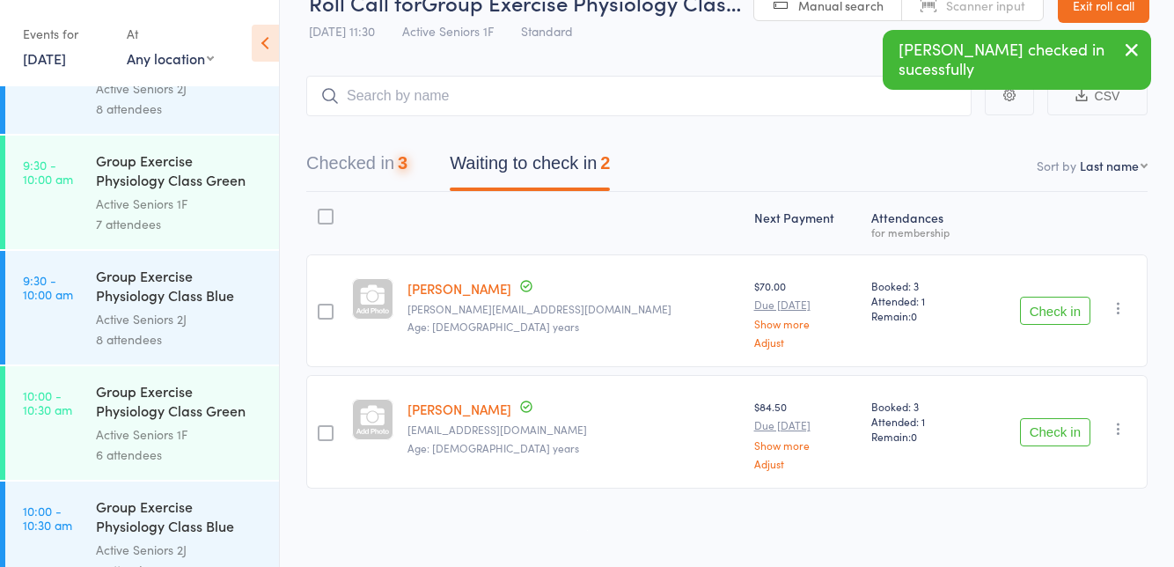
scroll to position [0, 0]
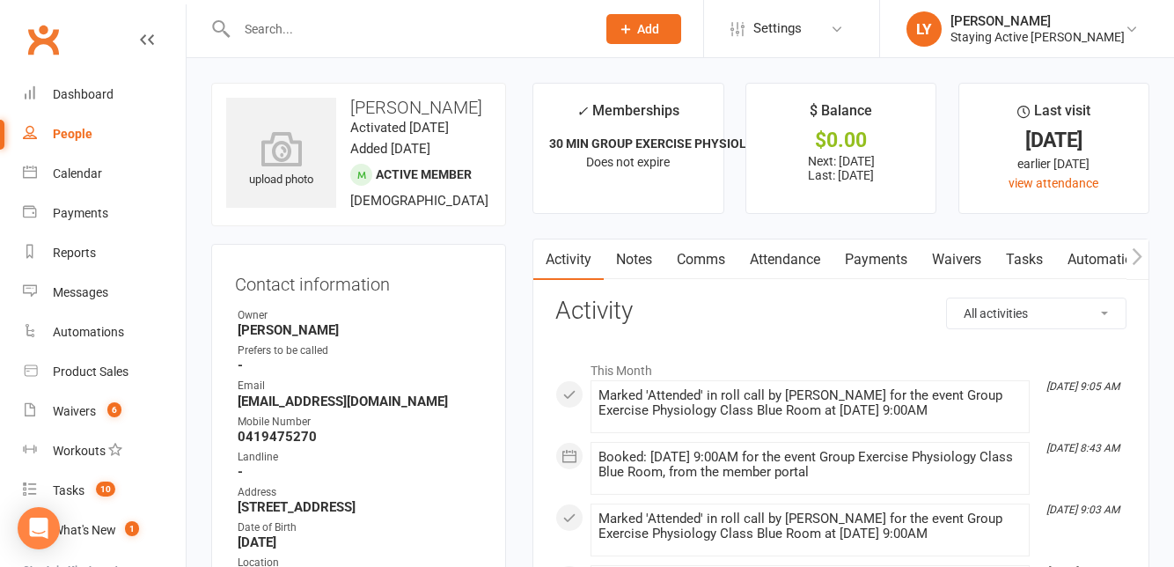
click at [277, 33] on input "text" at bounding box center [407, 29] width 352 height 25
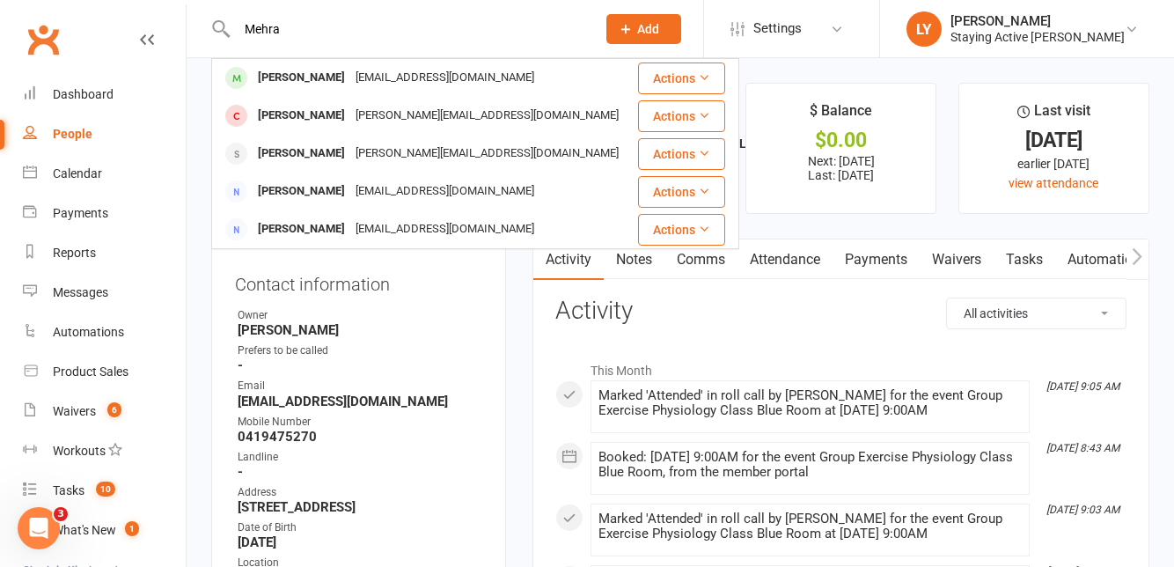
type input "Mehra"
click at [465, 92] on div "Mehravar Marzbani mehravar2007@gmail.com" at bounding box center [424, 78] width 422 height 36
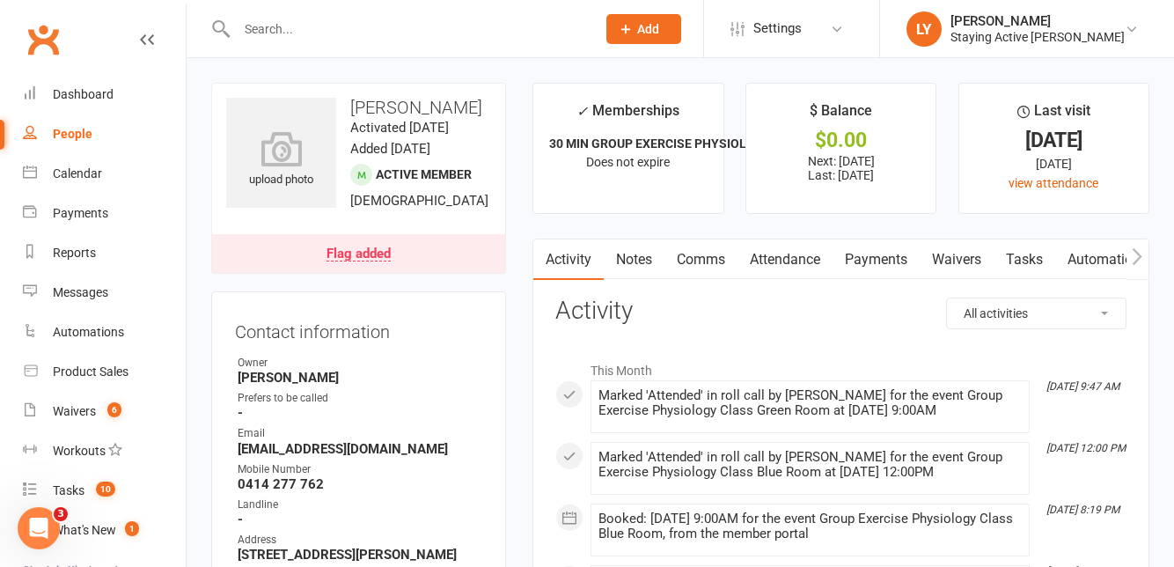
click at [767, 266] on link "Attendance" at bounding box center [784, 259] width 95 height 40
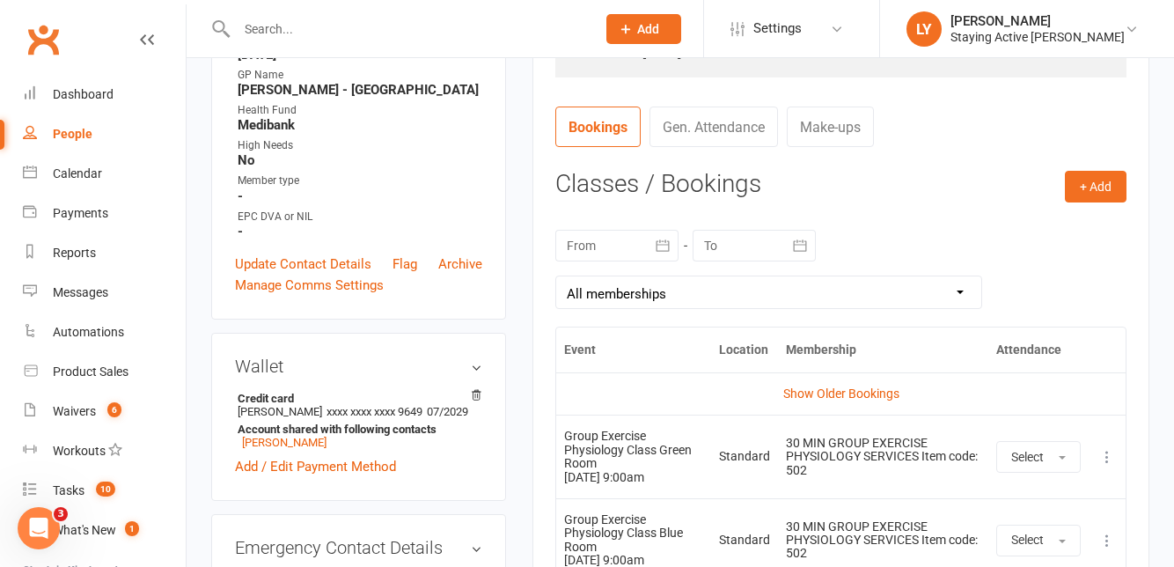
scroll to position [693, 0]
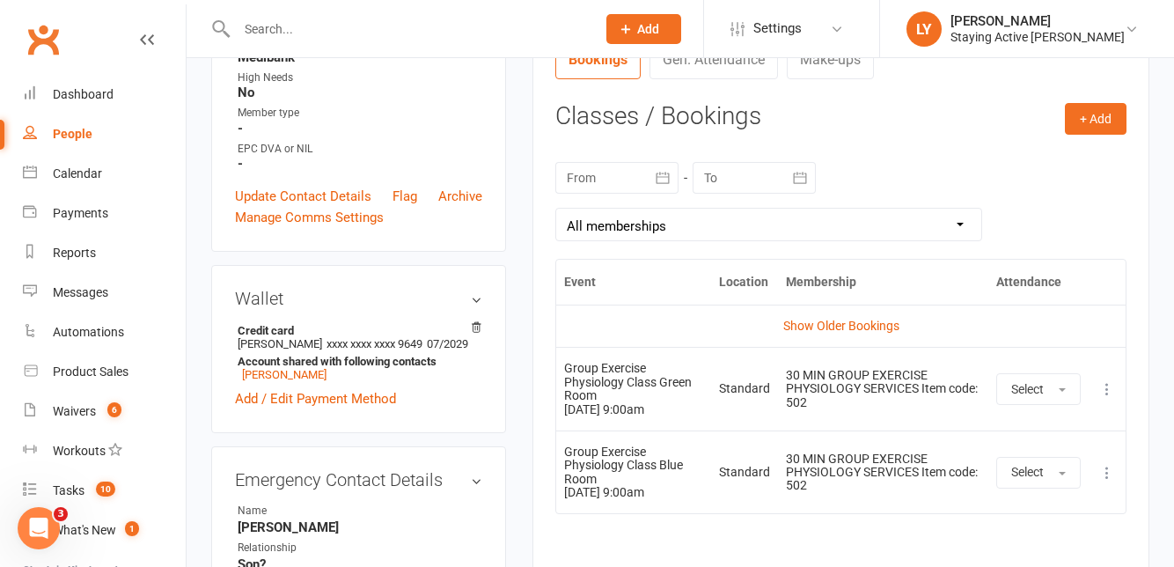
click at [1107, 388] on icon at bounding box center [1107, 389] width 18 height 18
click at [1050, 491] on link "Remove booking" at bounding box center [1029, 493] width 174 height 35
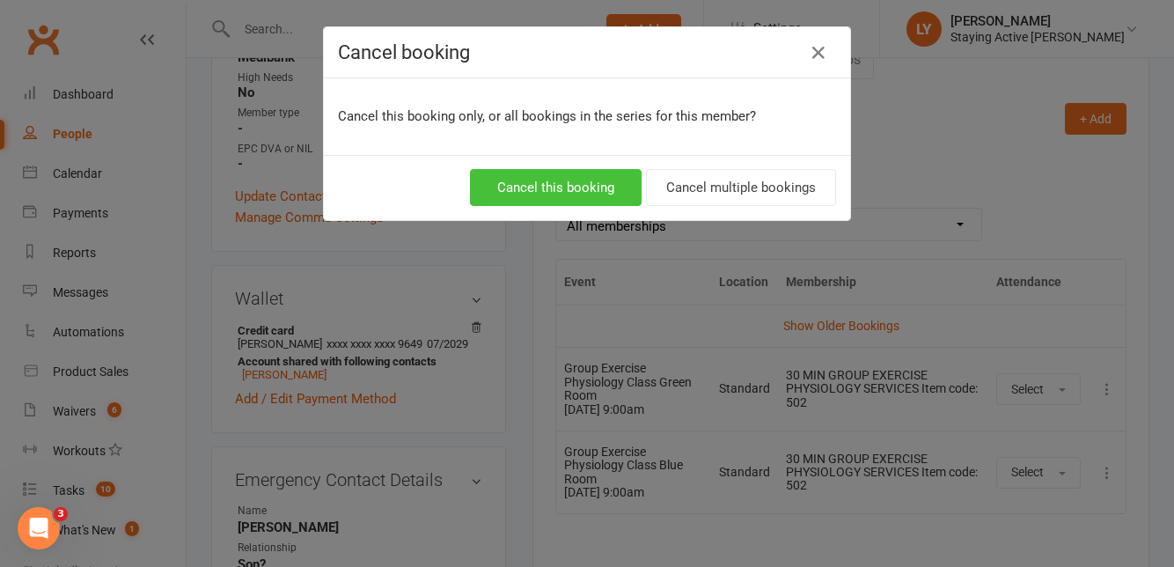
click at [582, 192] on button "Cancel this booking" at bounding box center [556, 187] width 172 height 37
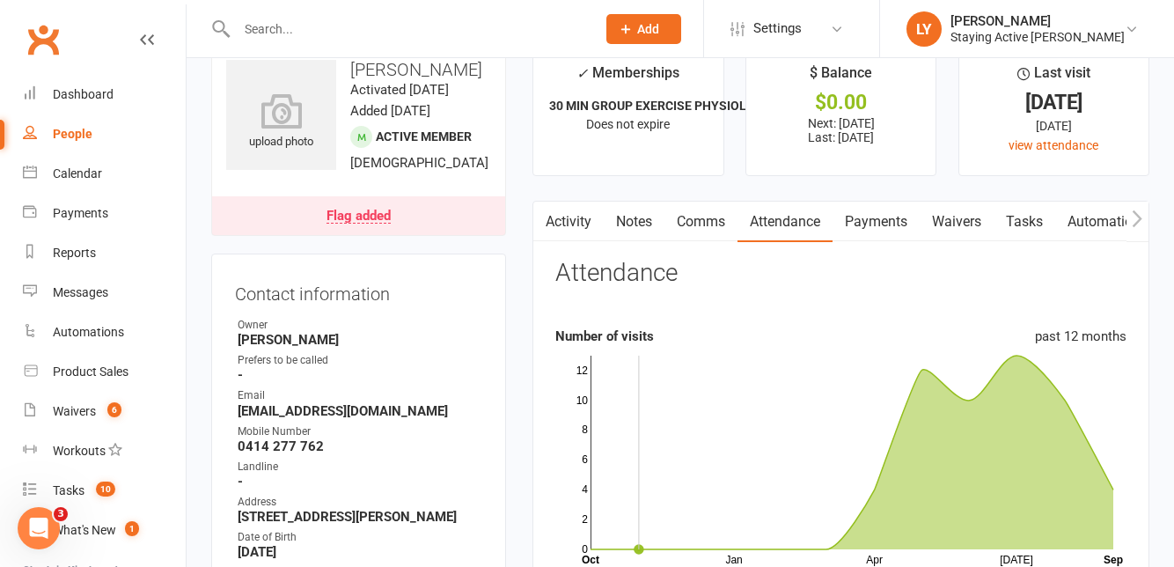
scroll to position [0, 0]
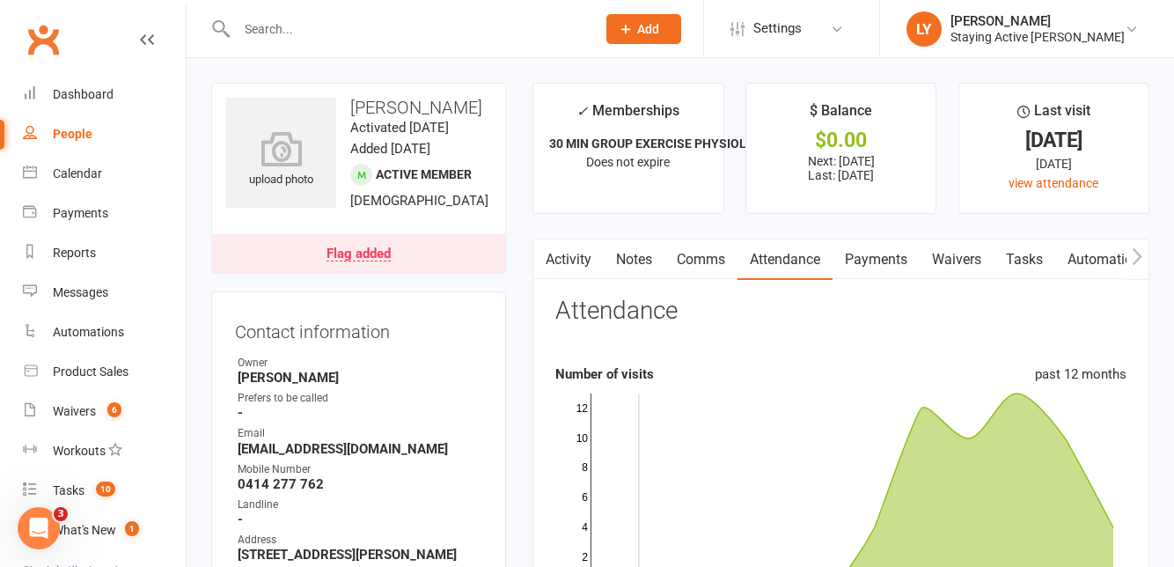
click at [415, 33] on input "text" at bounding box center [407, 29] width 352 height 25
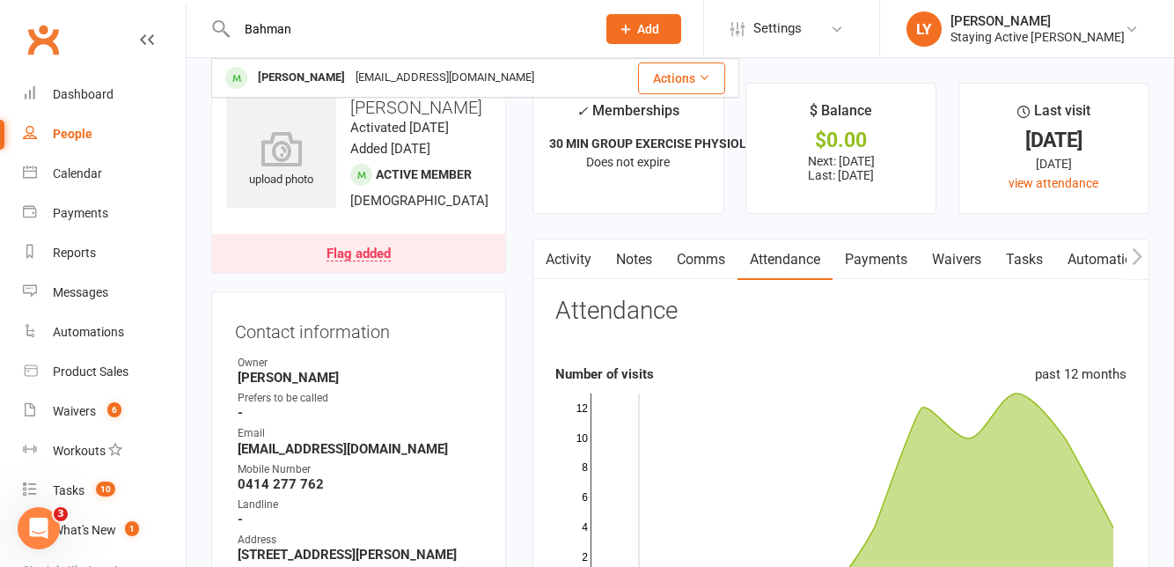
type input "Bahman"
click at [459, 93] on div "Bahman Marzbani marzbani.bahman@gmail.com" at bounding box center [414, 78] width 402 height 36
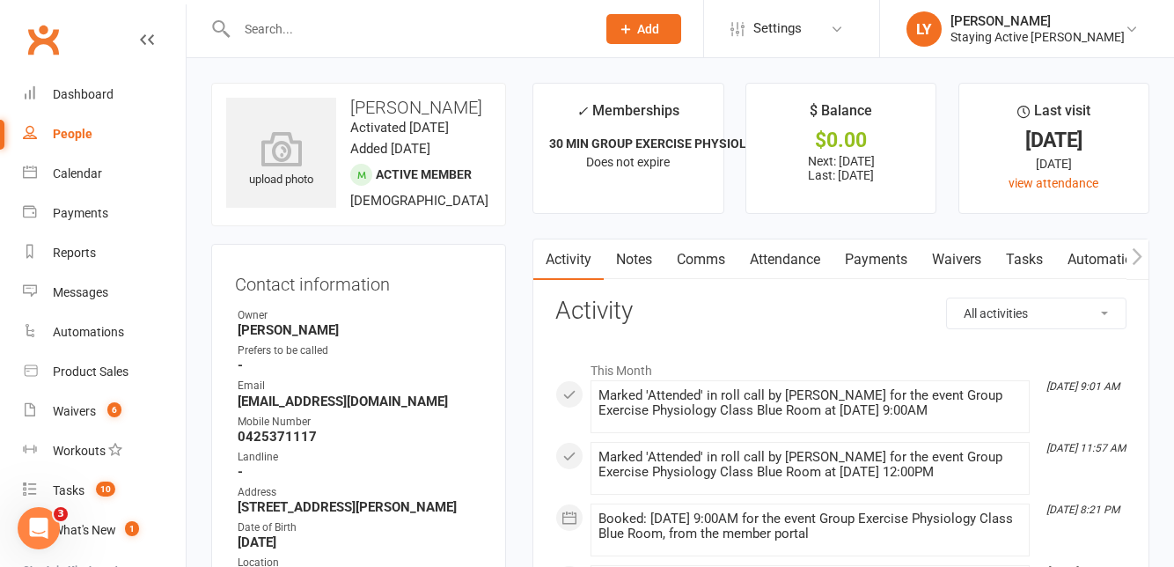
click at [802, 262] on link "Attendance" at bounding box center [784, 259] width 95 height 40
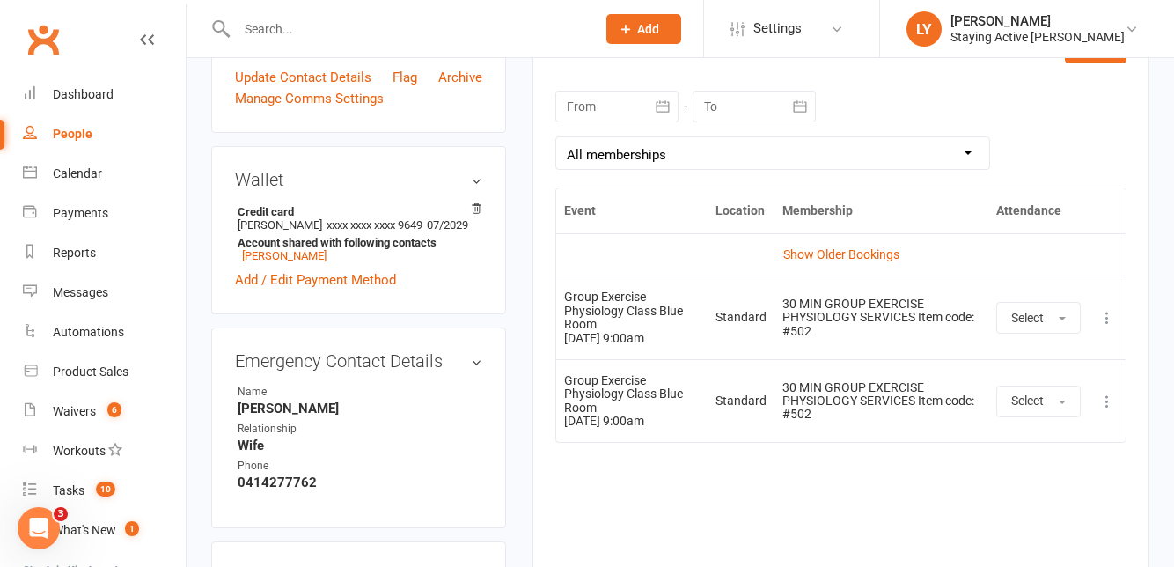
scroll to position [764, 0]
click at [1105, 318] on icon at bounding box center [1107, 319] width 18 height 18
click at [1044, 421] on link "Remove booking" at bounding box center [1029, 423] width 174 height 35
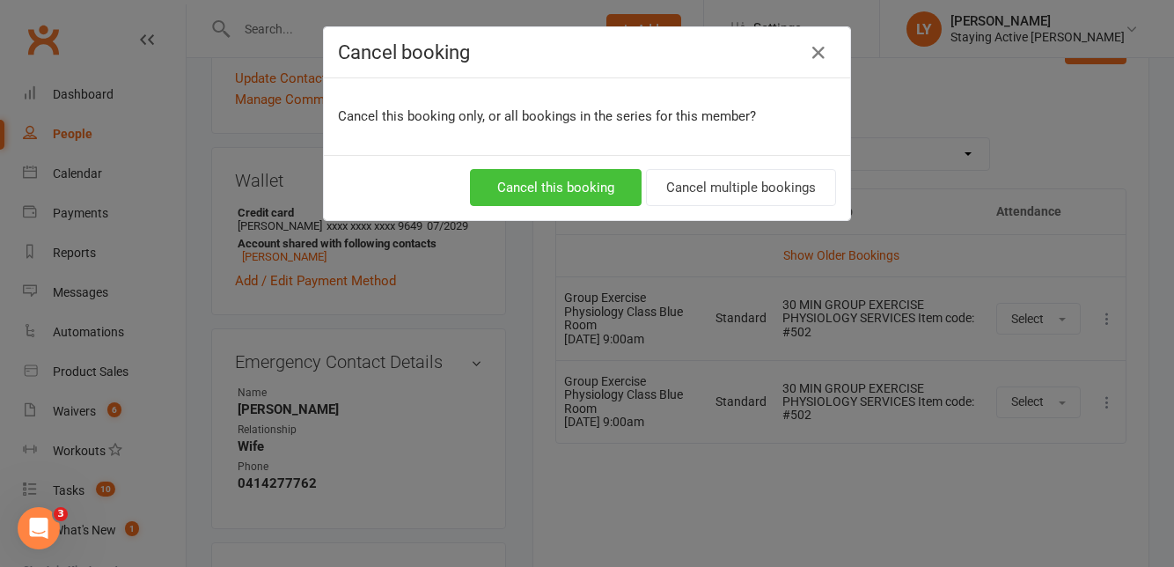
click at [579, 187] on button "Cancel this booking" at bounding box center [556, 187] width 172 height 37
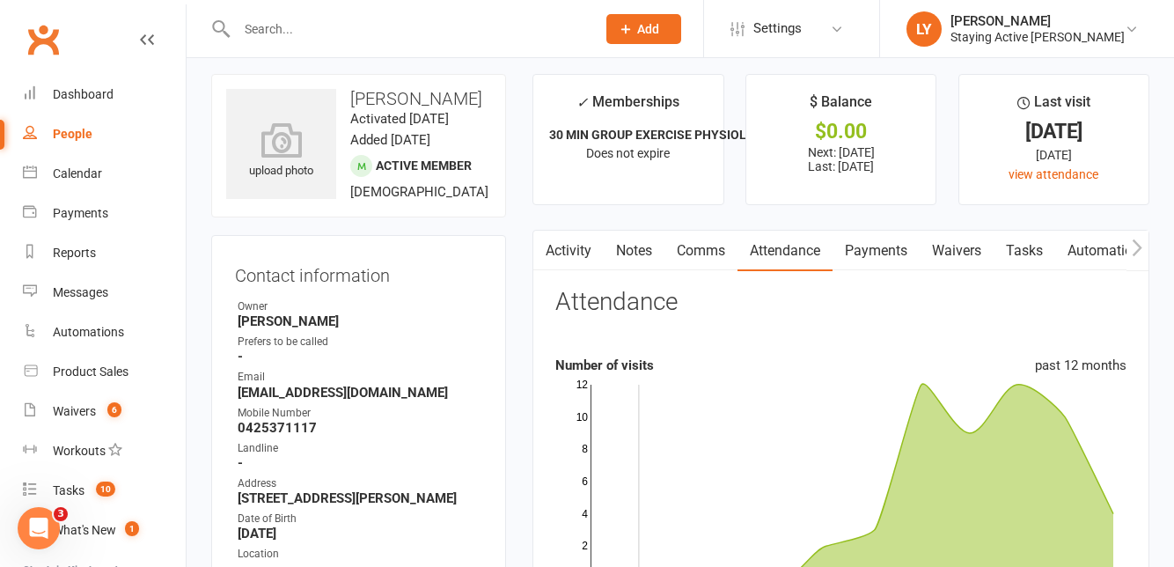
scroll to position [0, 0]
